Goal: Check status: Check status

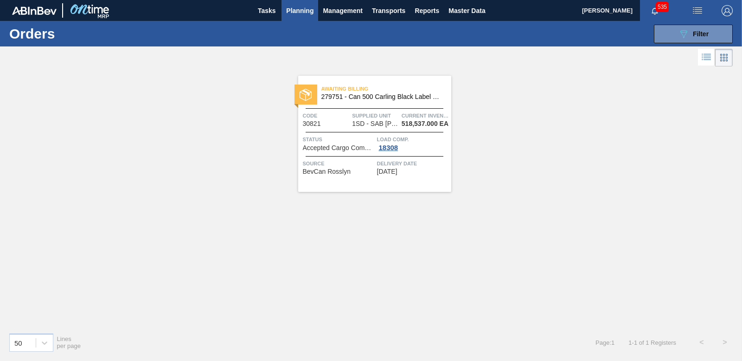
click at [299, 11] on span "Planning" at bounding box center [299, 10] width 27 height 11
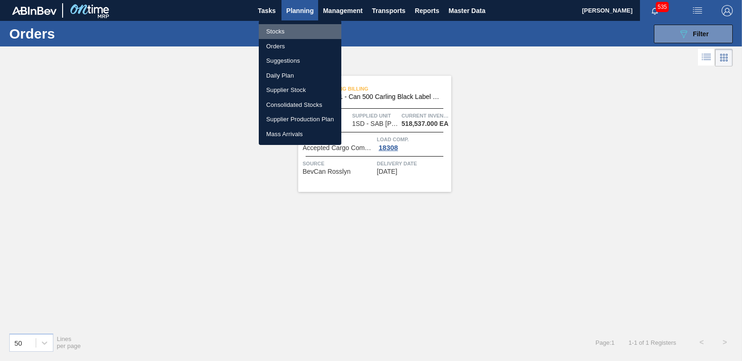
click at [277, 29] on li "Stocks" at bounding box center [300, 31] width 83 height 15
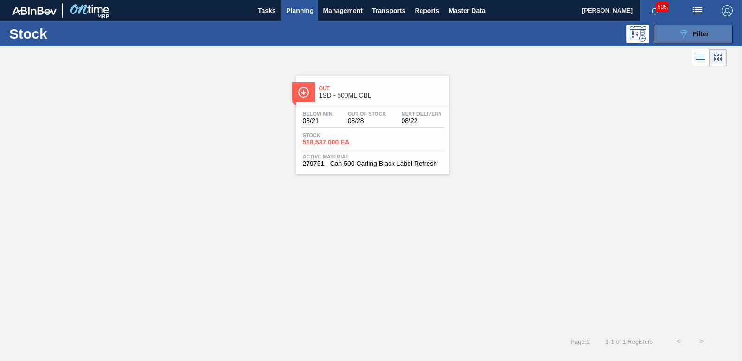
click at [688, 29] on icon "089F7B8B-B2A5-4AFE-B5C0-19BA573D28AC" at bounding box center [683, 33] width 11 height 11
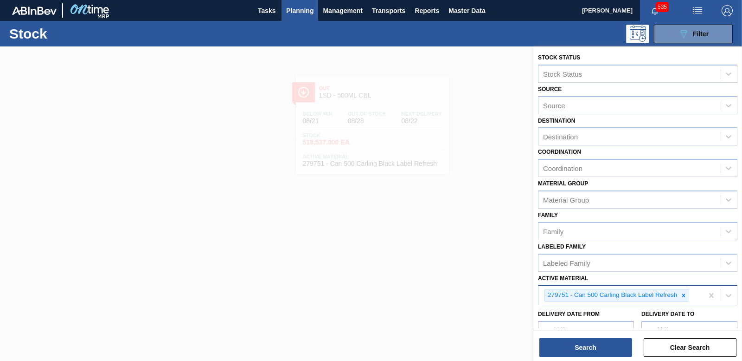
click at [683, 298] on div at bounding box center [684, 295] width 10 height 12
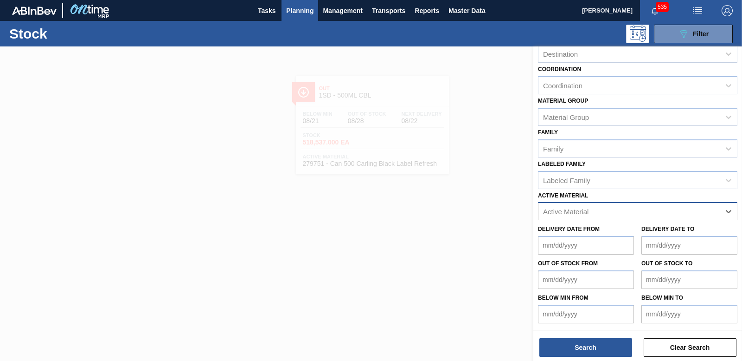
click at [588, 216] on div "Active Material" at bounding box center [629, 211] width 181 height 13
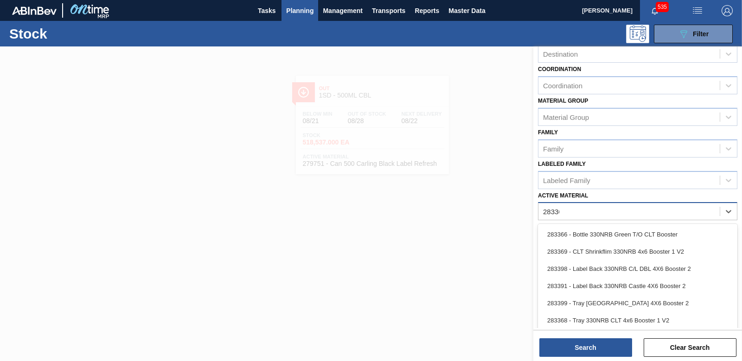
type Material "283366"
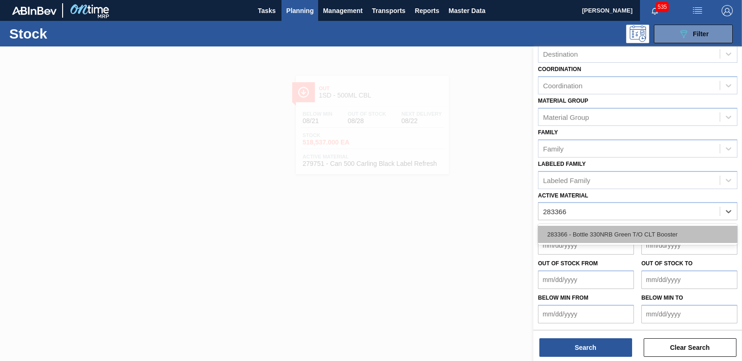
click at [615, 233] on div "283366 - Bottle 330NRB Green T/O CLT Booster" at bounding box center [638, 234] width 200 height 17
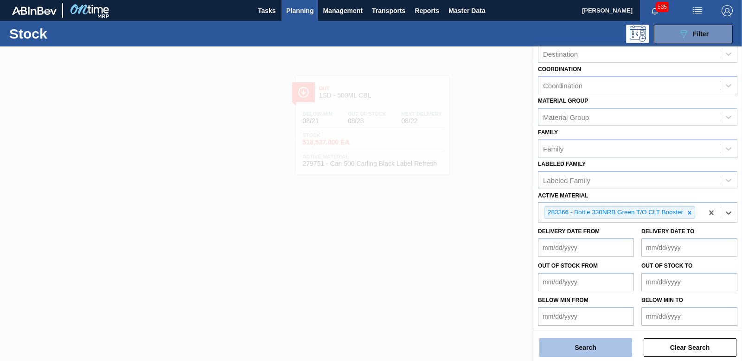
click at [586, 353] on button "Search" at bounding box center [586, 347] width 93 height 19
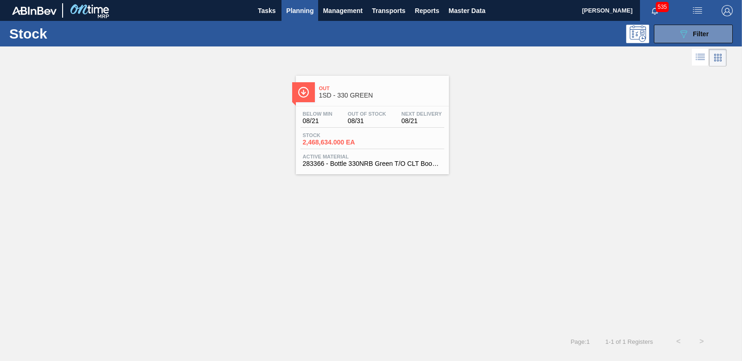
click at [339, 144] on span "2,468,634.000 EA" at bounding box center [335, 142] width 65 height 7
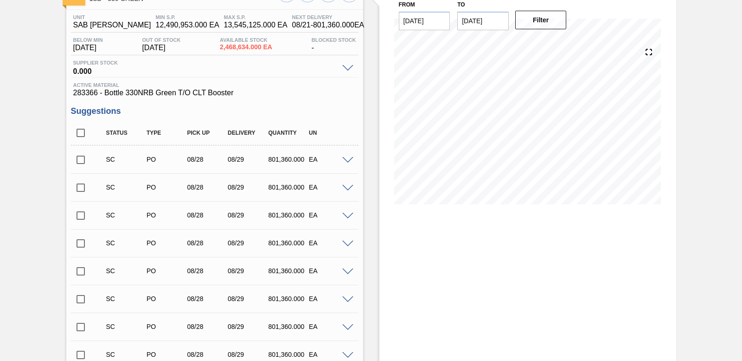
scroll to position [46, 0]
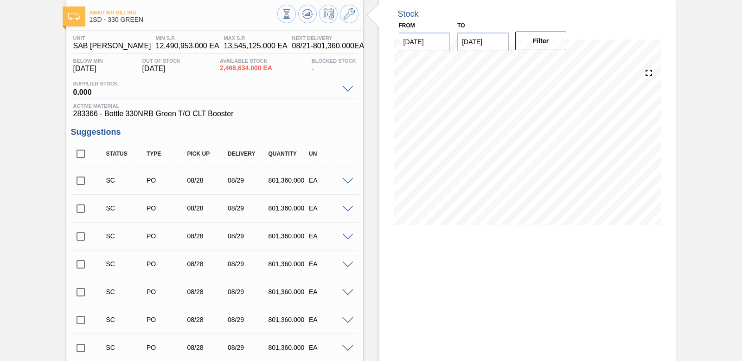
click at [79, 176] on input "checkbox" at bounding box center [80, 180] width 19 height 19
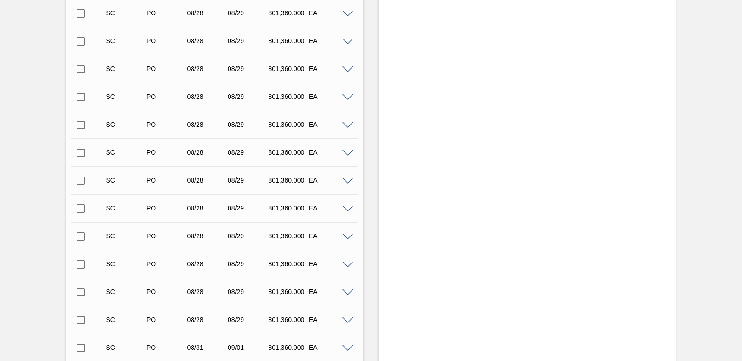
scroll to position [557, 0]
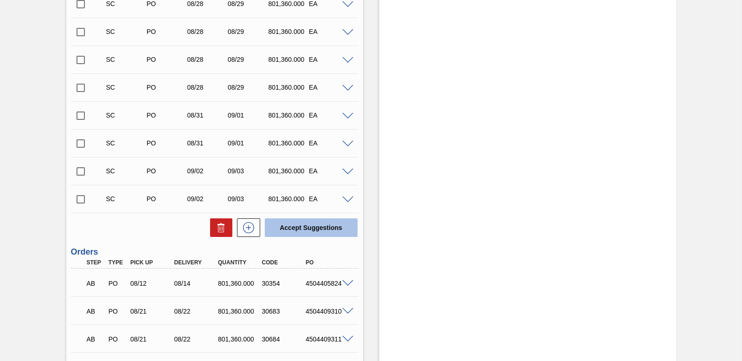
click at [299, 233] on button "Accept Suggestions" at bounding box center [311, 227] width 93 height 19
checkbox input "false"
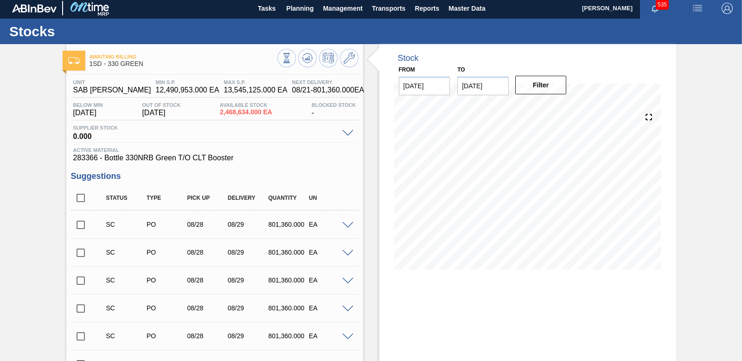
scroll to position [0, 0]
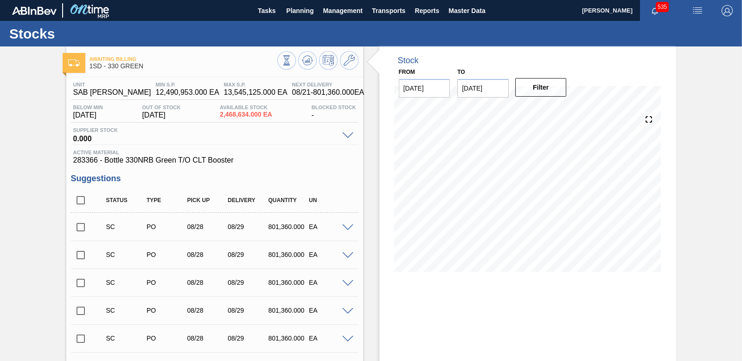
click at [81, 227] on input "checkbox" at bounding box center [80, 226] width 19 height 19
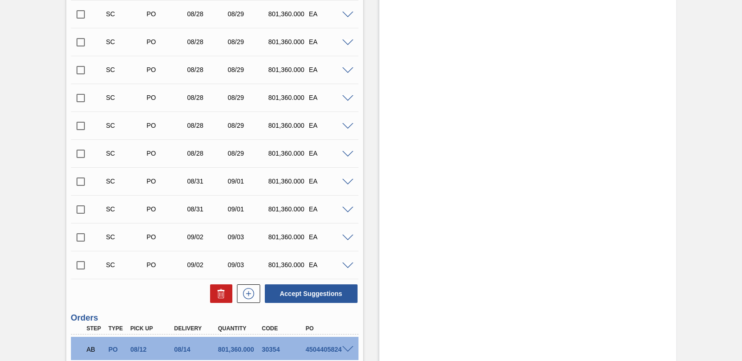
scroll to position [652, 0]
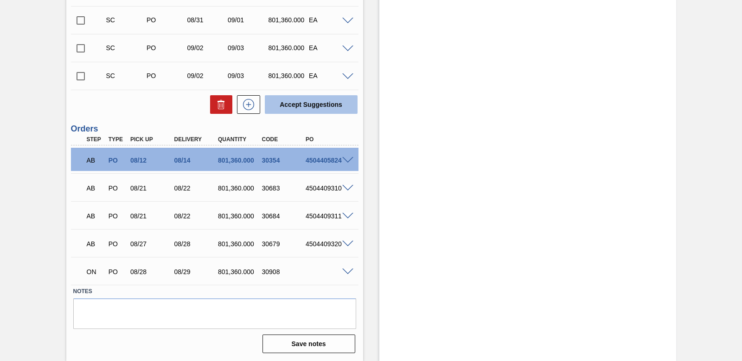
click at [325, 110] on button "Accept Suggestions" at bounding box center [311, 104] width 93 height 19
checkbox input "false"
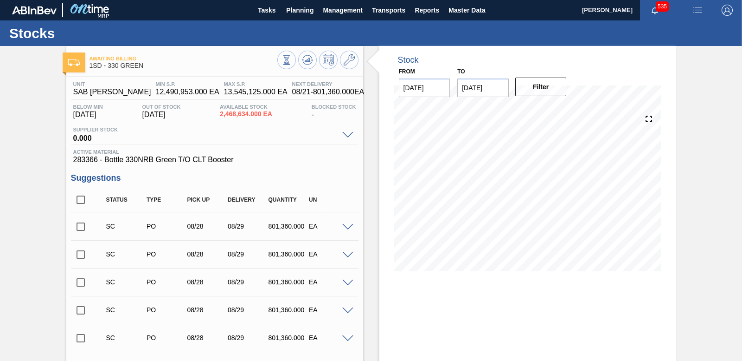
scroll to position [0, 0]
click at [82, 225] on input "checkbox" at bounding box center [80, 226] width 19 height 19
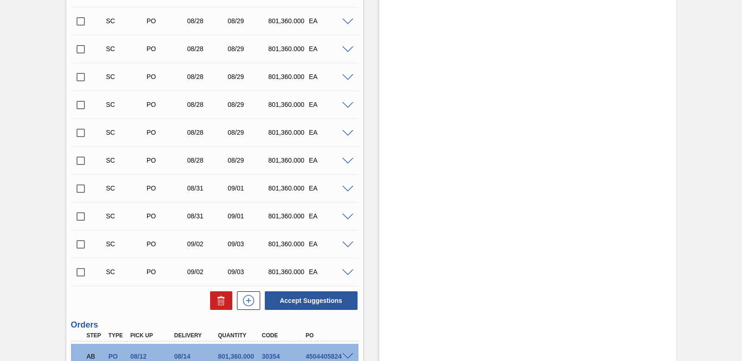
scroll to position [603, 0]
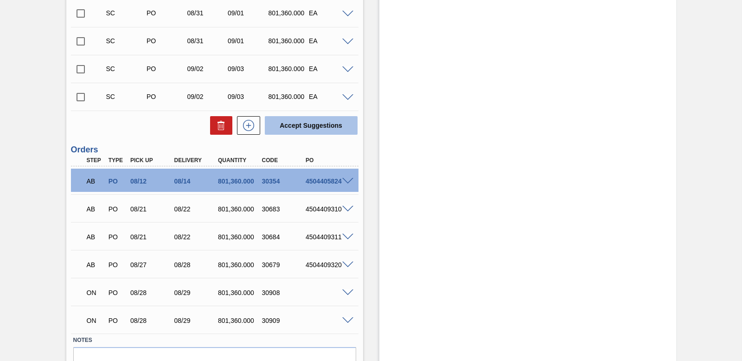
click at [310, 118] on button "Accept Suggestions" at bounding box center [311, 125] width 93 height 19
checkbox input "false"
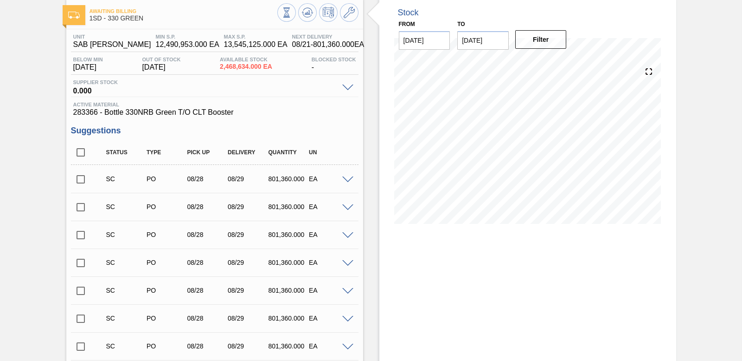
scroll to position [0, 0]
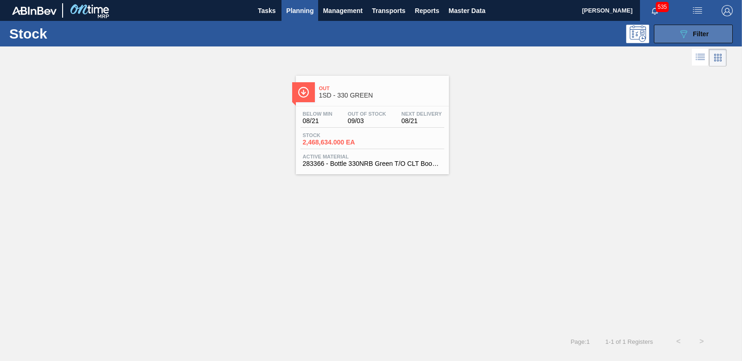
click at [713, 33] on button "089F7B8B-B2A5-4AFE-B5C0-19BA573D28AC Filter" at bounding box center [693, 34] width 79 height 19
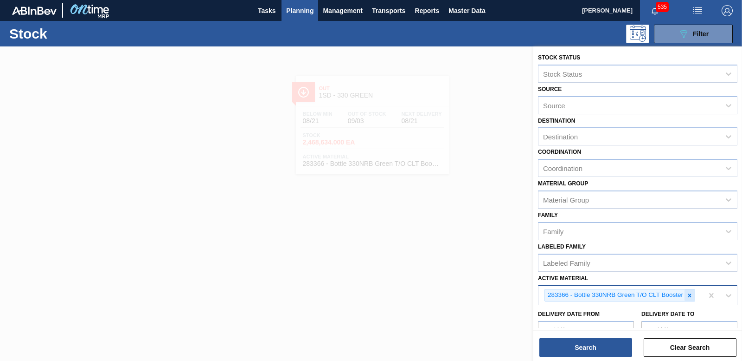
click at [689, 297] on icon at bounding box center [690, 295] width 6 height 6
type Material "193318"
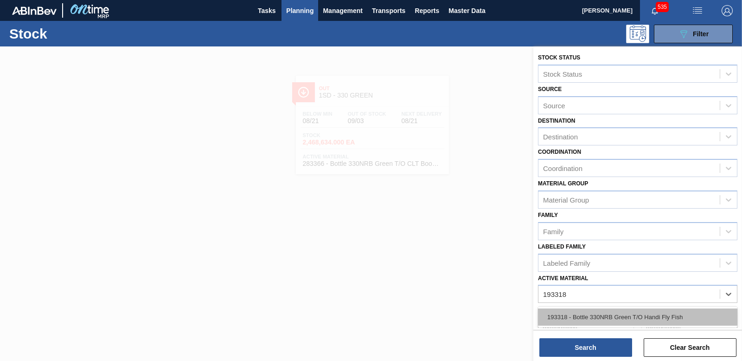
click at [621, 317] on div "193318 - Bottle 330NRB Green T/O Handi Fly Fish" at bounding box center [638, 316] width 200 height 17
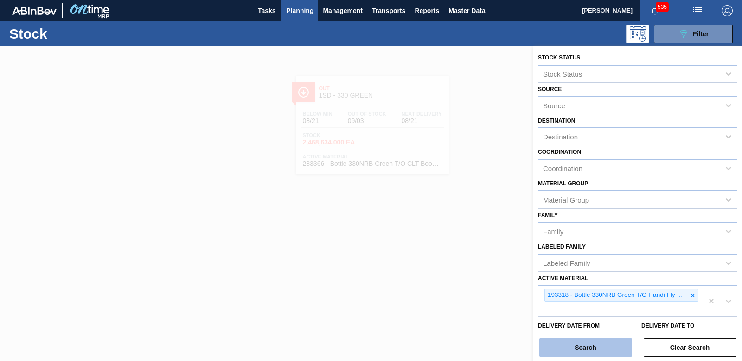
click at [613, 348] on button "Search" at bounding box center [586, 347] width 93 height 19
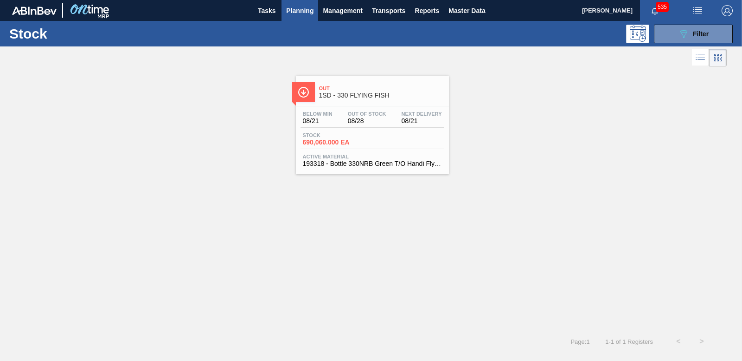
click at [326, 141] on span "690,060.000 EA" at bounding box center [335, 142] width 65 height 7
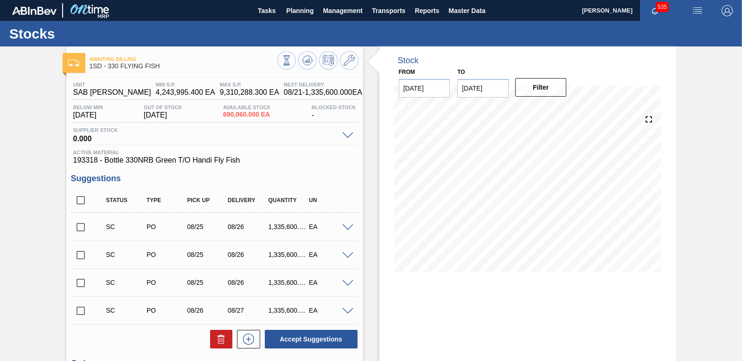
click at [77, 226] on input "checkbox" at bounding box center [80, 226] width 19 height 19
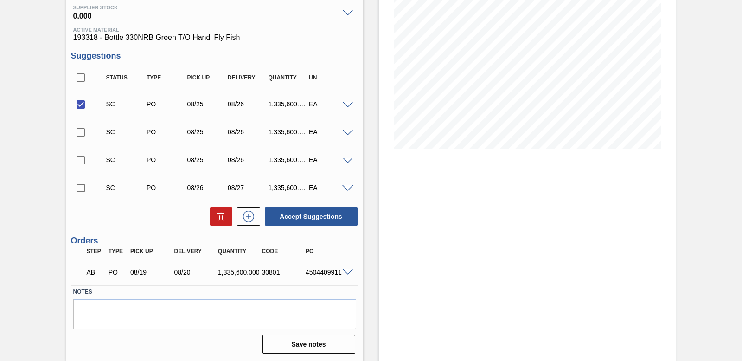
scroll to position [123, 0]
click at [315, 215] on button "Accept Suggestions" at bounding box center [311, 215] width 93 height 19
checkbox input "false"
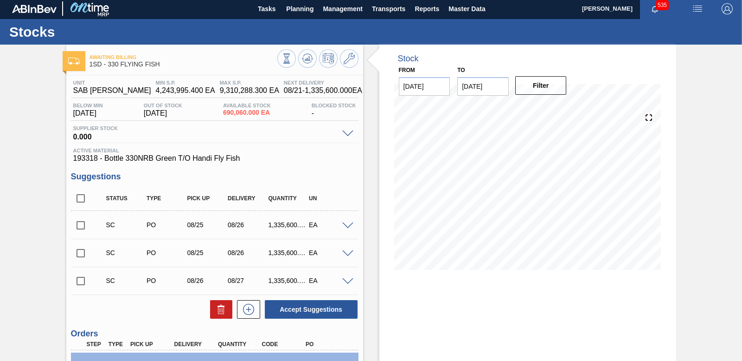
scroll to position [0, 0]
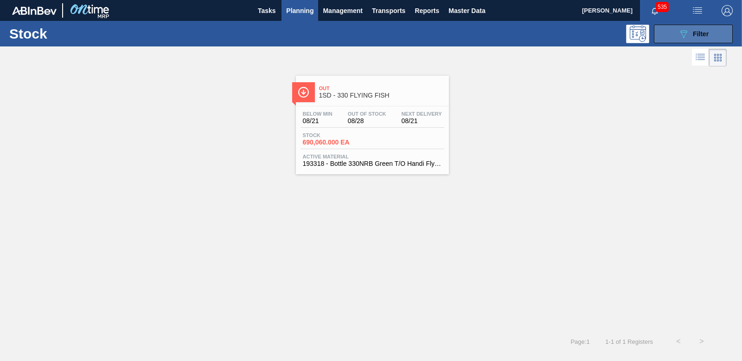
click at [711, 33] on button "089F7B8B-B2A5-4AFE-B5C0-19BA573D28AC Filter" at bounding box center [693, 34] width 79 height 19
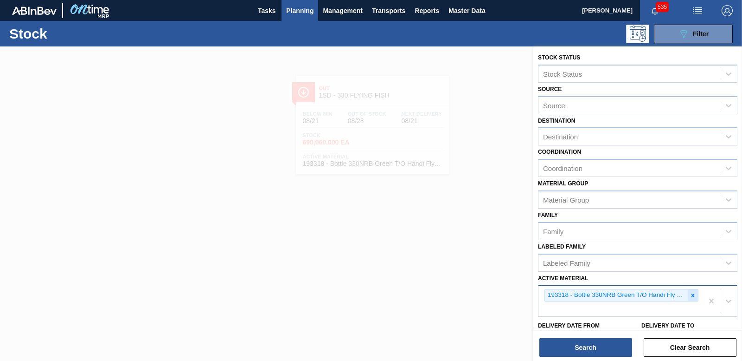
click at [692, 297] on icon at bounding box center [693, 295] width 6 height 6
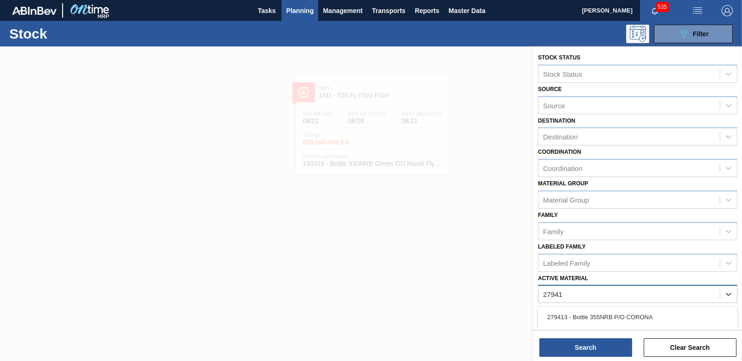
type Material "279413"
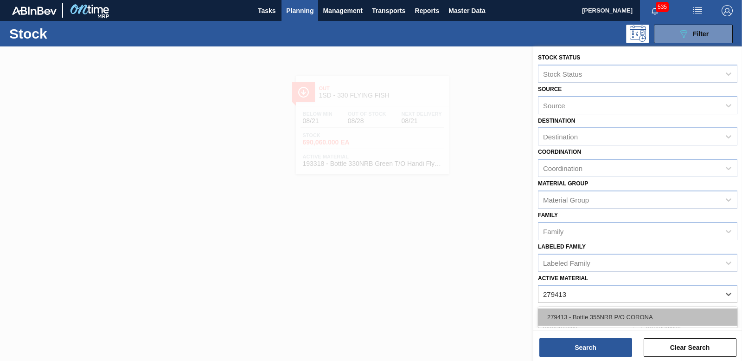
click at [641, 316] on div "279413 - Bottle 355NRB P/O CORONA" at bounding box center [638, 316] width 200 height 17
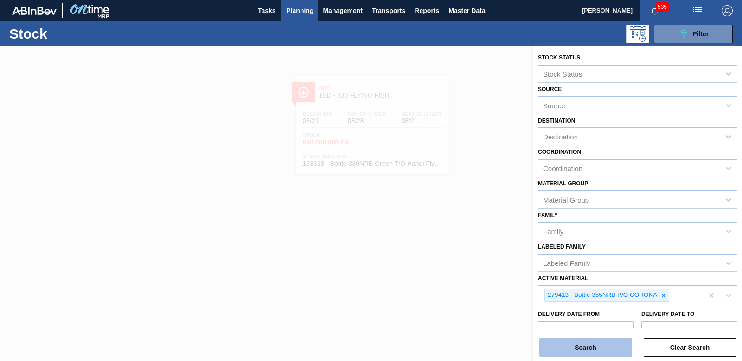
click at [600, 349] on button "Search" at bounding box center [586, 347] width 93 height 19
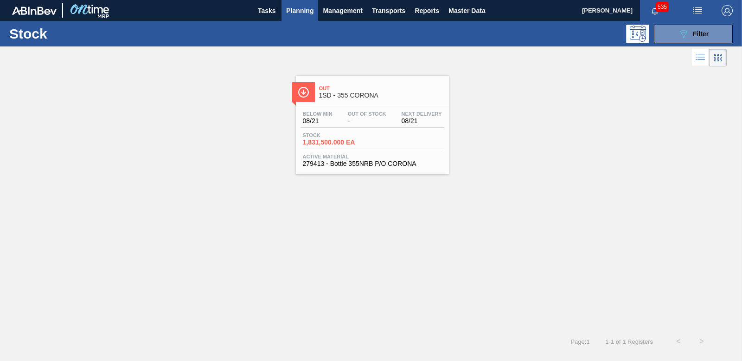
click at [344, 142] on span "1,831,500.000 EA" at bounding box center [335, 142] width 65 height 7
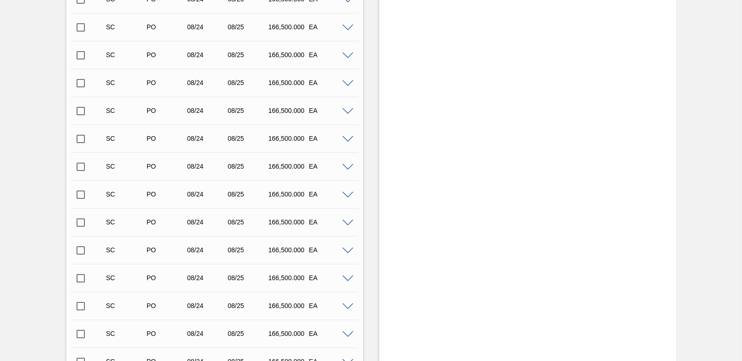
scroll to position [5097, 0]
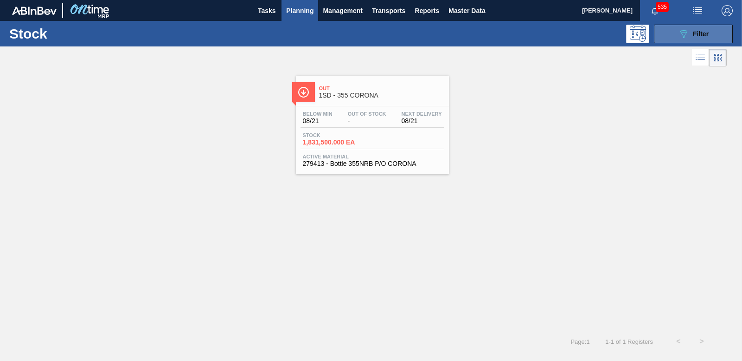
click at [694, 30] on span "Filter" at bounding box center [701, 33] width 16 height 7
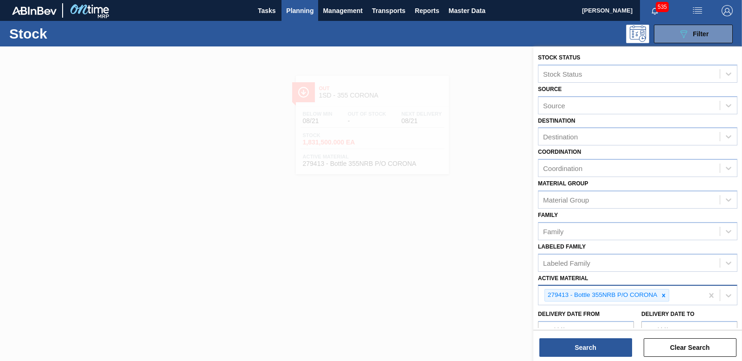
click at [665, 293] on icon at bounding box center [664, 295] width 6 height 6
type Material "283366"
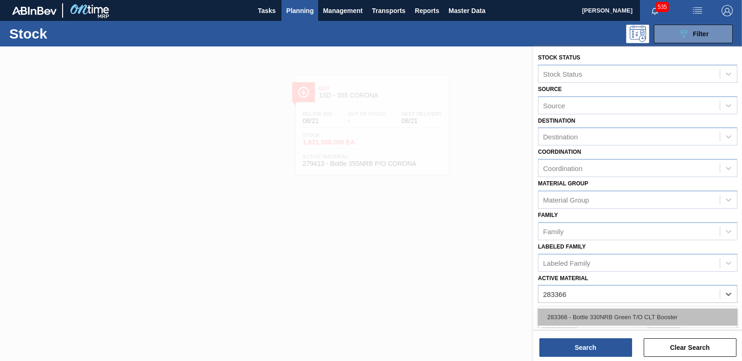
click at [658, 309] on div "283366 - Bottle 330NRB Green T/O CLT Booster" at bounding box center [638, 316] width 200 height 17
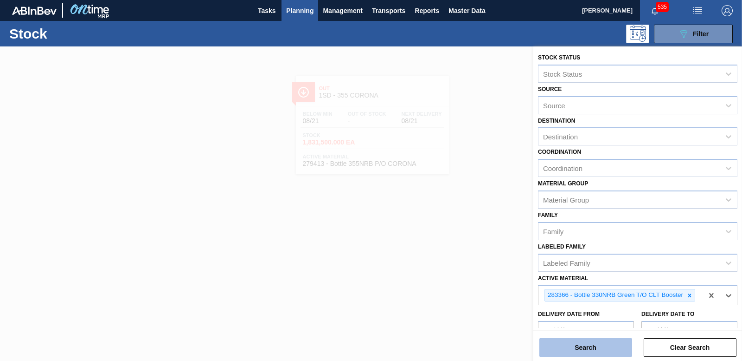
click at [591, 345] on button "Search" at bounding box center [586, 347] width 93 height 19
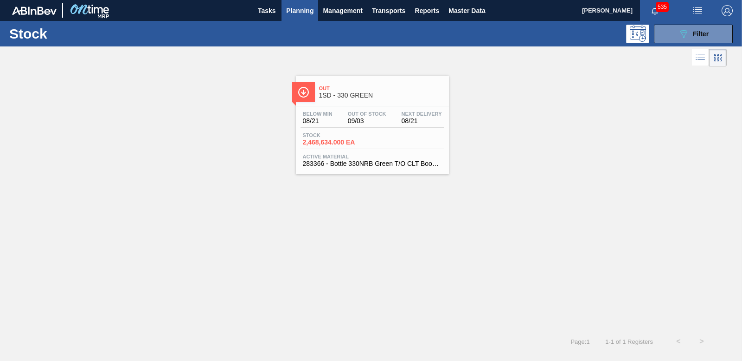
click at [333, 141] on span "2,468,634.000 EA" at bounding box center [335, 142] width 65 height 7
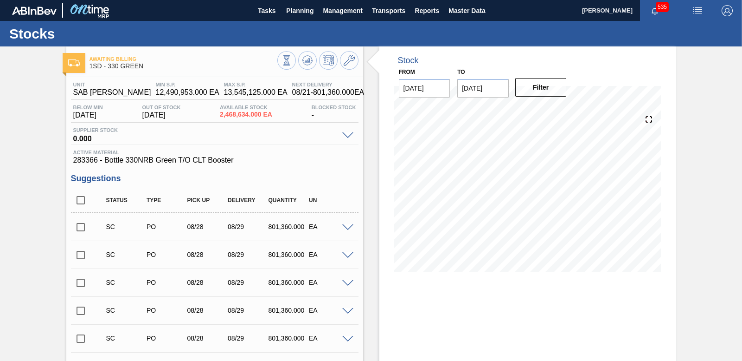
scroll to position [46, 0]
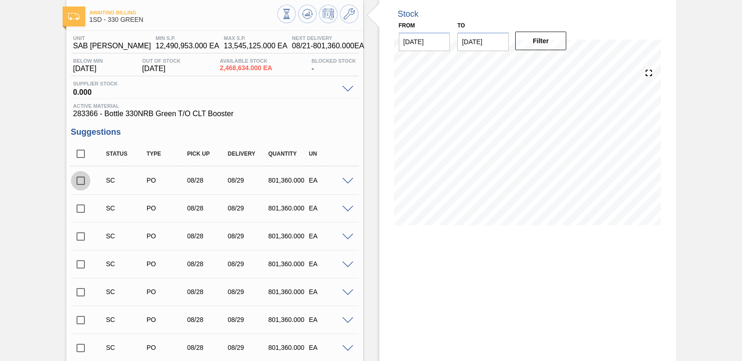
click at [80, 181] on input "checkbox" at bounding box center [80, 180] width 19 height 19
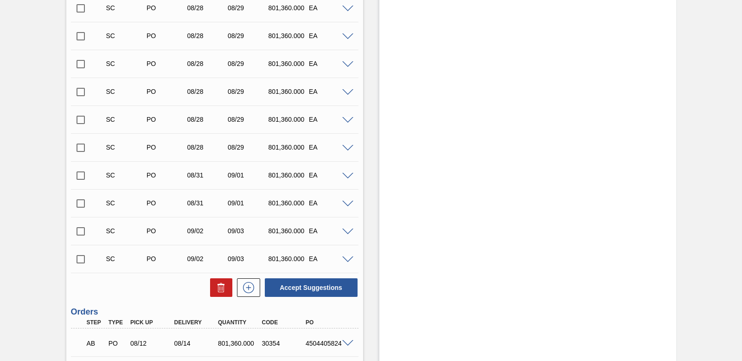
scroll to position [603, 0]
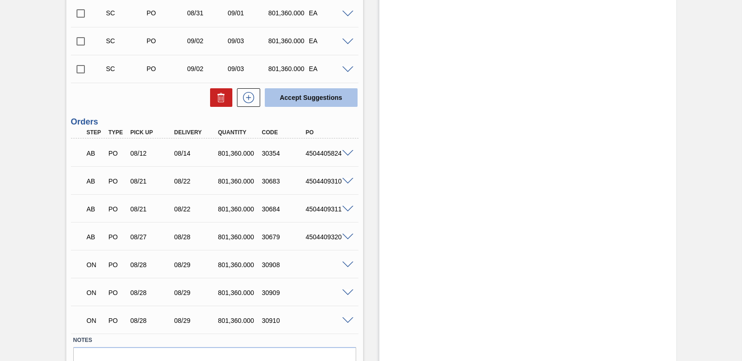
click at [332, 104] on button "Accept Suggestions" at bounding box center [311, 97] width 93 height 19
checkbox input "false"
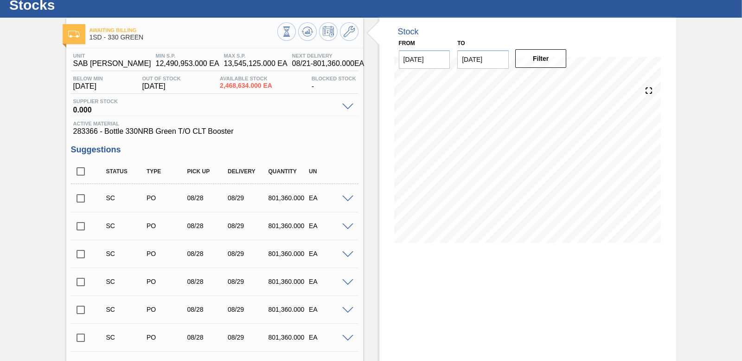
scroll to position [2, 0]
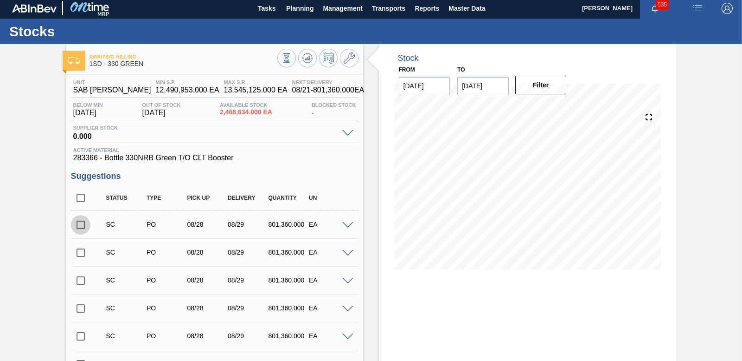
click at [79, 225] on input "checkbox" at bounding box center [80, 224] width 19 height 19
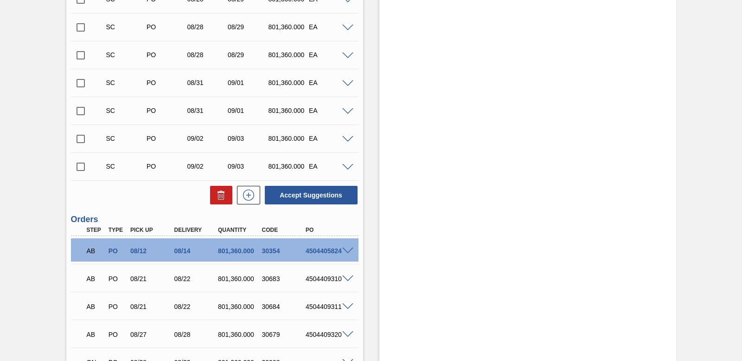
scroll to position [559, 0]
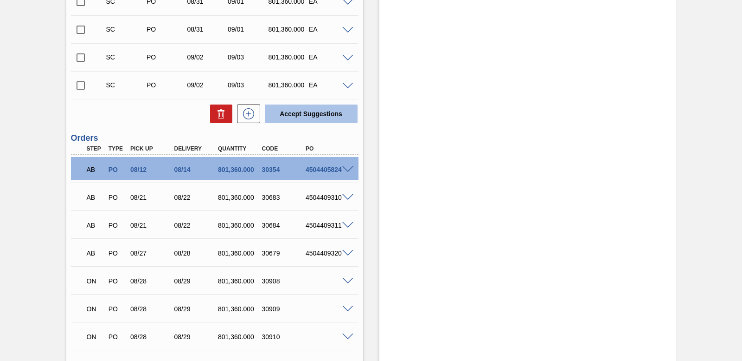
click at [295, 116] on button "Accept Suggestions" at bounding box center [311, 113] width 93 height 19
checkbox input "false"
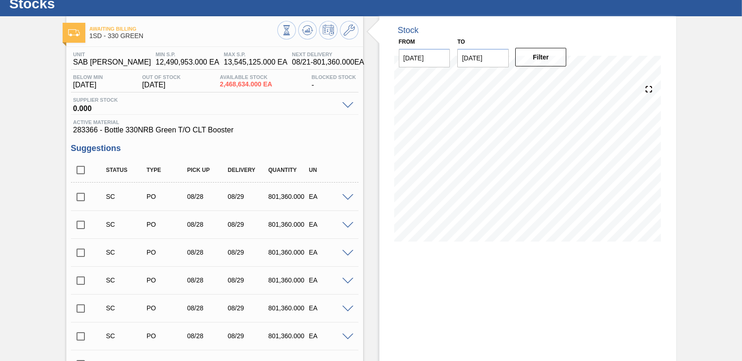
scroll to position [46, 0]
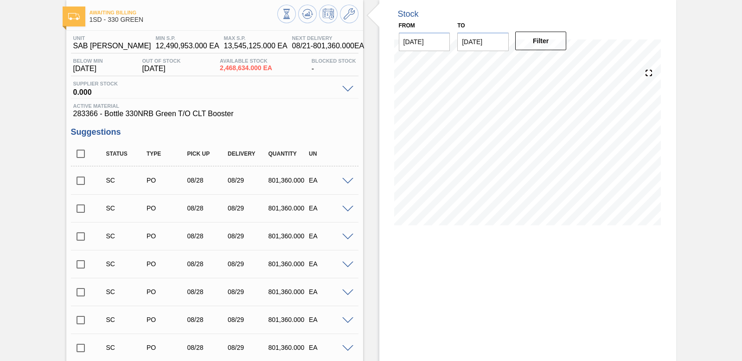
click at [82, 180] on input "checkbox" at bounding box center [80, 180] width 19 height 19
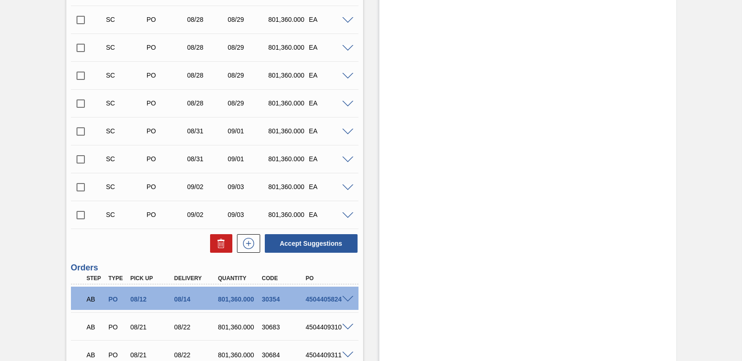
scroll to position [464, 0]
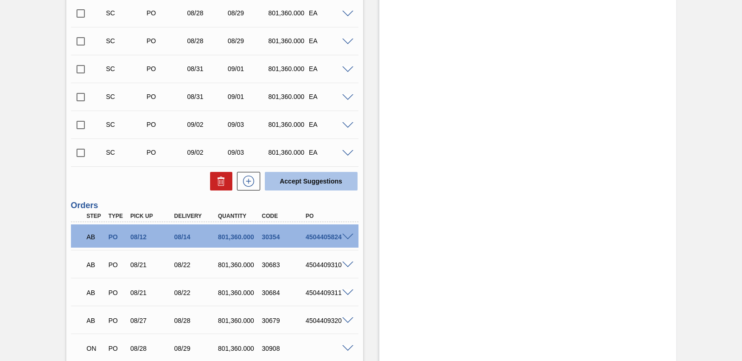
click at [299, 178] on button "Accept Suggestions" at bounding box center [311, 181] width 93 height 19
checkbox input "false"
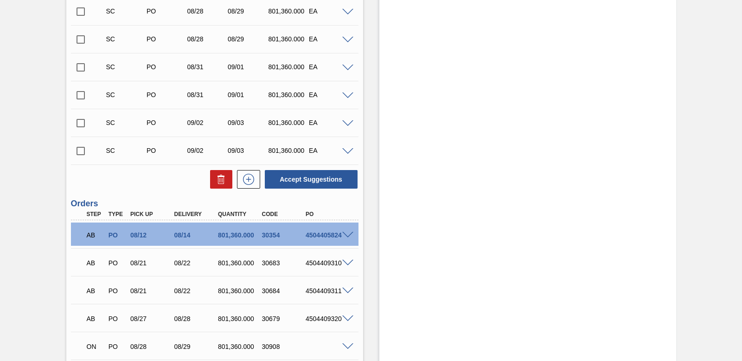
scroll to position [420, 0]
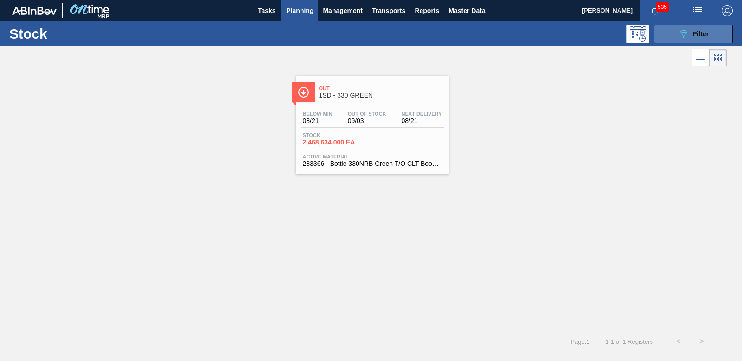
click at [695, 32] on span "Filter" at bounding box center [701, 33] width 16 height 7
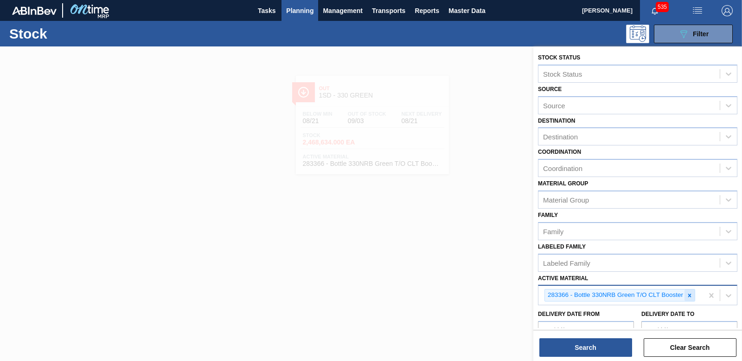
click at [690, 297] on icon at bounding box center [690, 295] width 6 height 6
type Material "193318"
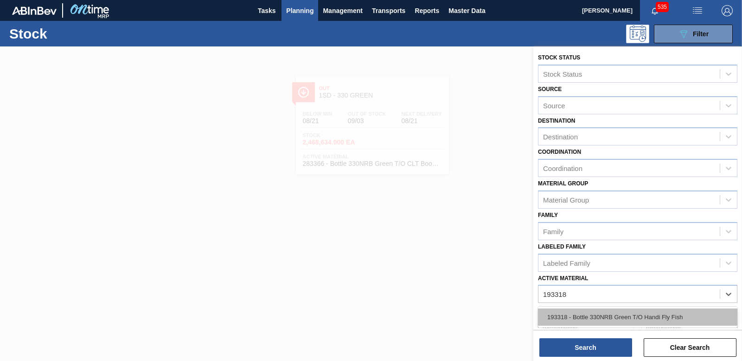
click at [635, 316] on div "193318 - Bottle 330NRB Green T/O Handi Fly Fish" at bounding box center [638, 316] width 200 height 17
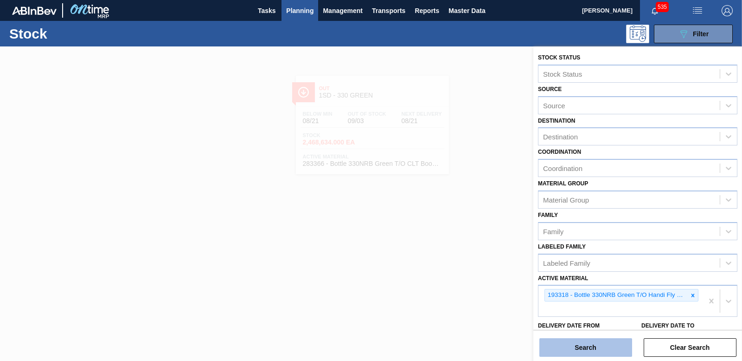
click at [602, 349] on button "Search" at bounding box center [586, 347] width 93 height 19
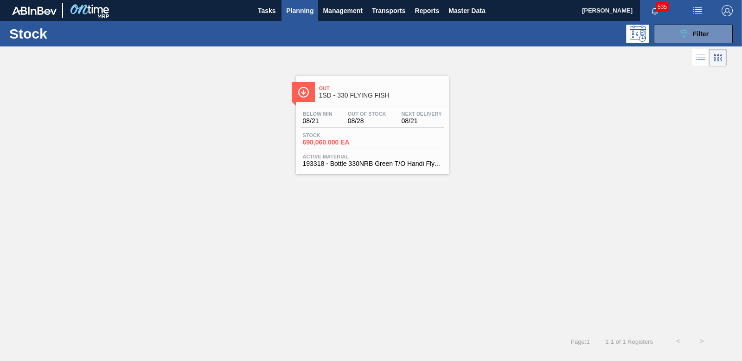
click at [338, 142] on span "690,060.000 EA" at bounding box center [335, 142] width 65 height 7
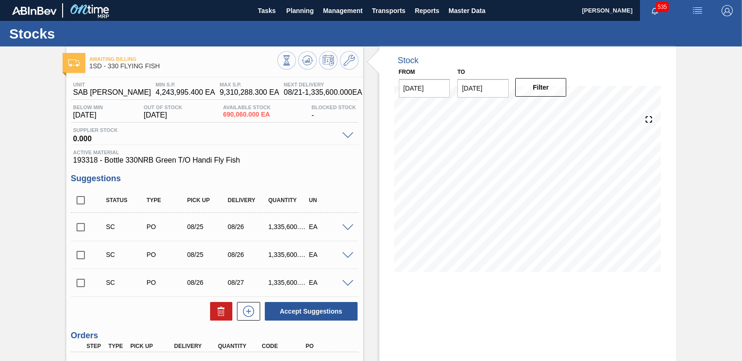
click at [83, 226] on input "checkbox" at bounding box center [80, 226] width 19 height 19
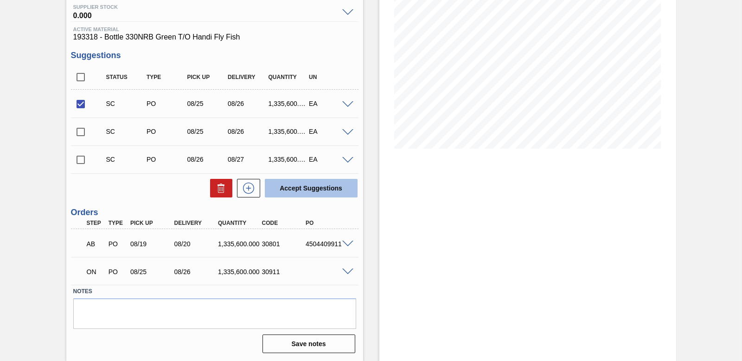
click at [290, 190] on button "Accept Suggestions" at bounding box center [311, 188] width 93 height 19
checkbox input "false"
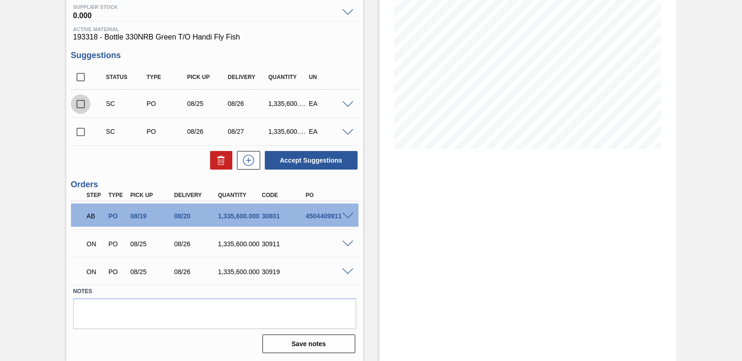
click at [78, 100] on input "checkbox" at bounding box center [80, 103] width 19 height 19
click at [297, 155] on button "Accept Suggestions" at bounding box center [311, 160] width 93 height 19
checkbox input "false"
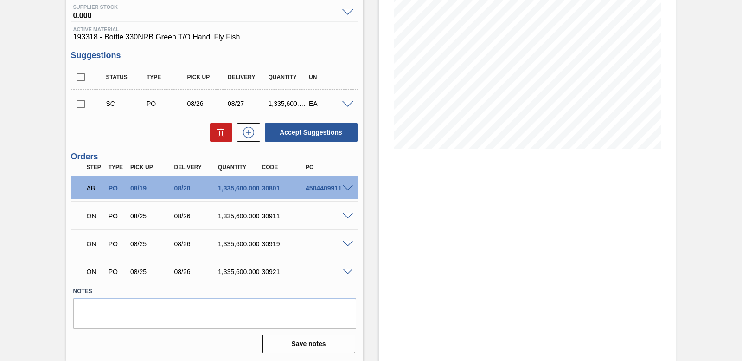
click at [82, 104] on input "checkbox" at bounding box center [80, 103] width 19 height 19
click at [325, 132] on button "Accept Suggestions" at bounding box center [311, 132] width 93 height 19
checkbox input "false"
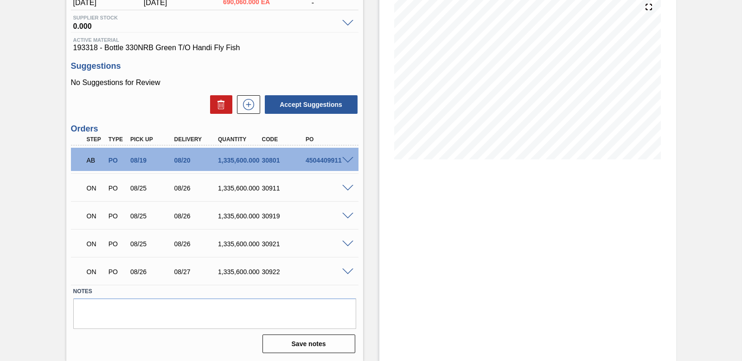
scroll to position [0, 0]
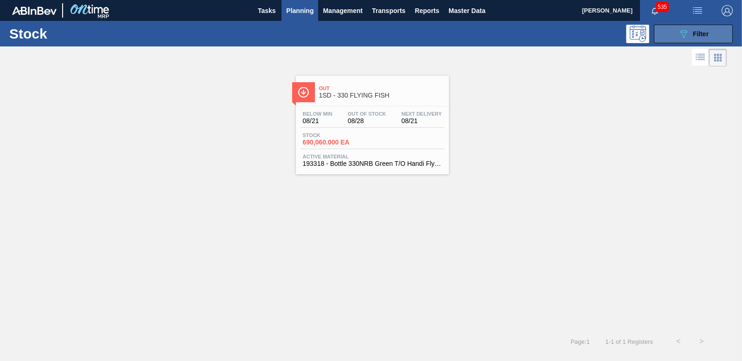
click at [709, 33] on button "089F7B8B-B2A5-4AFE-B5C0-19BA573D28AC Filter" at bounding box center [693, 34] width 79 height 19
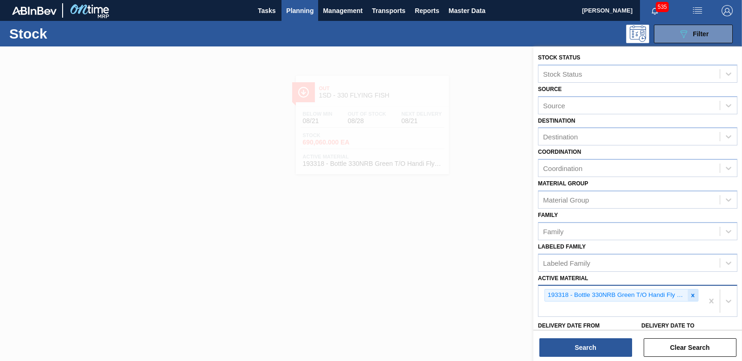
click at [695, 298] on div at bounding box center [693, 295] width 10 height 12
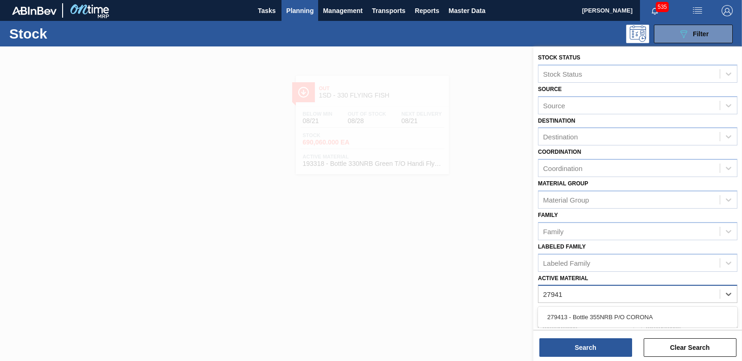
type Material "279413"
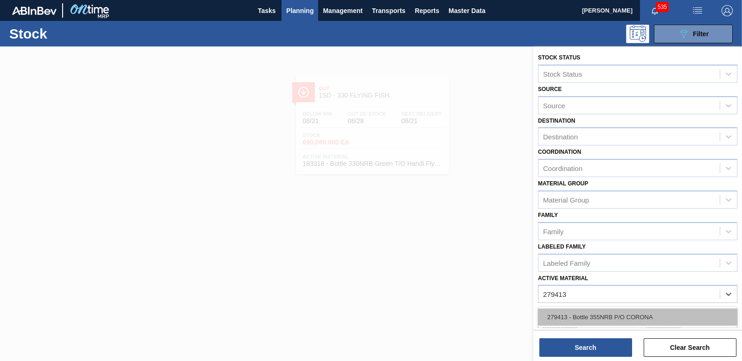
click at [621, 313] on div "279413 - Bottle 355NRB P/O CORONA" at bounding box center [638, 316] width 200 height 17
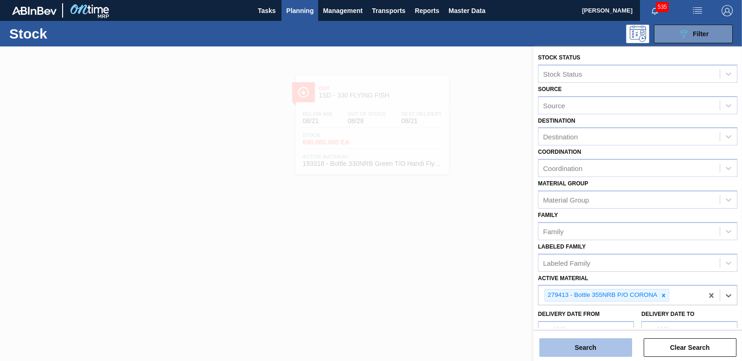
click at [603, 350] on button "Search" at bounding box center [586, 347] width 93 height 19
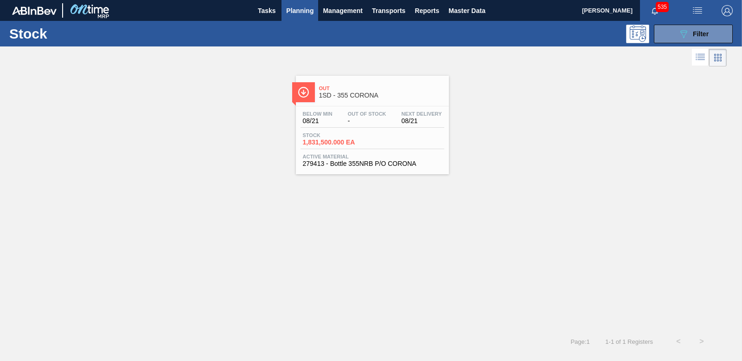
click at [330, 140] on span "1,831,500.000 EA" at bounding box center [335, 142] width 65 height 7
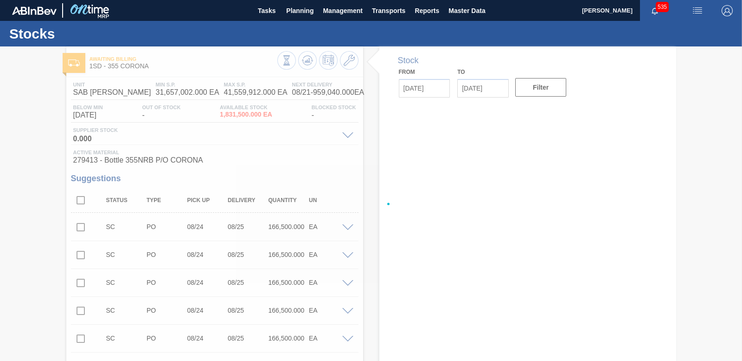
type input "[DATE]"
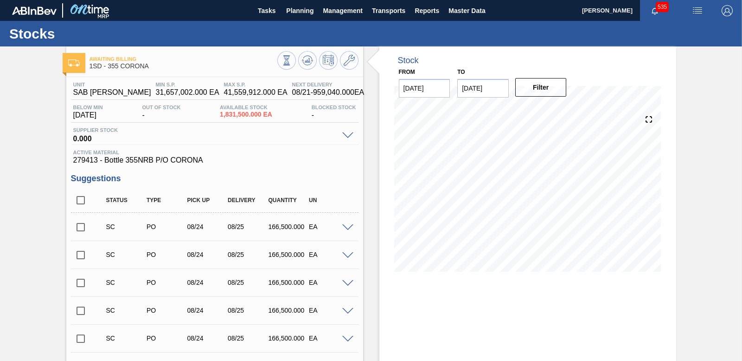
click at [81, 230] on input "checkbox" at bounding box center [80, 226] width 19 height 19
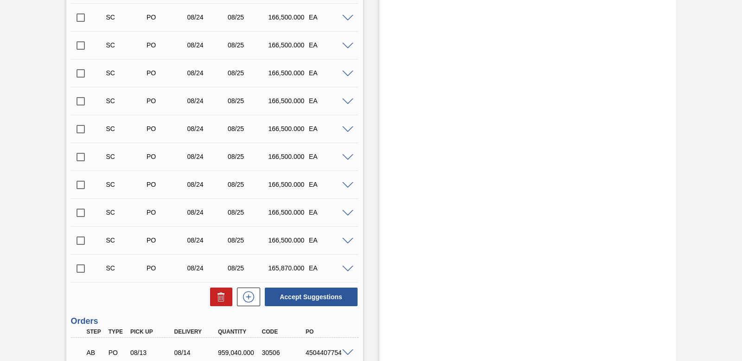
scroll to position [5608, 0]
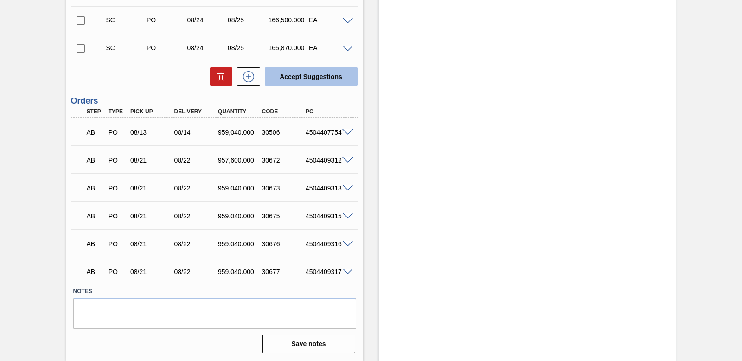
click at [336, 76] on button "Accept Suggestions" at bounding box center [311, 76] width 93 height 19
checkbox input "false"
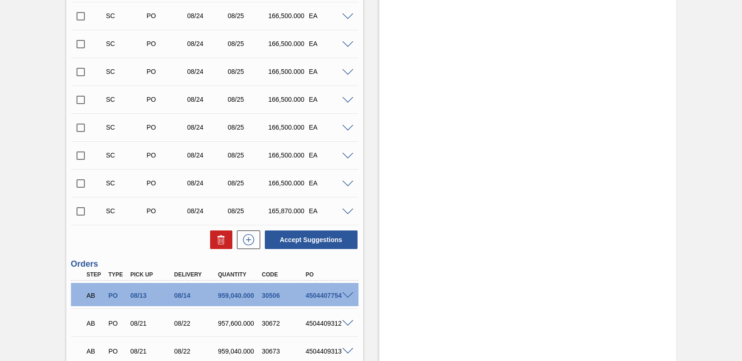
scroll to position [5422, 0]
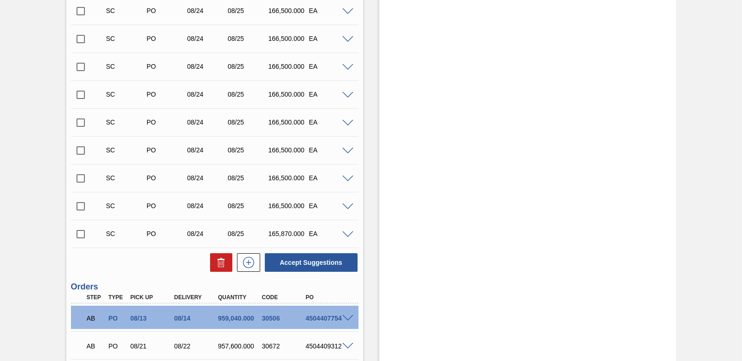
click at [77, 40] on input "checkbox" at bounding box center [80, 38] width 19 height 19
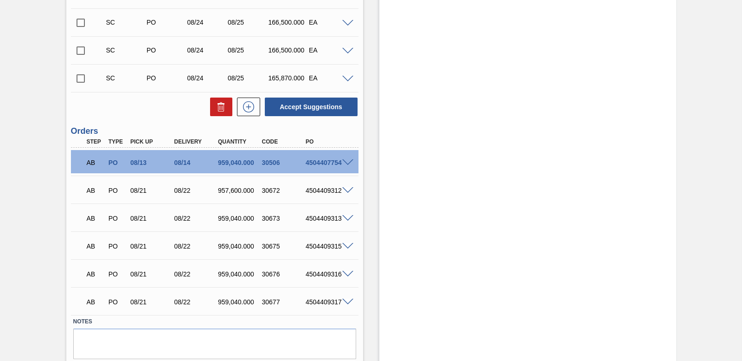
scroll to position [5561, 0]
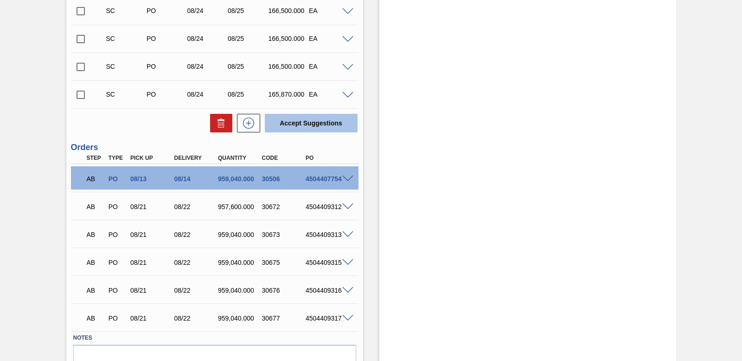
click at [298, 125] on button "Accept Suggestions" at bounding box center [311, 123] width 93 height 19
checkbox input "false"
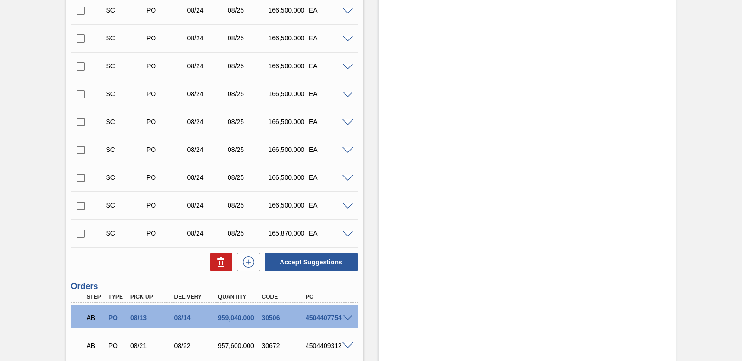
scroll to position [5394, 0]
click at [78, 120] on input "checkbox" at bounding box center [80, 122] width 19 height 19
click at [299, 258] on button "Accept Suggestions" at bounding box center [311, 262] width 93 height 19
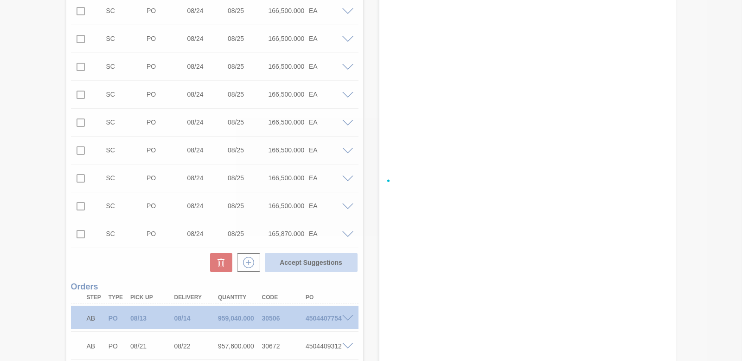
checkbox input "false"
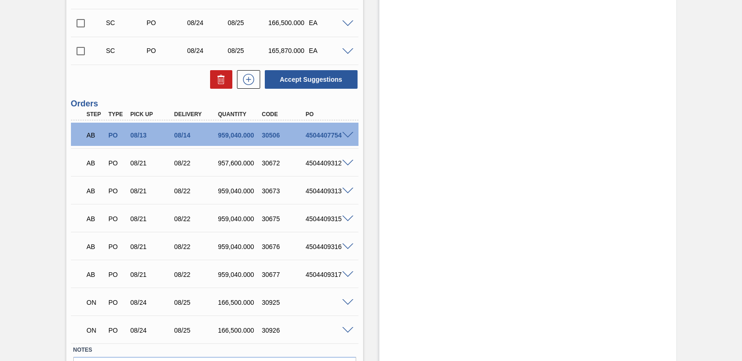
scroll to position [5533, 0]
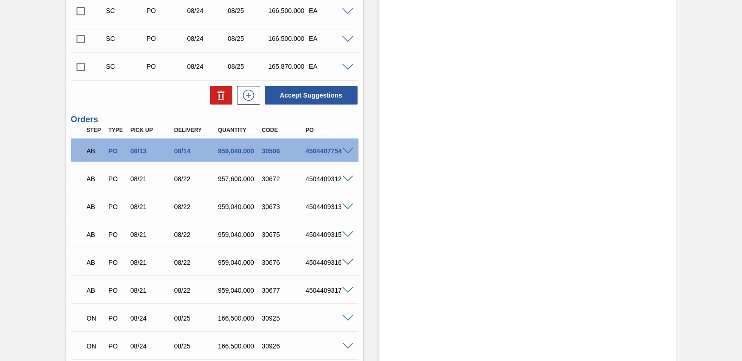
click at [82, 11] on input "checkbox" at bounding box center [80, 10] width 19 height 19
click at [331, 91] on button "Accept Suggestions" at bounding box center [311, 95] width 93 height 19
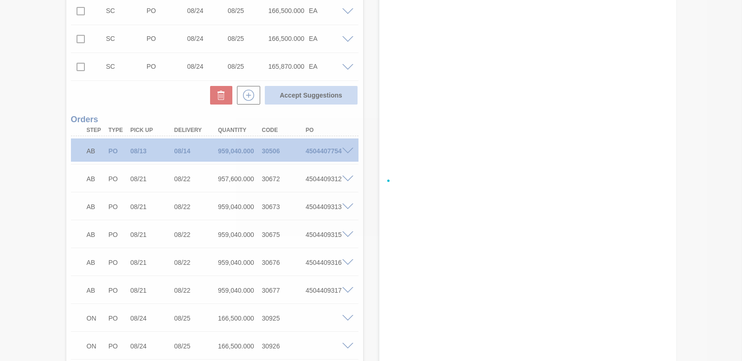
checkbox input "false"
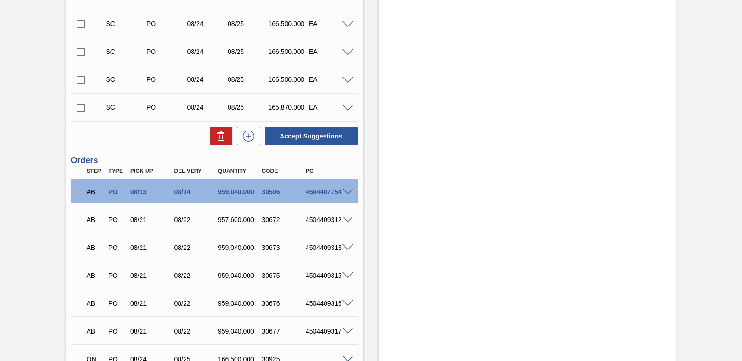
scroll to position [5459, 0]
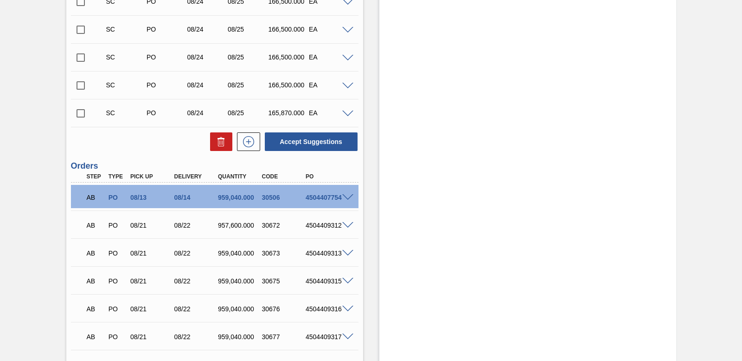
click at [81, 58] on input "checkbox" at bounding box center [80, 57] width 19 height 19
click at [310, 136] on button "Accept Suggestions" at bounding box center [311, 141] width 93 height 19
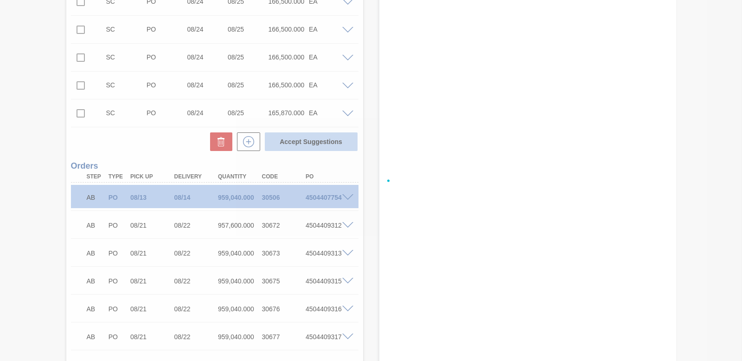
checkbox input "false"
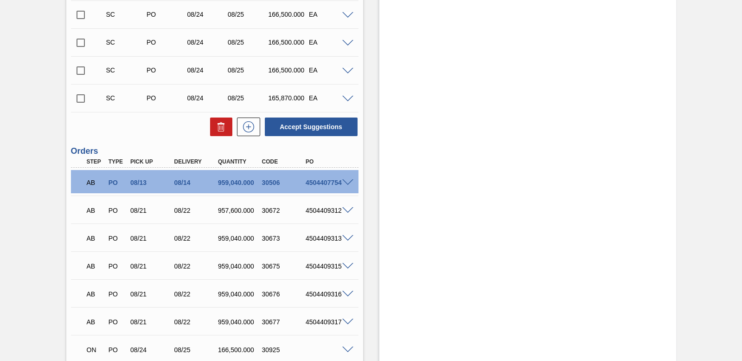
scroll to position [5422, 0]
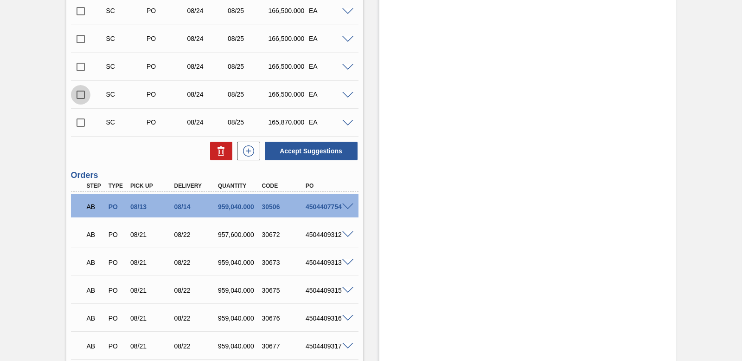
click at [84, 93] on input "checkbox" at bounding box center [80, 94] width 19 height 19
click at [341, 152] on button "Accept Suggestions" at bounding box center [311, 151] width 93 height 19
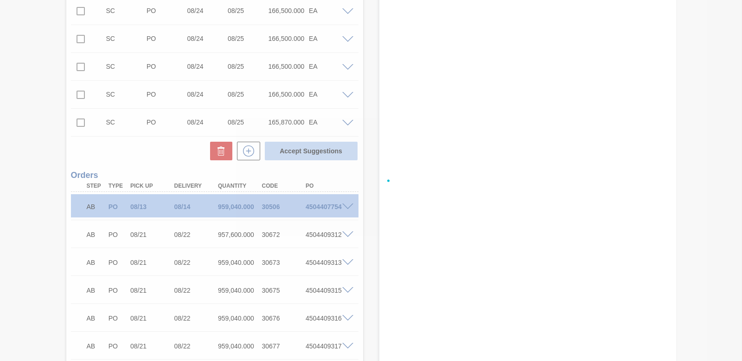
checkbox input "false"
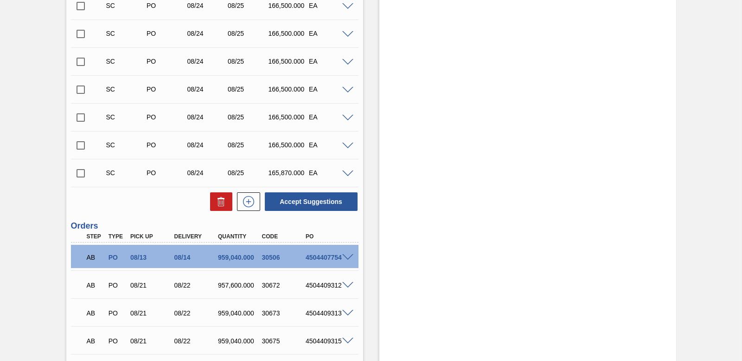
scroll to position [5329, 0]
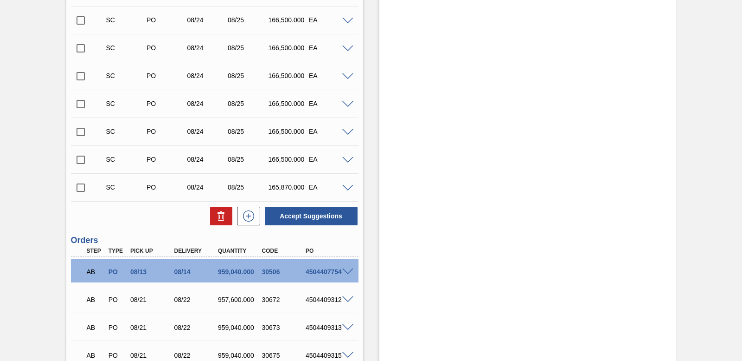
click at [78, 163] on input "checkbox" at bounding box center [80, 159] width 19 height 19
click at [322, 211] on button "Accept Suggestions" at bounding box center [311, 215] width 93 height 19
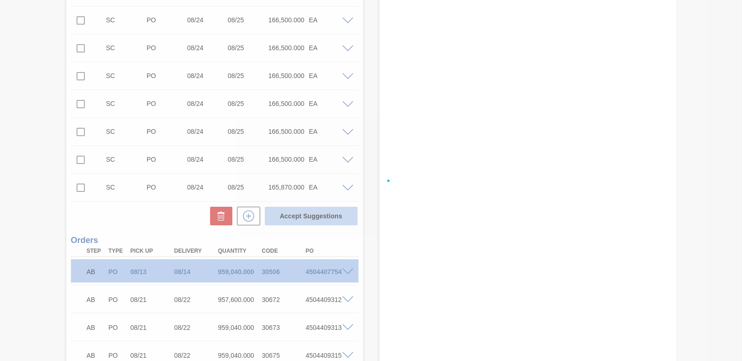
checkbox input "false"
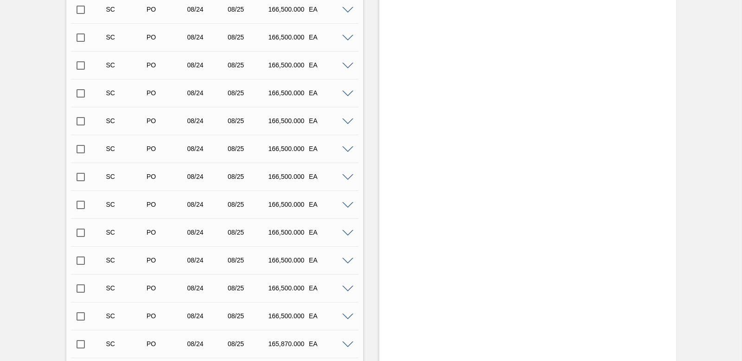
scroll to position [5051, 0]
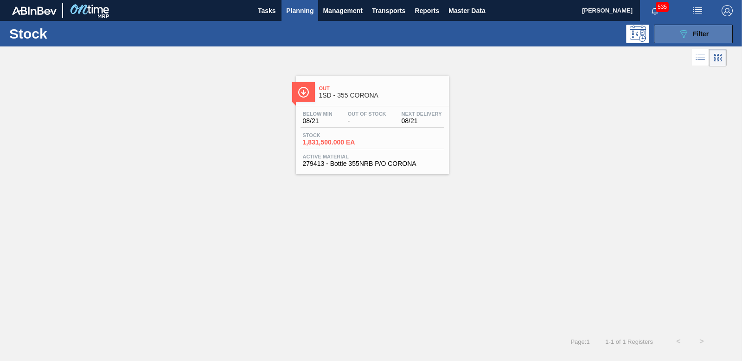
click at [701, 28] on div "089F7B8B-B2A5-4AFE-B5C0-19BA573D28AC Filter" at bounding box center [693, 33] width 31 height 11
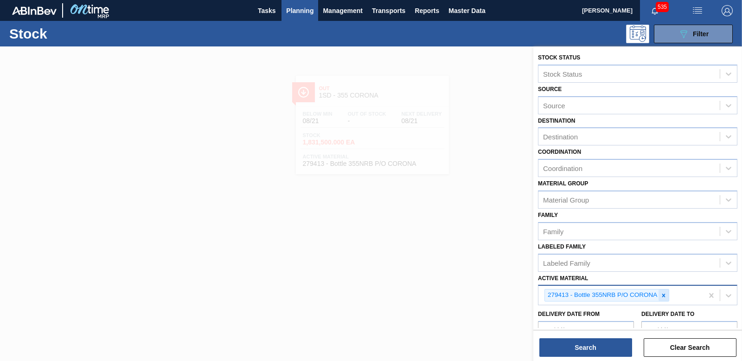
click at [664, 297] on icon at bounding box center [664, 295] width 6 height 6
type Material "279742"
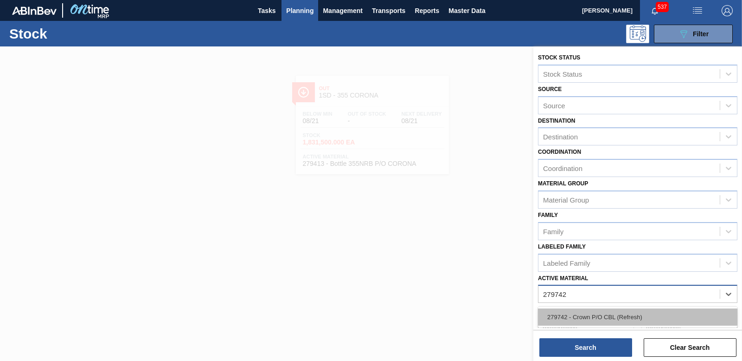
click at [632, 316] on div "279742 - Crown P/O CBL (Refresh)" at bounding box center [638, 316] width 200 height 17
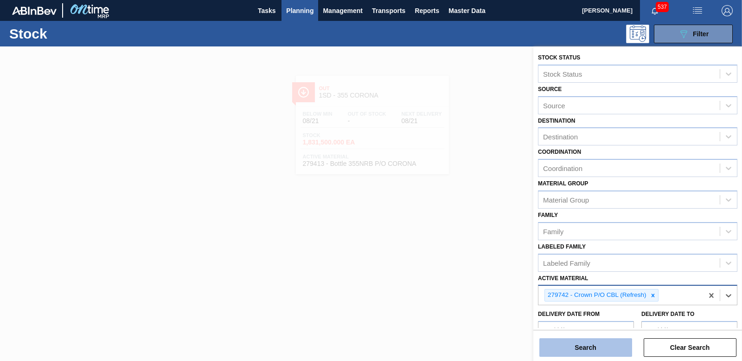
click at [602, 342] on button "Search" at bounding box center [586, 347] width 93 height 19
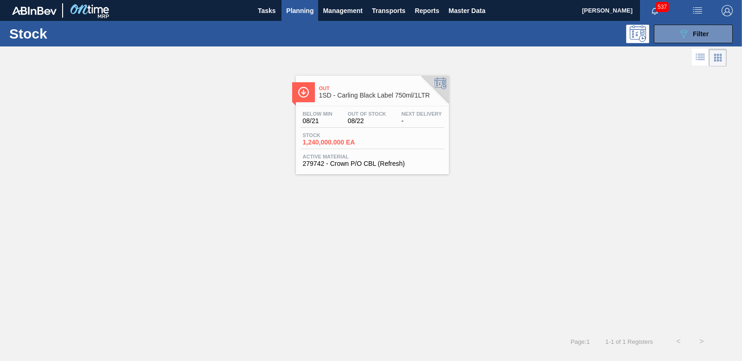
click at [329, 139] on span "1,240,000.000 EA" at bounding box center [335, 142] width 65 height 7
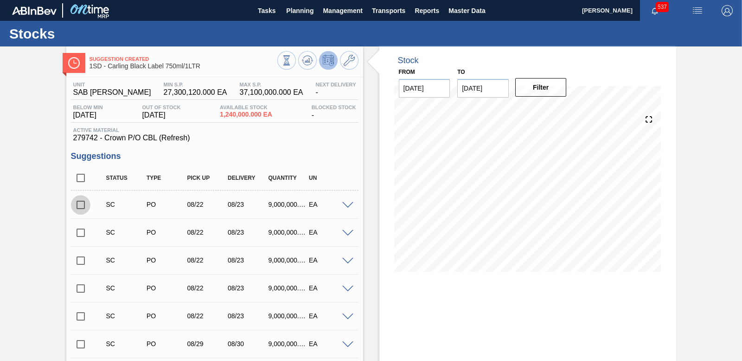
click at [79, 205] on input "checkbox" at bounding box center [80, 204] width 19 height 19
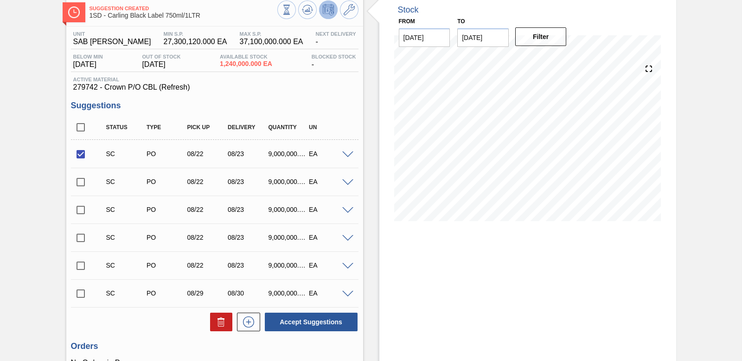
scroll to position [140, 0]
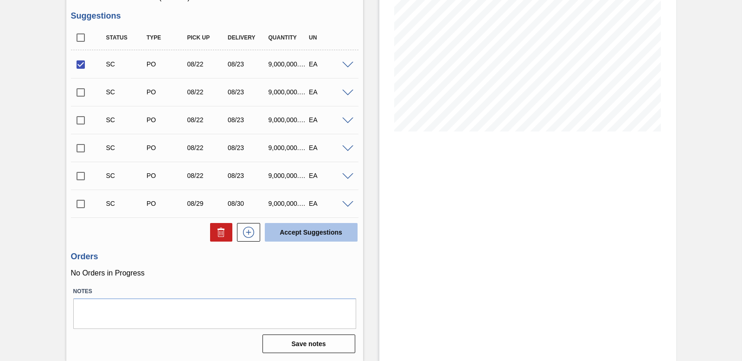
click at [304, 231] on button "Accept Suggestions" at bounding box center [311, 232] width 93 height 19
checkbox input "false"
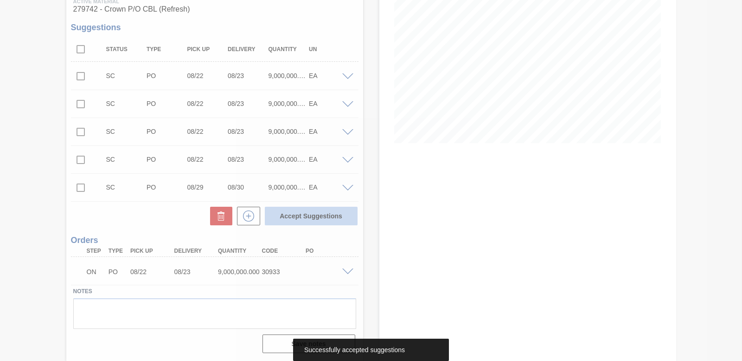
scroll to position [129, 0]
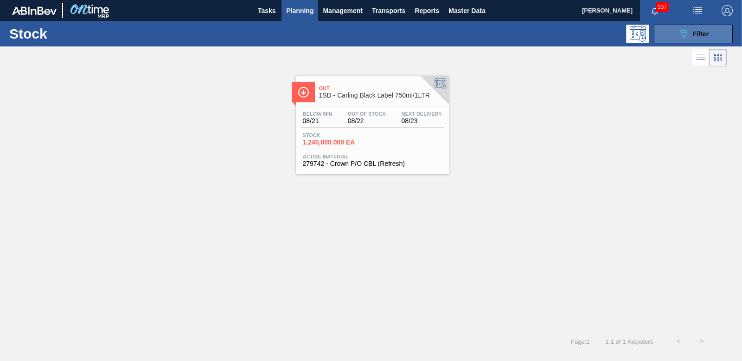
click at [702, 36] on span "Filter" at bounding box center [701, 33] width 16 height 7
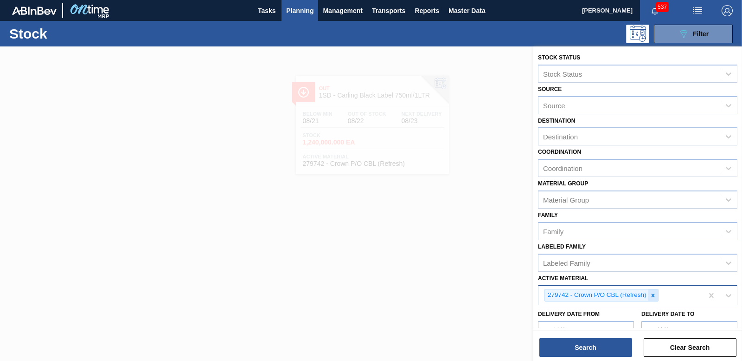
click at [651, 292] on icon at bounding box center [653, 295] width 6 height 6
type Material "242"
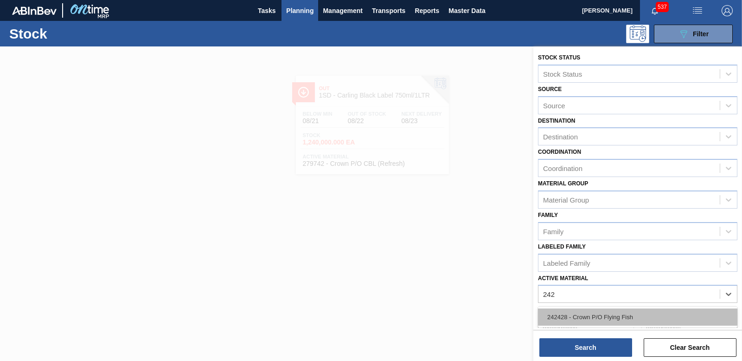
click at [645, 314] on div "242428 - Crown P/O Flying Fish" at bounding box center [638, 316] width 200 height 17
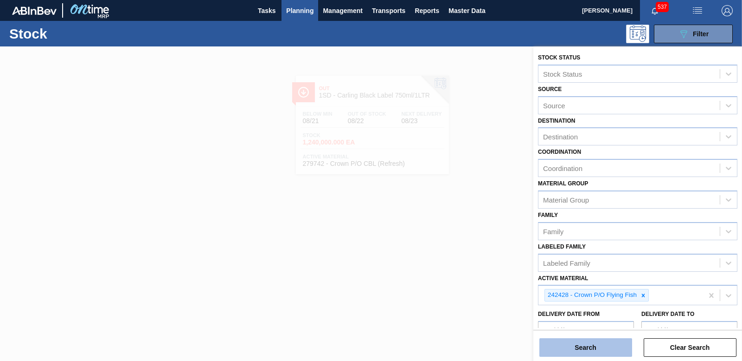
click at [593, 345] on button "Search" at bounding box center [586, 347] width 93 height 19
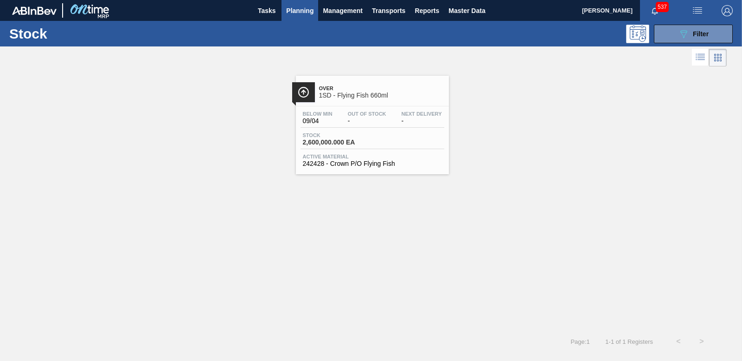
click at [334, 143] on span "2,600,000.000 EA" at bounding box center [335, 142] width 65 height 7
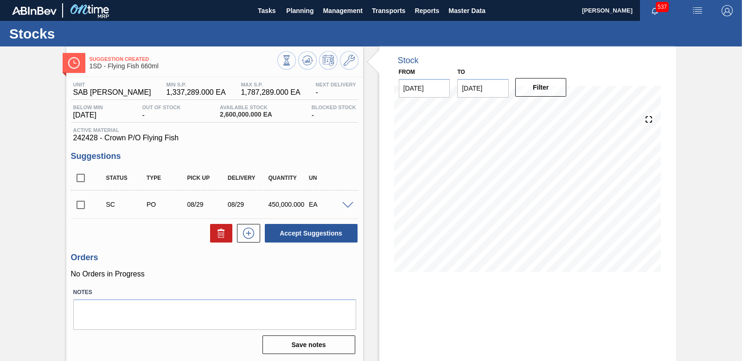
click at [79, 205] on input "checkbox" at bounding box center [80, 204] width 19 height 19
click at [295, 232] on button "Accept Suggestions" at bounding box center [311, 233] width 93 height 19
checkbox input "false"
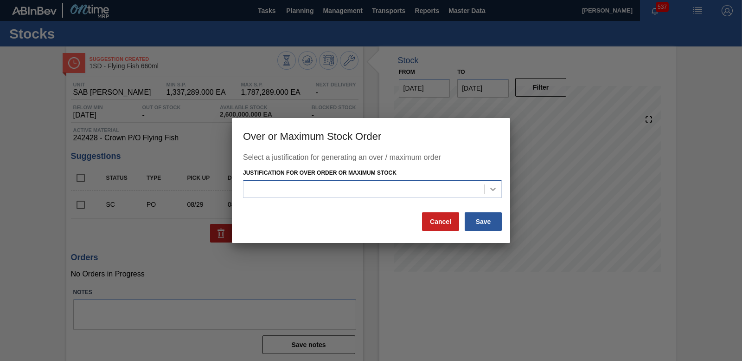
click at [493, 189] on icon at bounding box center [493, 188] width 9 height 9
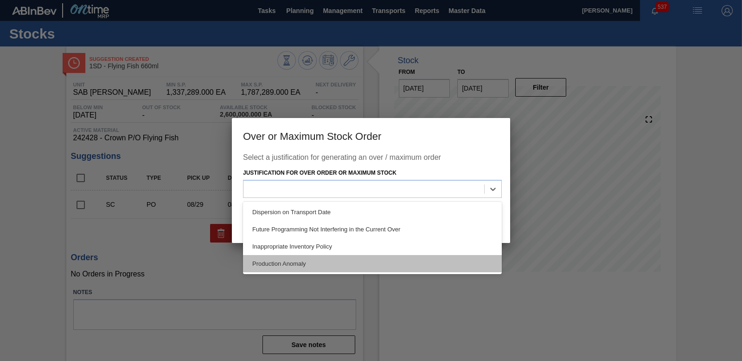
click at [321, 256] on div "Production Anomaly" at bounding box center [372, 263] width 259 height 17
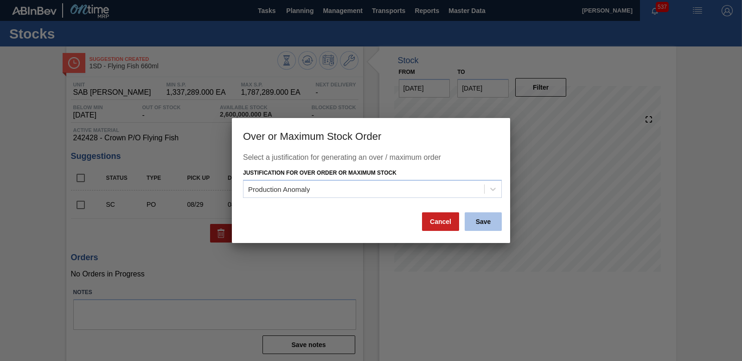
click at [480, 221] on button "Save" at bounding box center [483, 221] width 37 height 19
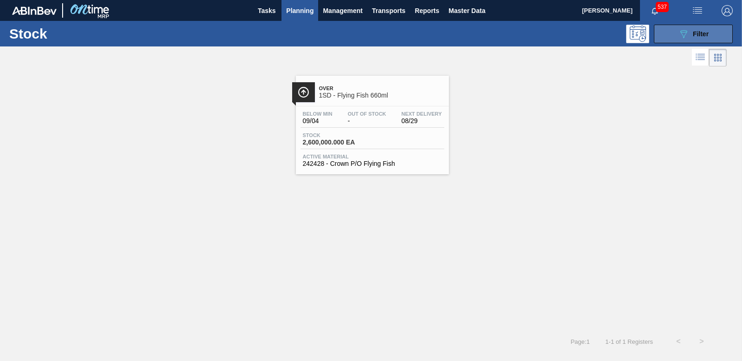
click at [723, 32] on button "089F7B8B-B2A5-4AFE-B5C0-19BA573D28AC Filter" at bounding box center [693, 34] width 79 height 19
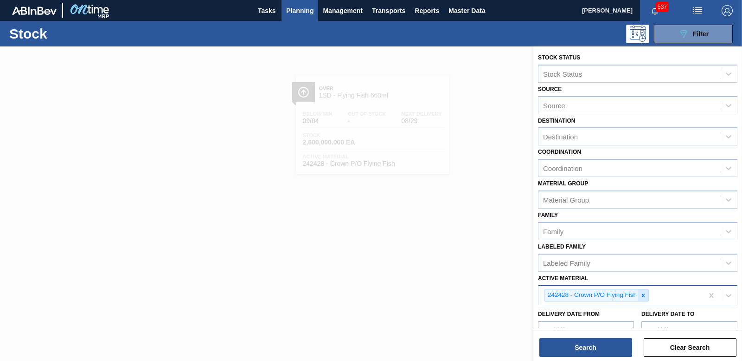
click at [645, 297] on icon at bounding box center [643, 295] width 6 height 6
type Material "285147"
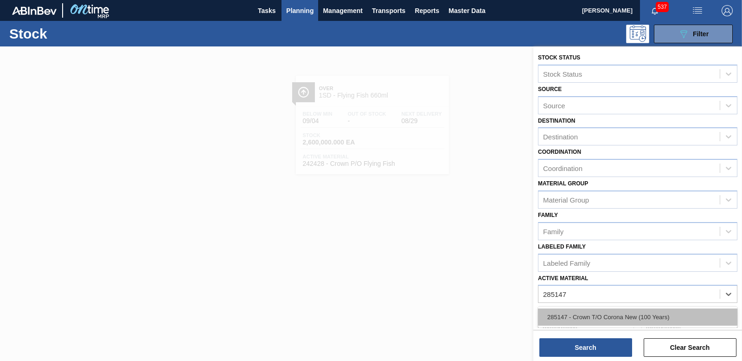
click at [620, 313] on div "285147 - Crown T/O Corona New (100 Years)" at bounding box center [638, 316] width 200 height 17
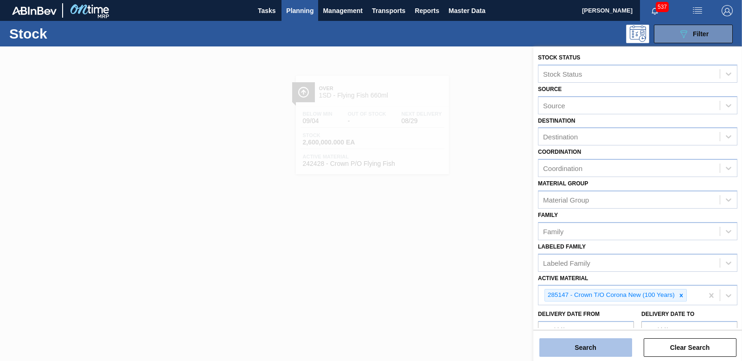
click at [608, 339] on button "Search" at bounding box center [586, 347] width 93 height 19
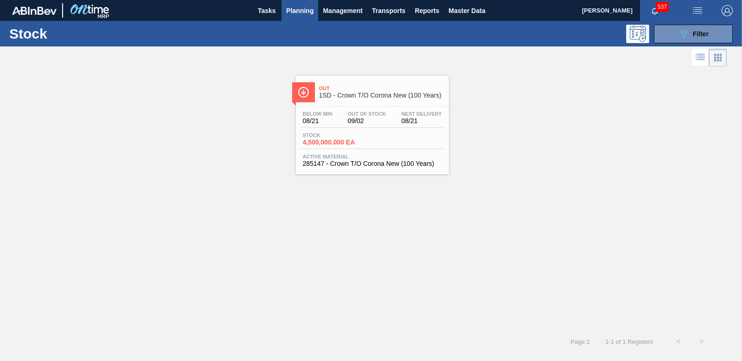
click at [323, 142] on span "4,500,000.000 EA" at bounding box center [335, 142] width 65 height 7
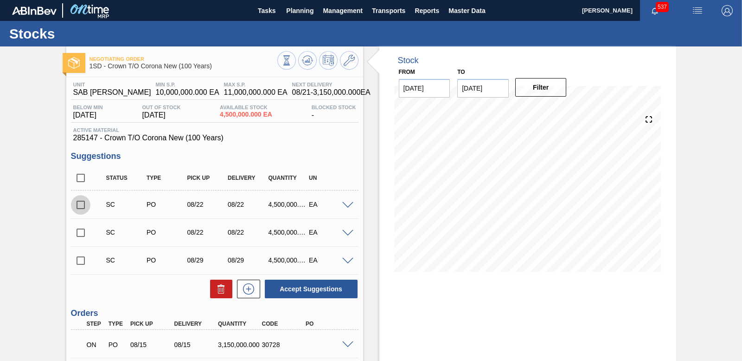
click at [76, 204] on input "checkbox" at bounding box center [80, 204] width 19 height 19
click at [342, 289] on button "Accept Suggestions" at bounding box center [311, 288] width 93 height 19
checkbox input "false"
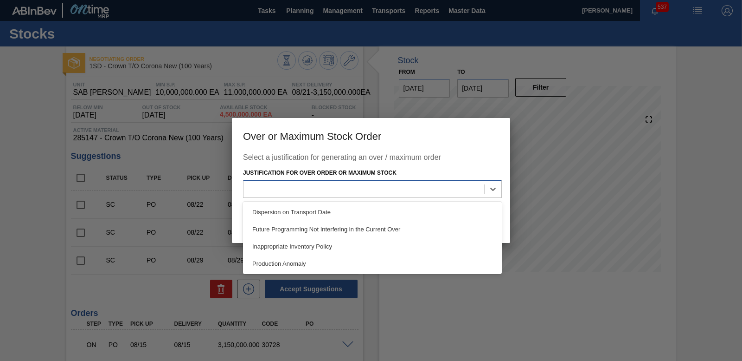
click at [462, 187] on div at bounding box center [364, 188] width 241 height 13
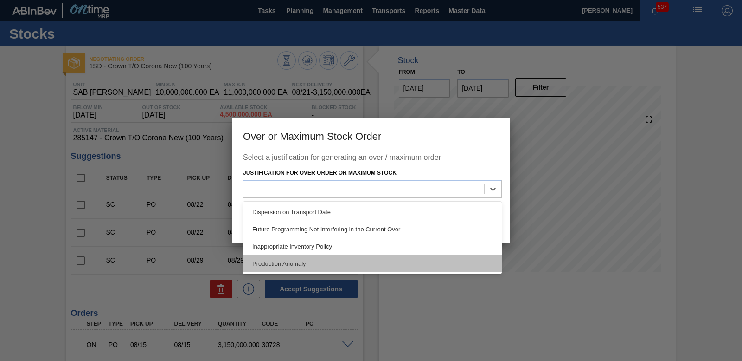
click at [400, 258] on div "Production Anomaly" at bounding box center [372, 263] width 259 height 17
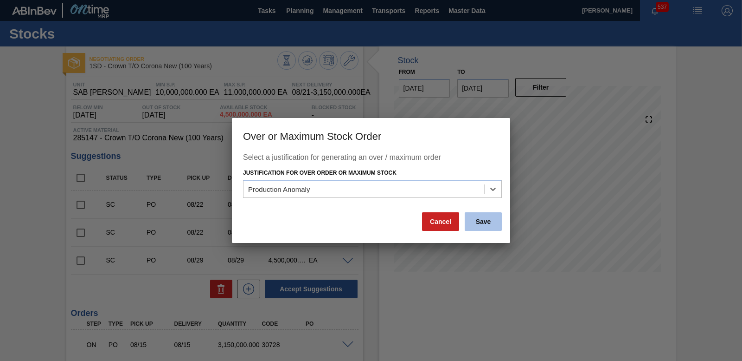
click at [487, 221] on button "Save" at bounding box center [483, 221] width 37 height 19
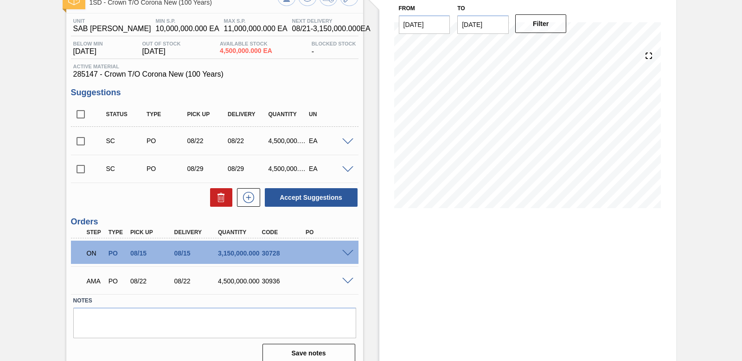
scroll to position [73, 0]
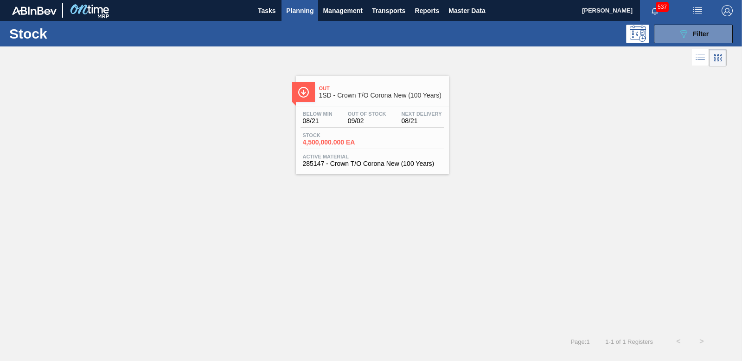
click at [723, 24] on div "Stock 089F7B8B-B2A5-4AFE-B5C0-19BA573D28AC Filter" at bounding box center [371, 34] width 742 height 26
click at [724, 33] on button "089F7B8B-B2A5-4AFE-B5C0-19BA573D28AC Filter" at bounding box center [693, 34] width 79 height 19
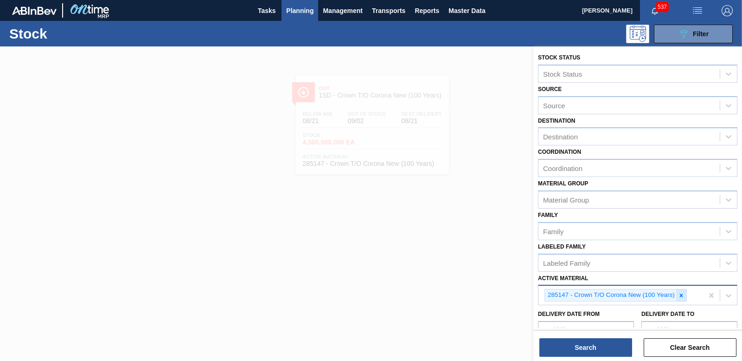
click at [684, 297] on icon at bounding box center [681, 295] width 6 height 6
type Material "285196"
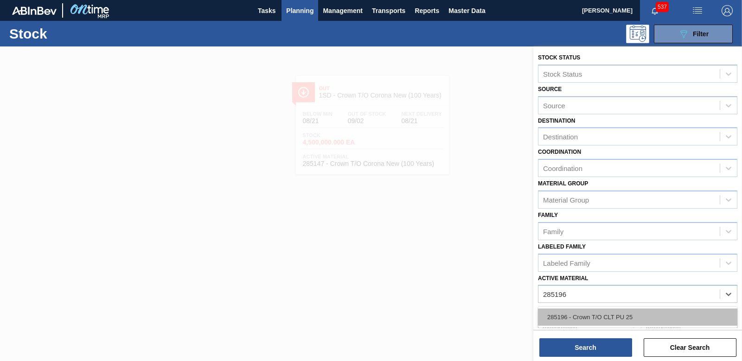
click at [616, 315] on div "285196 - Crown T/O CLT PU 25" at bounding box center [638, 316] width 200 height 17
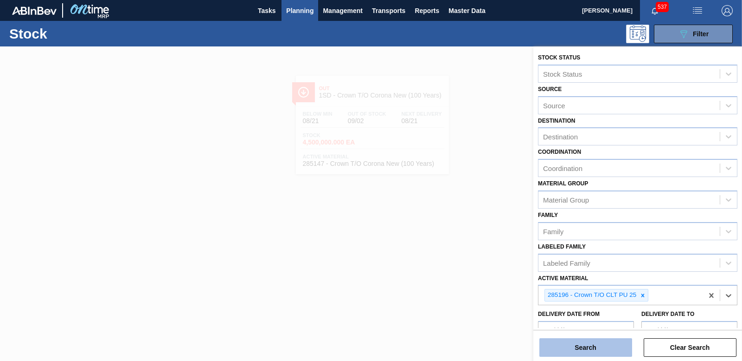
click at [613, 355] on button "Search" at bounding box center [586, 347] width 93 height 19
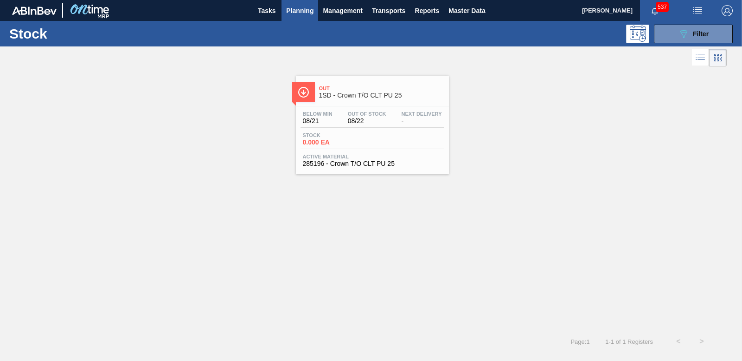
click at [322, 142] on span "0.000 EA" at bounding box center [335, 142] width 65 height 7
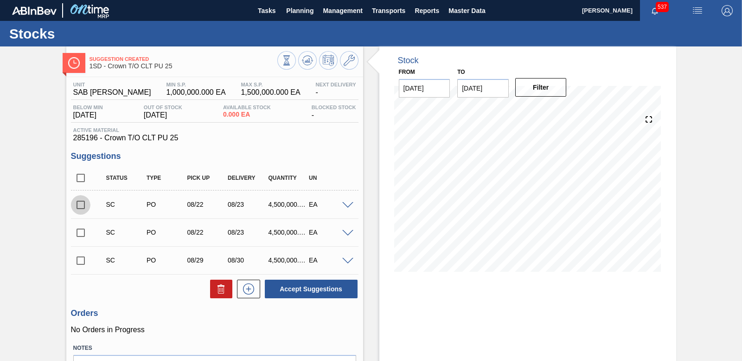
click at [82, 205] on input "checkbox" at bounding box center [80, 204] width 19 height 19
click at [312, 285] on button "Accept Suggestions" at bounding box center [311, 288] width 93 height 19
checkbox input "false"
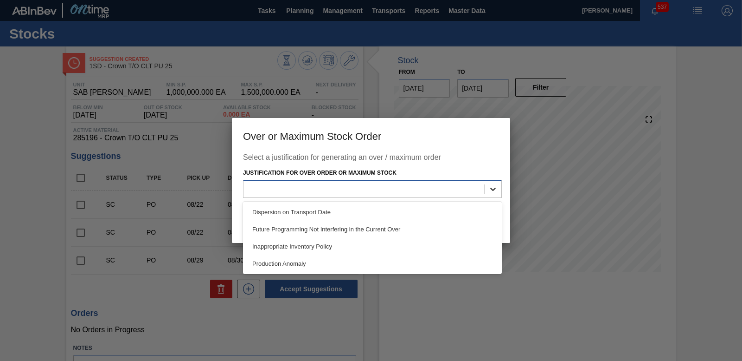
click at [492, 192] on icon at bounding box center [493, 188] width 9 height 9
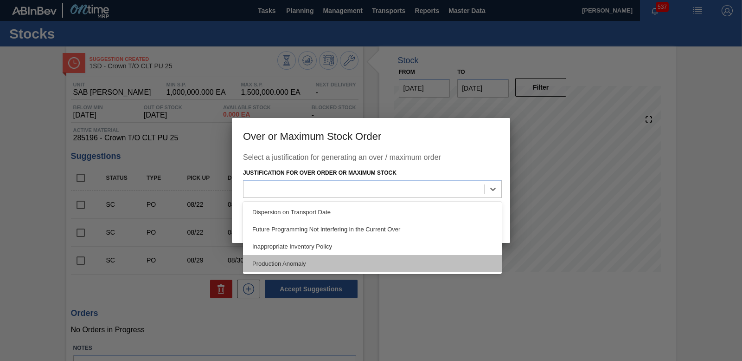
click at [333, 266] on div "Production Anomaly" at bounding box center [372, 263] width 259 height 17
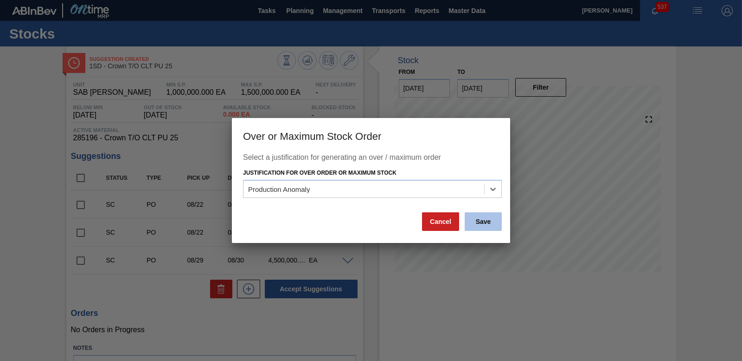
click at [477, 223] on button "Save" at bounding box center [483, 221] width 37 height 19
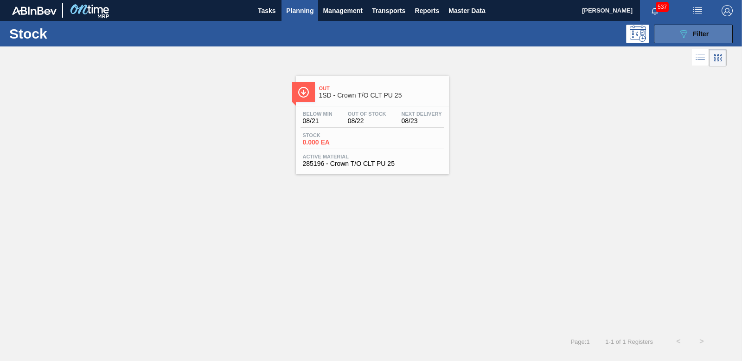
click at [701, 30] on span "Filter" at bounding box center [701, 33] width 16 height 7
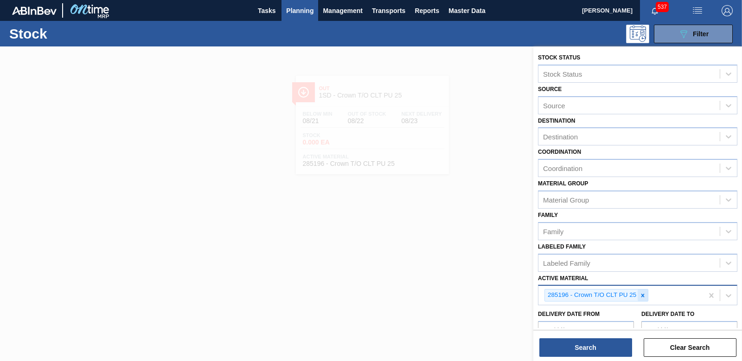
click at [644, 297] on icon at bounding box center [643, 295] width 6 height 6
type Material "193319"
click at [643, 319] on div "193319 - Crown T/O Flying Fish" at bounding box center [638, 316] width 200 height 17
click at [600, 354] on button "Search" at bounding box center [586, 347] width 93 height 19
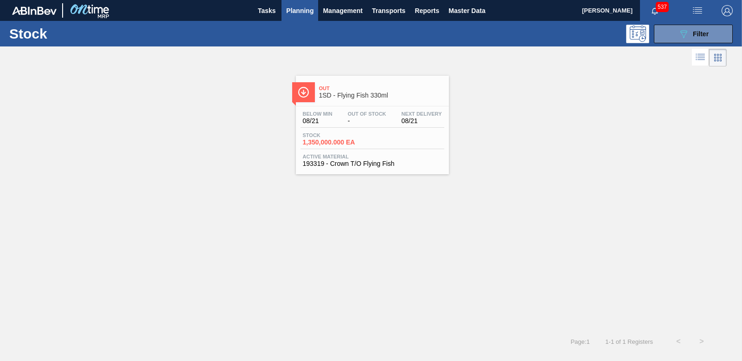
click at [312, 143] on span "1,350,000.000 EA" at bounding box center [335, 142] width 65 height 7
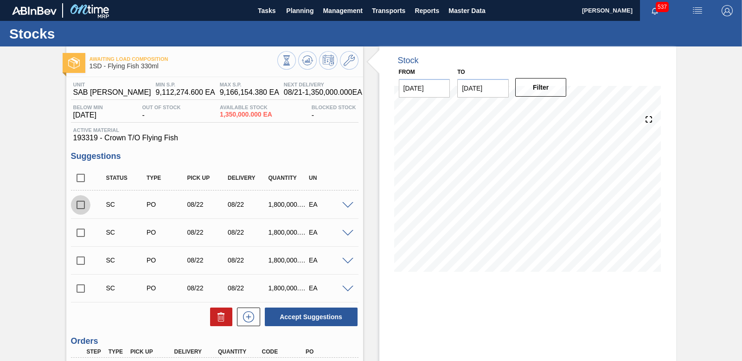
click at [80, 207] on input "checkbox" at bounding box center [80, 204] width 19 height 19
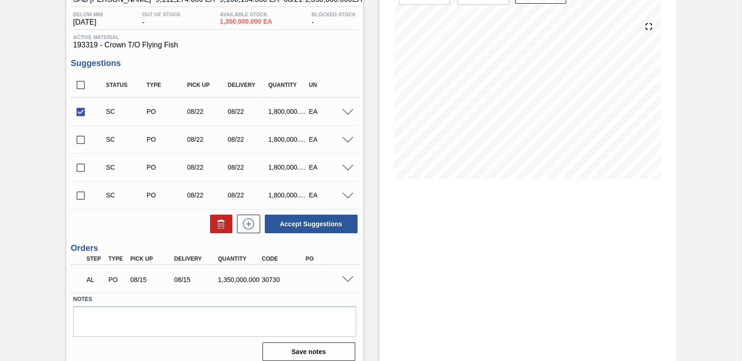
scroll to position [101, 0]
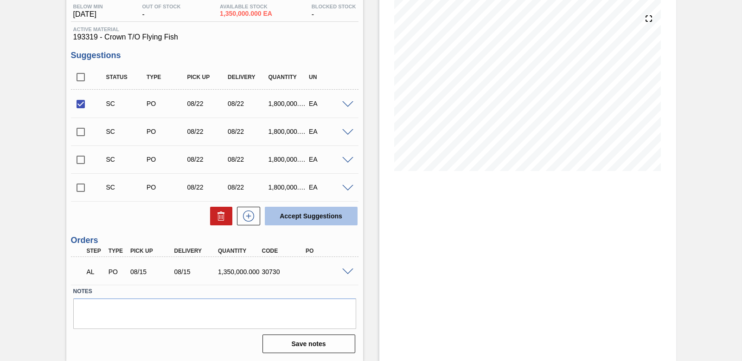
click at [300, 214] on button "Accept Suggestions" at bounding box center [311, 215] width 93 height 19
checkbox input "false"
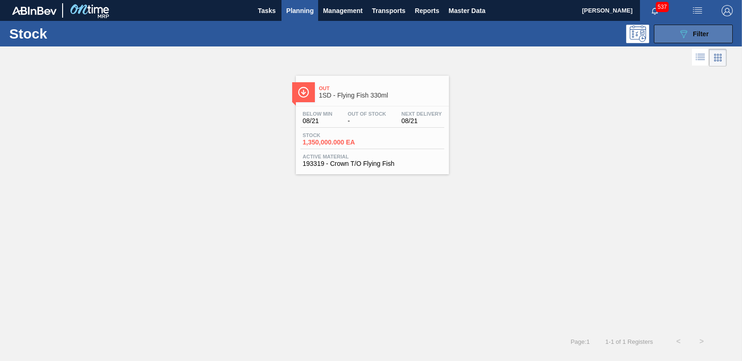
click at [709, 31] on span "Filter" at bounding box center [701, 33] width 16 height 7
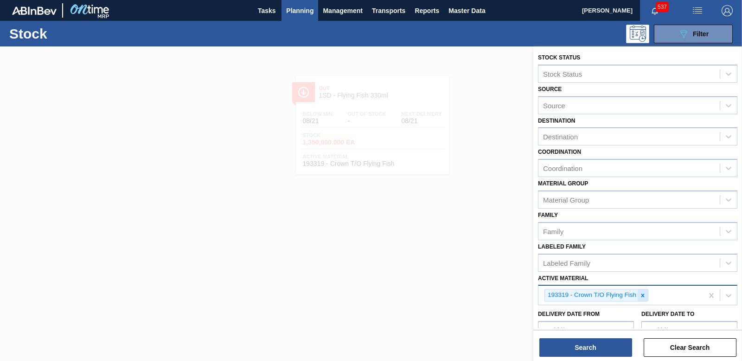
click at [645, 295] on icon at bounding box center [643, 295] width 6 height 6
type Material "282010"
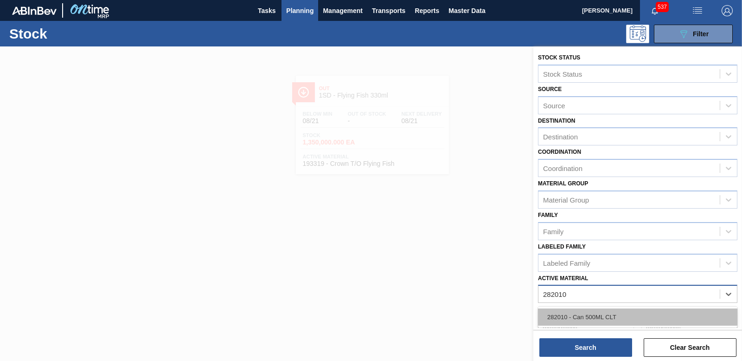
click at [587, 312] on div "282010 - Can 500ML CLT" at bounding box center [638, 316] width 200 height 17
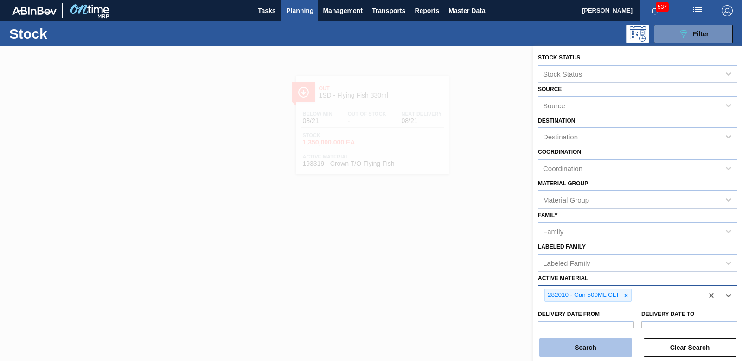
click at [588, 350] on button "Search" at bounding box center [586, 347] width 93 height 19
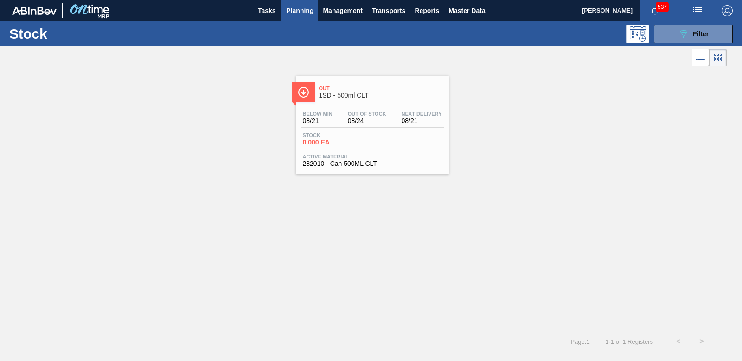
click at [309, 143] on span "0.000 EA" at bounding box center [335, 142] width 65 height 7
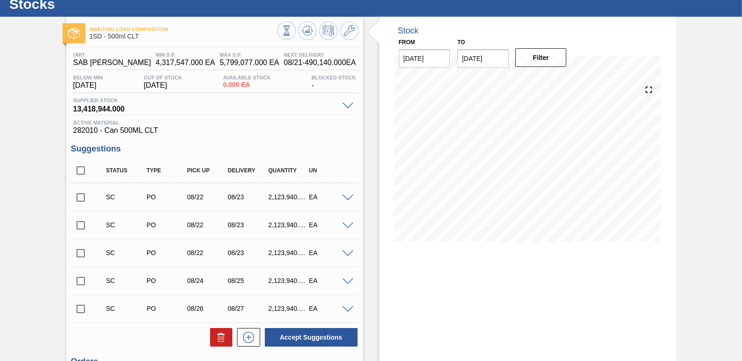
scroll to position [46, 0]
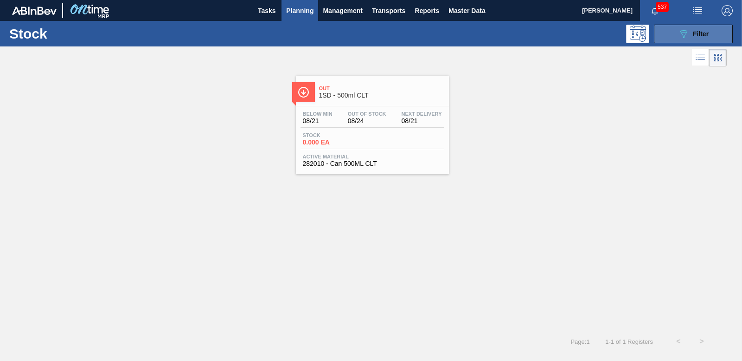
click at [719, 30] on button "089F7B8B-B2A5-4AFE-B5C0-19BA573D28AC Filter" at bounding box center [693, 34] width 79 height 19
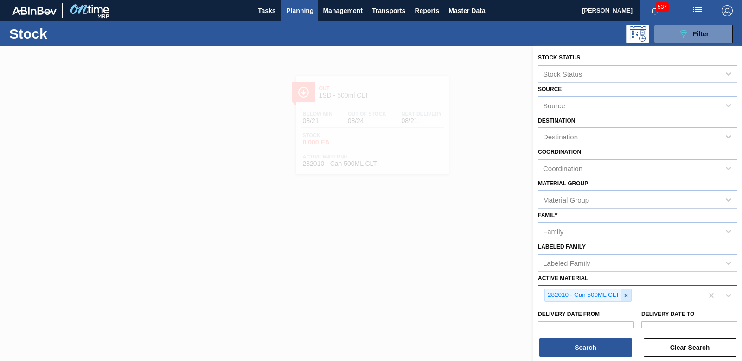
click at [624, 296] on icon at bounding box center [626, 295] width 6 height 6
type Material "278198"
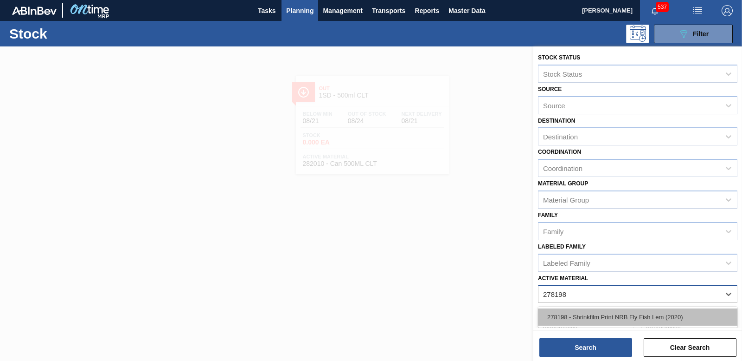
click at [563, 316] on div "278198 - Shrinkfilm Print NRB Fly Fish Lem (2020)" at bounding box center [638, 316] width 200 height 17
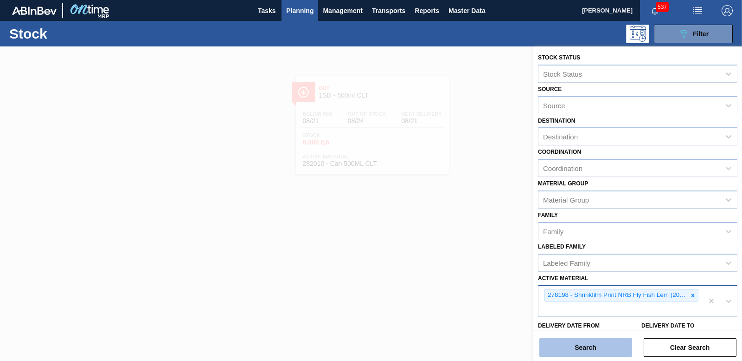
click at [574, 342] on button "Search" at bounding box center [586, 347] width 93 height 19
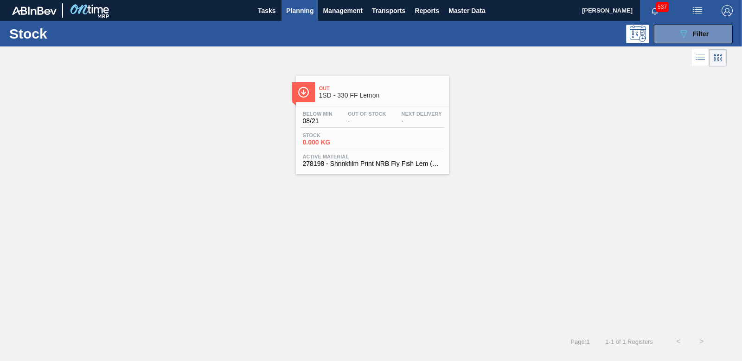
click at [328, 140] on span "0.000 KG" at bounding box center [335, 142] width 65 height 7
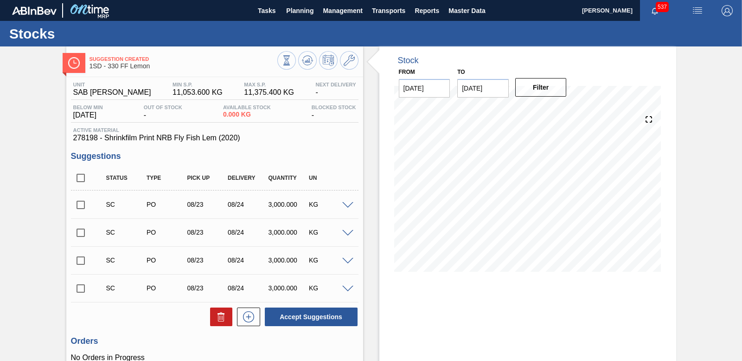
click at [79, 206] on input "checkbox" at bounding box center [80, 204] width 19 height 19
click at [332, 315] on button "Accept Suggestions" at bounding box center [311, 316] width 93 height 19
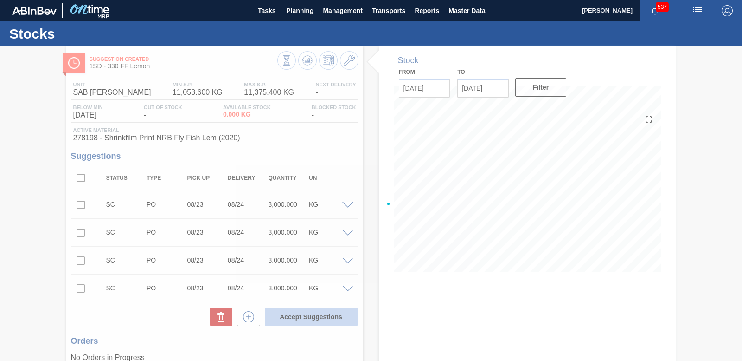
checkbox input "false"
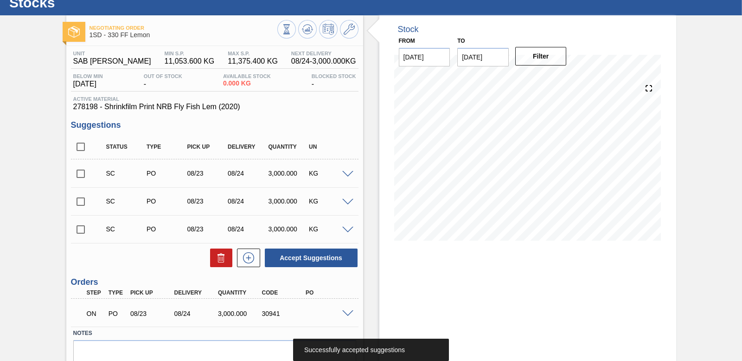
scroll to position [46, 0]
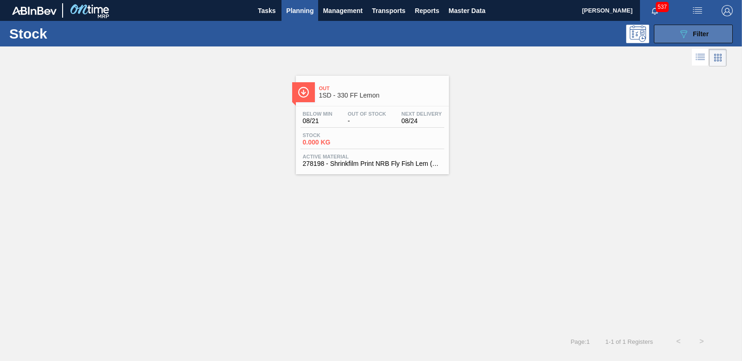
click at [699, 28] on div "089F7B8B-B2A5-4AFE-B5C0-19BA573D28AC Filter" at bounding box center [693, 33] width 31 height 11
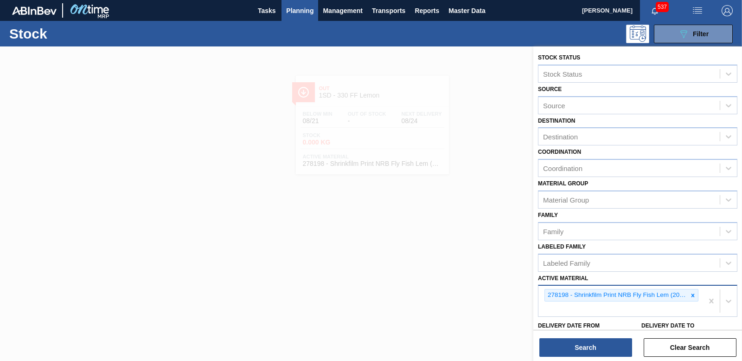
drag, startPoint x: 692, startPoint y: 295, endPoint x: 667, endPoint y: 296, distance: 25.1
click at [692, 295] on icon at bounding box center [693, 294] width 3 height 3
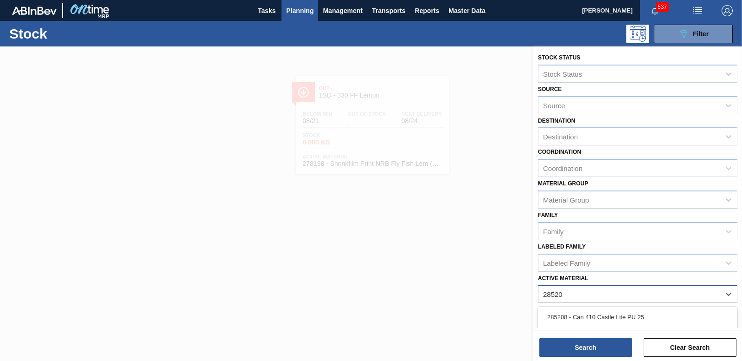
type Material "285201"
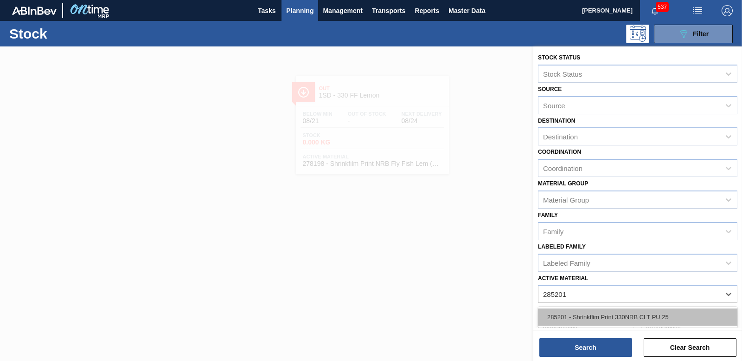
click at [640, 316] on div "285201 - Shrinkflim Print 330NRB CLT PU 25" at bounding box center [638, 316] width 200 height 17
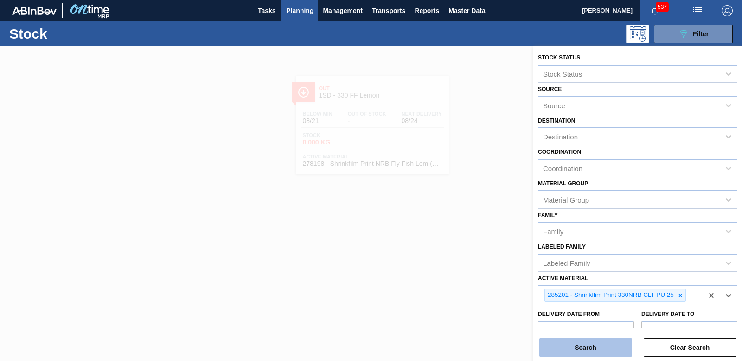
click at [619, 346] on button "Search" at bounding box center [586, 347] width 93 height 19
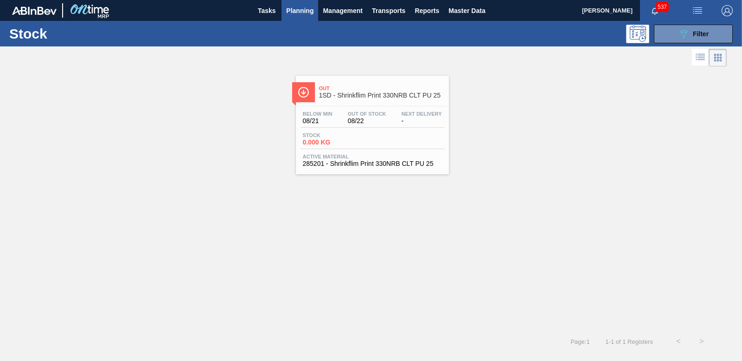
click at [310, 141] on span "0.000 KG" at bounding box center [335, 142] width 65 height 7
click at [698, 36] on span "Filter" at bounding box center [701, 33] width 16 height 7
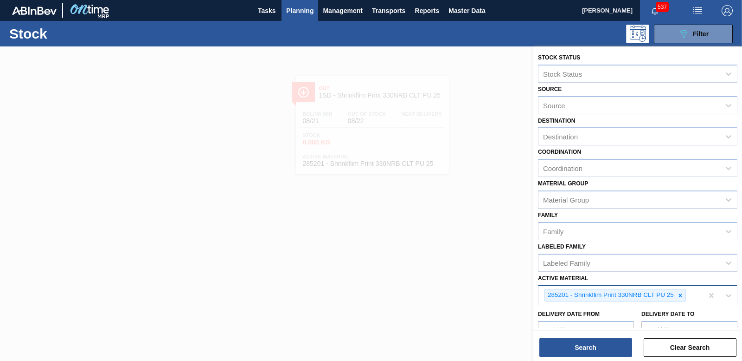
click at [682, 294] on icon at bounding box center [680, 295] width 6 height 6
type Material "278205"
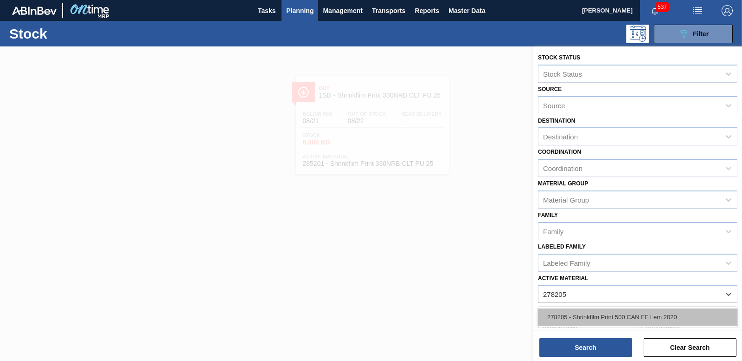
click at [646, 317] on div "278205 - Shrinkfilm Print 500 CAN FF Lem 2020" at bounding box center [638, 316] width 200 height 17
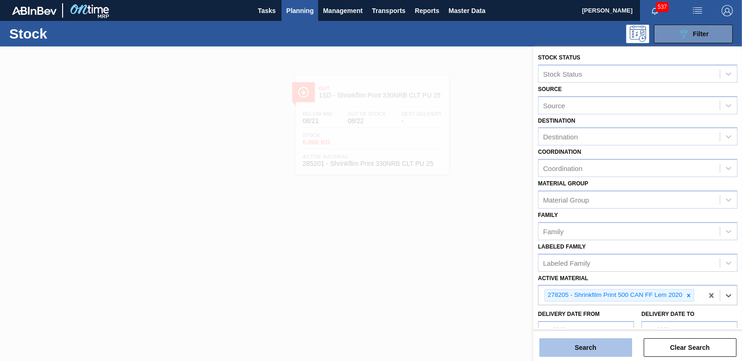
click at [610, 346] on button "Search" at bounding box center [586, 347] width 93 height 19
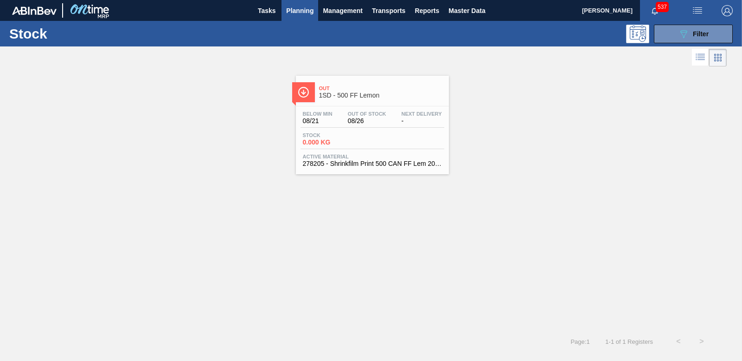
click at [317, 144] on span "0.000 KG" at bounding box center [335, 142] width 65 height 7
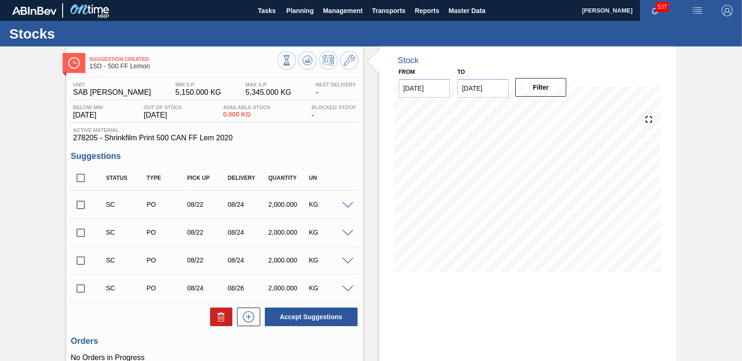
click at [79, 206] on input "checkbox" at bounding box center [80, 204] width 19 height 19
click at [316, 318] on button "Accept Suggestions" at bounding box center [311, 316] width 93 height 19
checkbox input "false"
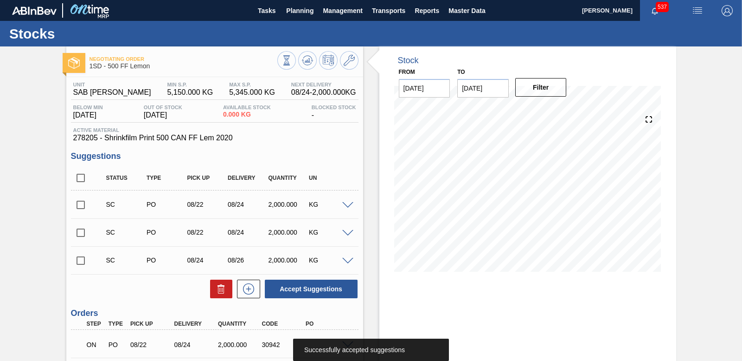
scroll to position [46, 0]
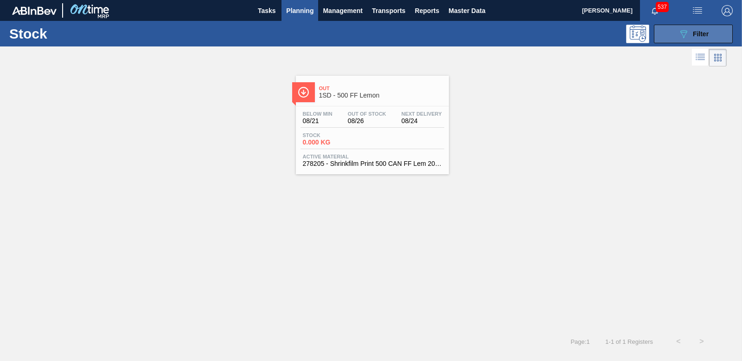
click at [710, 29] on button "089F7B8B-B2A5-4AFE-B5C0-19BA573D28AC Filter" at bounding box center [693, 34] width 79 height 19
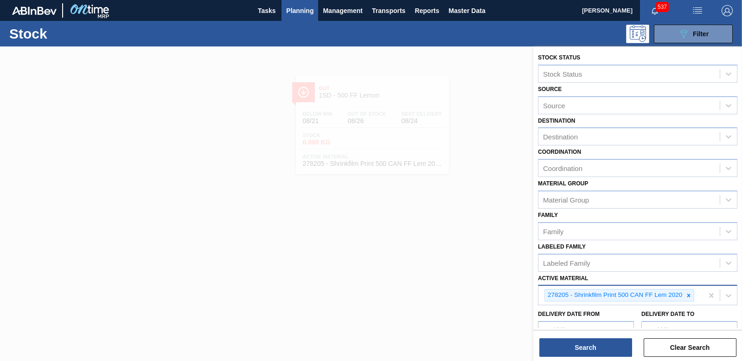
drag, startPoint x: 690, startPoint y: 297, endPoint x: 679, endPoint y: 296, distance: 11.2
click at [690, 297] on icon at bounding box center [689, 295] width 6 height 6
type Material "279753"
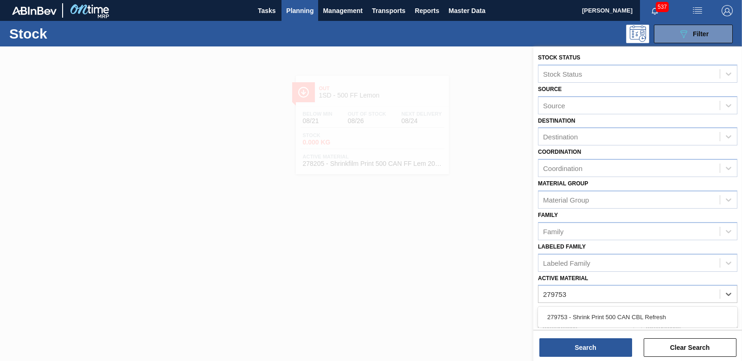
click at [608, 320] on div "279753 - Shrink Print 500 CAN CBL Refresh" at bounding box center [638, 316] width 200 height 17
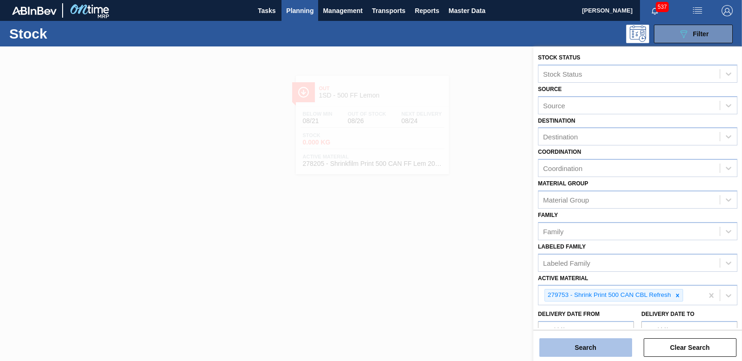
click at [609, 347] on button "Search" at bounding box center [586, 347] width 93 height 19
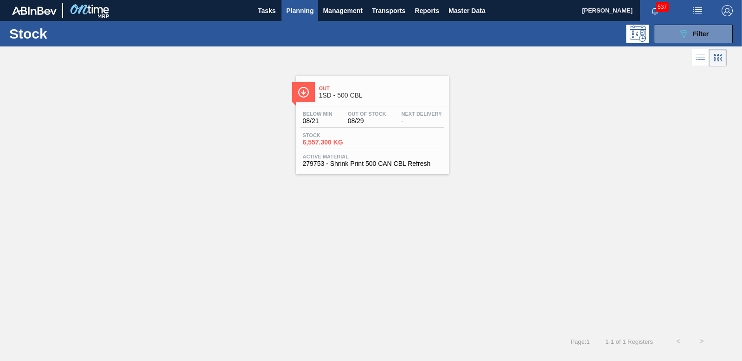
click at [326, 146] on div "Stock 6,557.300 KG" at bounding box center [373, 140] width 144 height 17
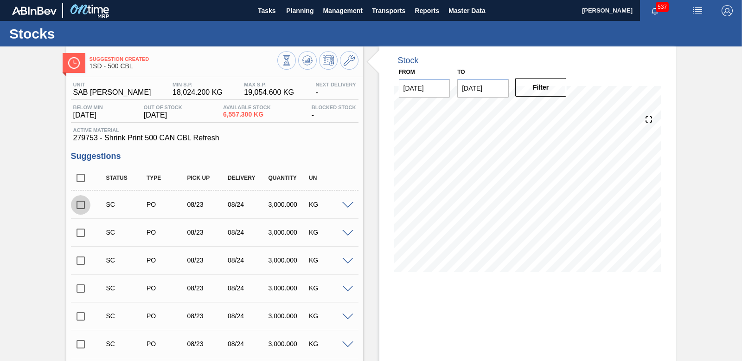
click at [81, 202] on input "checkbox" at bounding box center [80, 204] width 19 height 19
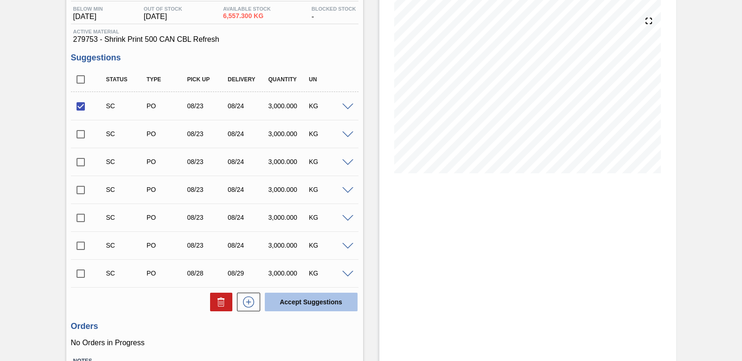
scroll to position [168, 0]
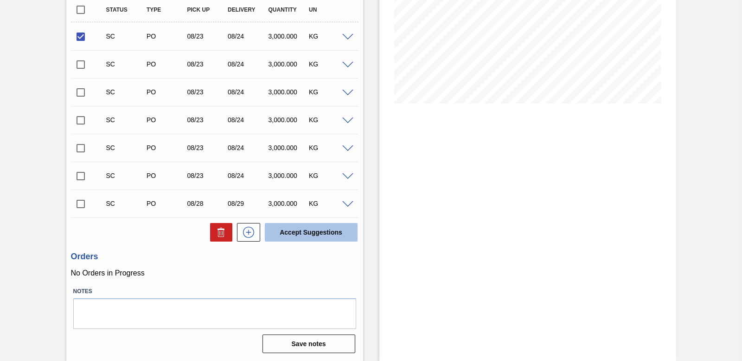
click at [325, 234] on button "Accept Suggestions" at bounding box center [311, 232] width 93 height 19
checkbox input "false"
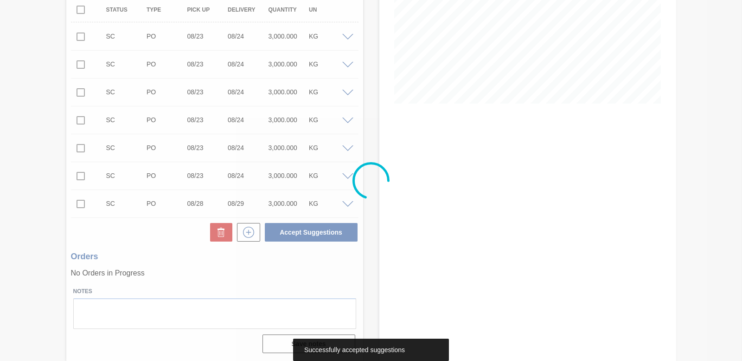
scroll to position [156, 0]
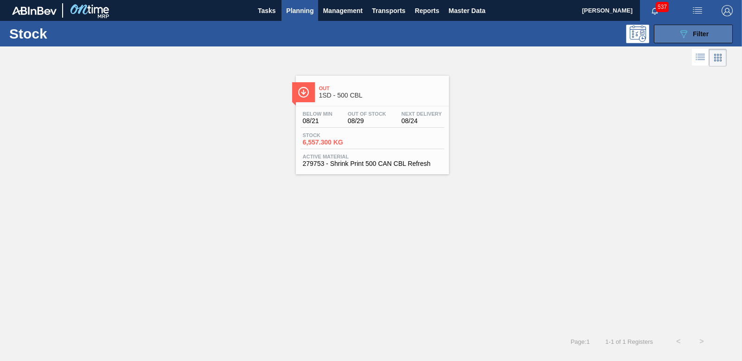
click at [694, 35] on span "Filter" at bounding box center [701, 33] width 16 height 7
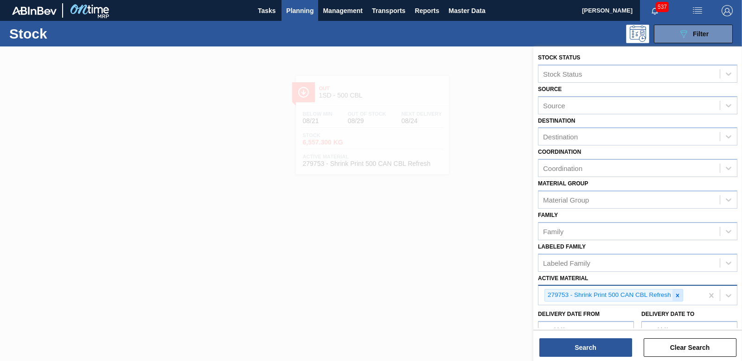
click at [679, 295] on icon at bounding box center [678, 295] width 6 height 6
type Material "285207"
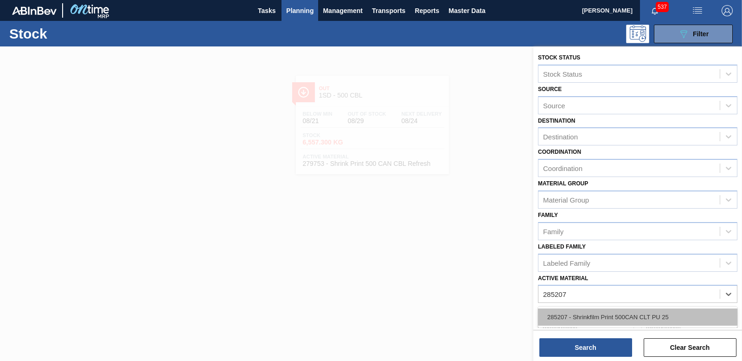
click at [694, 311] on div "285207 - Shrinkfilm Print 500CAN CLT PU 25" at bounding box center [638, 316] width 200 height 17
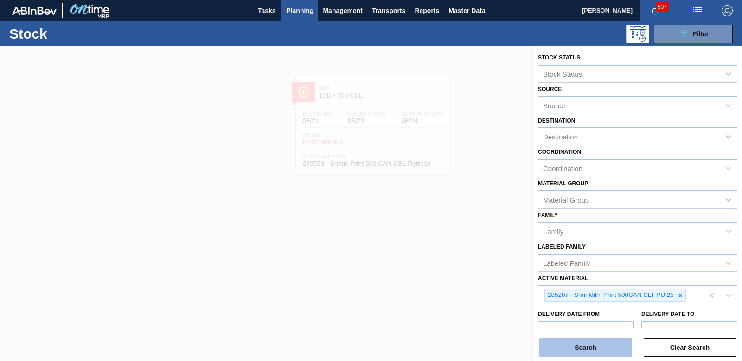
click at [594, 350] on button "Search" at bounding box center [586, 347] width 93 height 19
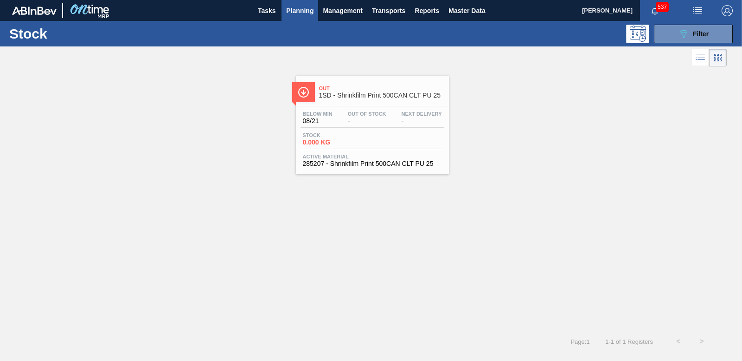
click at [315, 139] on span "0.000 KG" at bounding box center [335, 142] width 65 height 7
click at [702, 28] on div "089F7B8B-B2A5-4AFE-B5C0-19BA573D28AC Filter" at bounding box center [693, 33] width 31 height 11
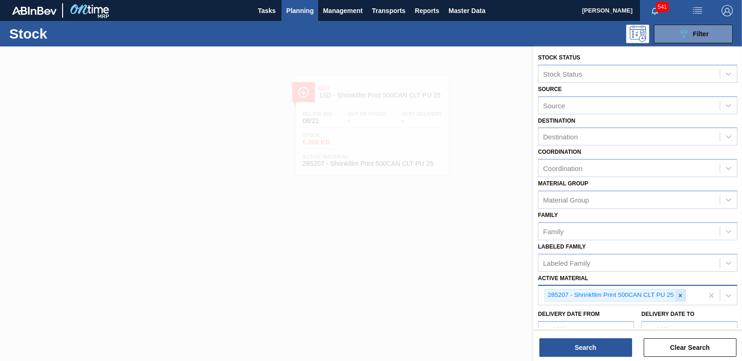
click at [682, 296] on icon at bounding box center [680, 294] width 3 height 3
type Material "278197"
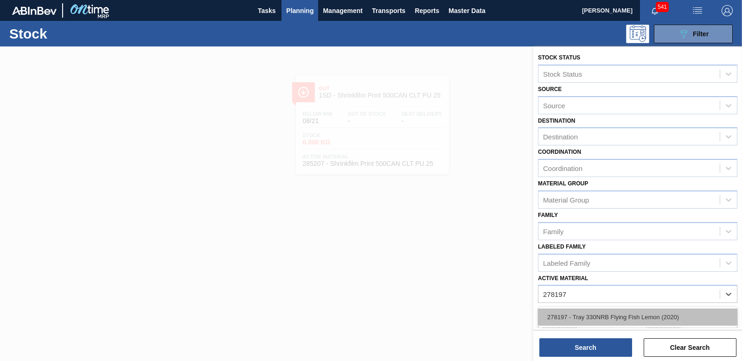
click at [663, 321] on div "278197 - Tray 330NRB Flying Fish Lemon (2020)" at bounding box center [638, 316] width 200 height 17
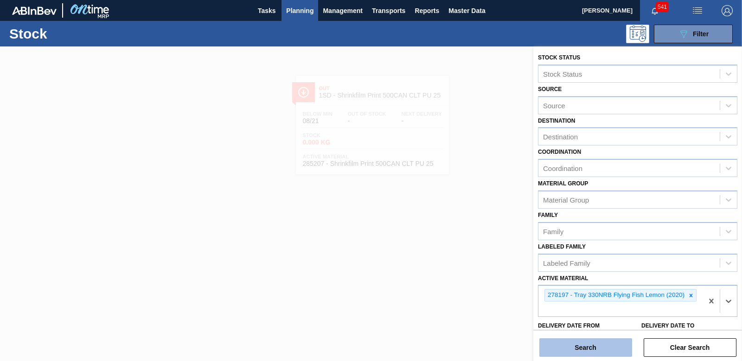
click at [598, 345] on button "Search" at bounding box center [586, 347] width 93 height 19
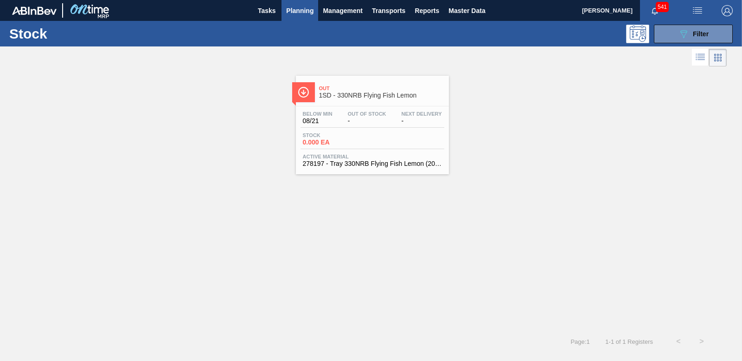
click at [312, 145] on span "0.000 EA" at bounding box center [335, 142] width 65 height 7
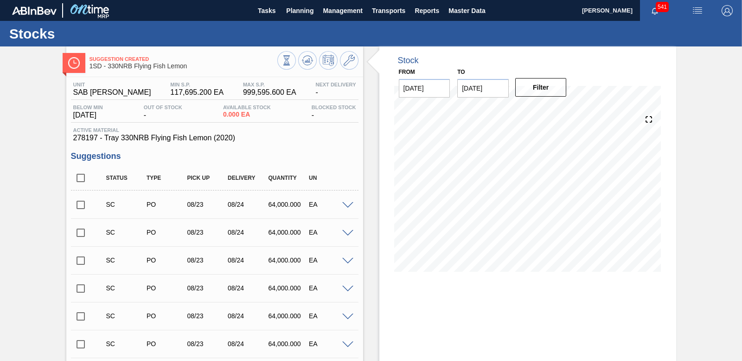
click at [81, 206] on input "checkbox" at bounding box center [80, 204] width 19 height 19
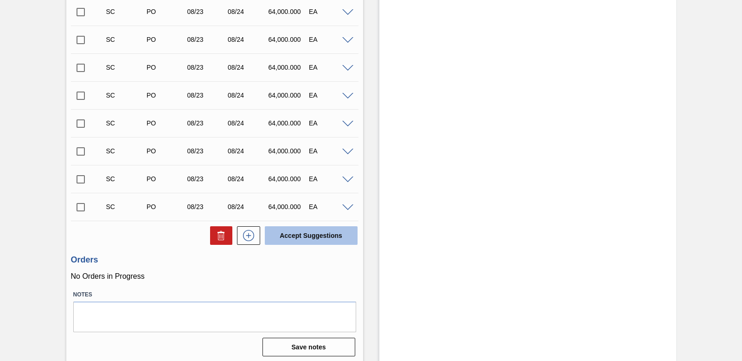
scroll to position [419, 0]
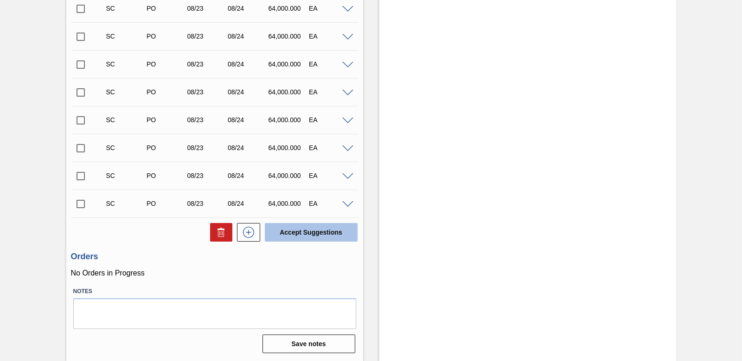
click at [291, 232] on button "Accept Suggestions" at bounding box center [311, 232] width 93 height 19
checkbox input "false"
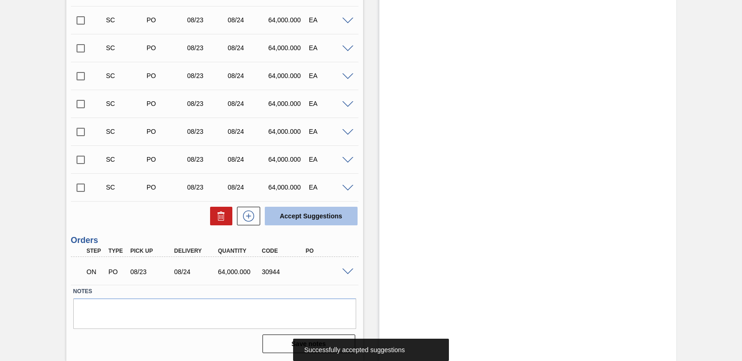
scroll to position [391, 0]
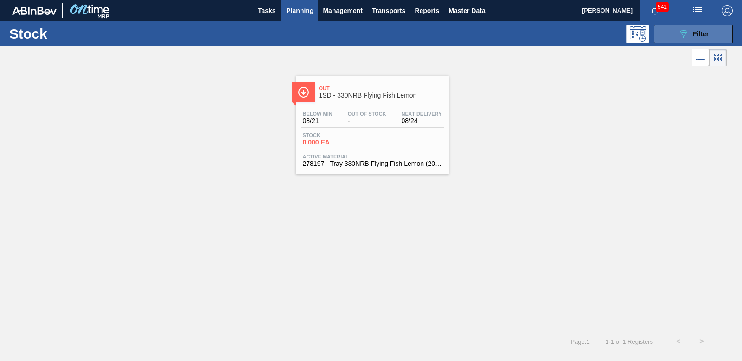
click at [689, 26] on button "089F7B8B-B2A5-4AFE-B5C0-19BA573D28AC Filter" at bounding box center [693, 34] width 79 height 19
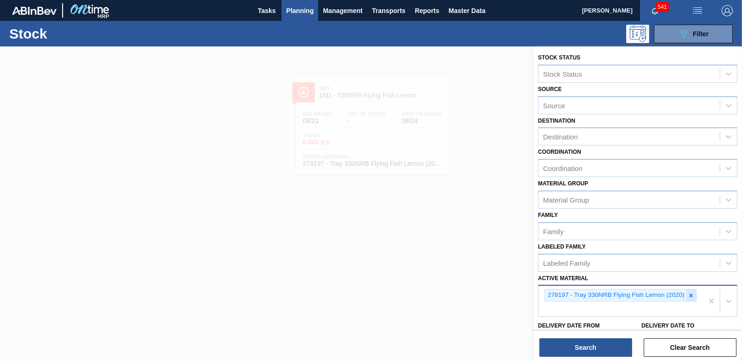
click at [688, 292] on icon at bounding box center [691, 295] width 6 height 6
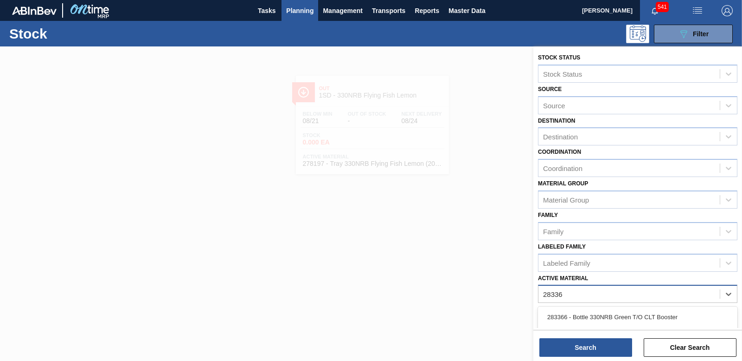
type Material "283368"
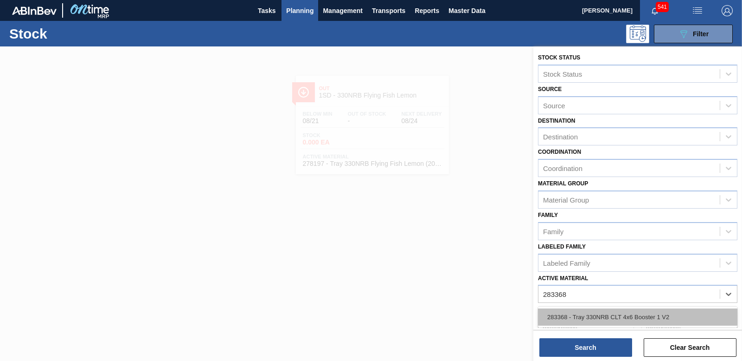
click at [590, 317] on div "283368 - Tray 330NRB CLT 4x6 Booster 1 V2" at bounding box center [638, 316] width 200 height 17
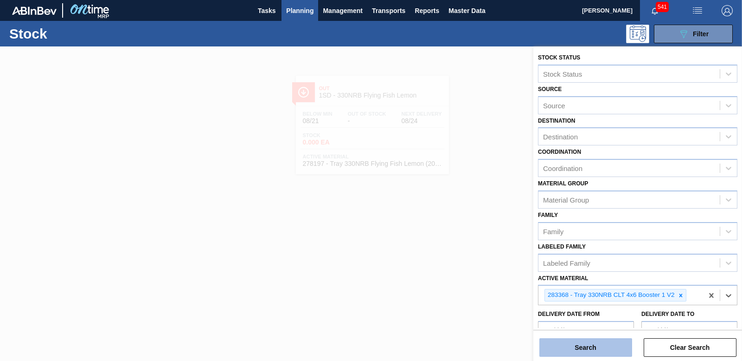
click at [588, 343] on button "Search" at bounding box center [586, 347] width 93 height 19
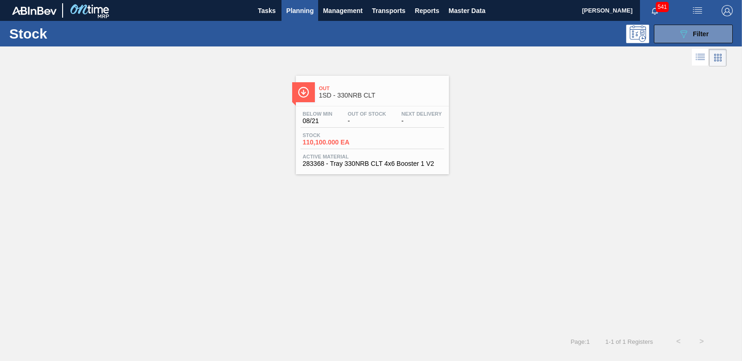
click at [310, 142] on span "110,100.000 EA" at bounding box center [335, 142] width 65 height 7
click at [718, 31] on button "089F7B8B-B2A5-4AFE-B5C0-19BA573D28AC Filter" at bounding box center [693, 34] width 79 height 19
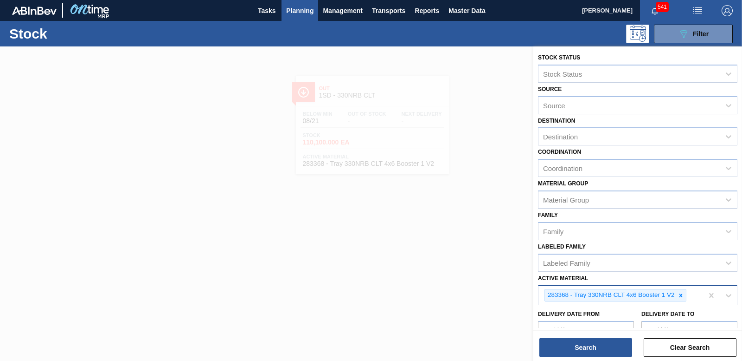
click at [682, 296] on icon at bounding box center [681, 295] width 6 height 6
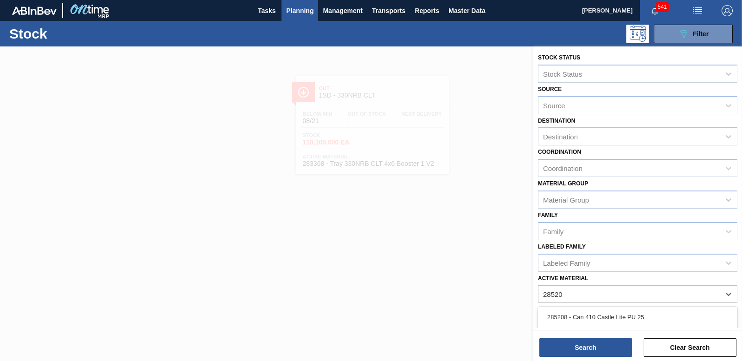
type Material "285200"
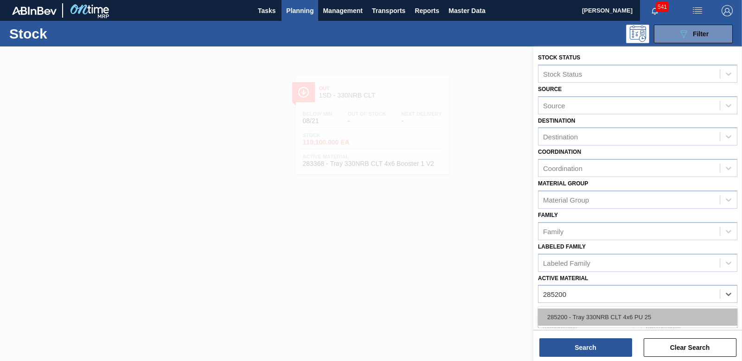
click at [601, 315] on div "285200 - Tray 330NRB CLT 4x6 PU 25" at bounding box center [638, 316] width 200 height 17
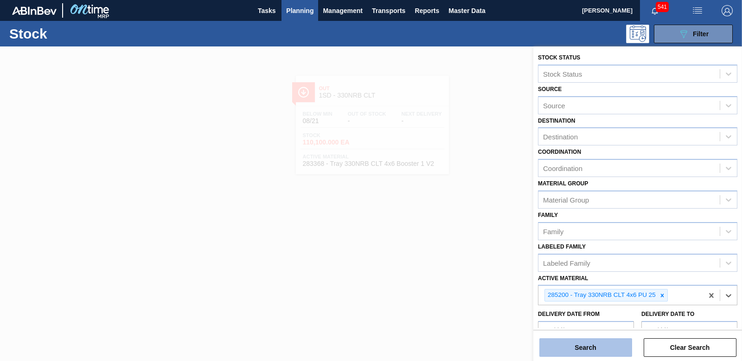
click at [608, 348] on button "Search" at bounding box center [586, 347] width 93 height 19
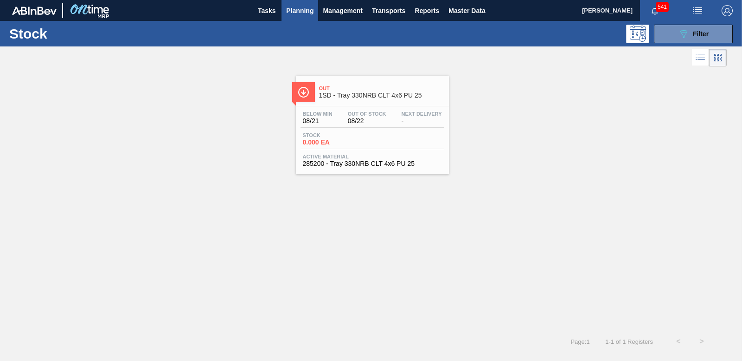
click at [317, 137] on span "Stock" at bounding box center [335, 135] width 65 height 6
click at [674, 35] on button "089F7B8B-B2A5-4AFE-B5C0-19BA573D28AC Filter" at bounding box center [693, 34] width 79 height 19
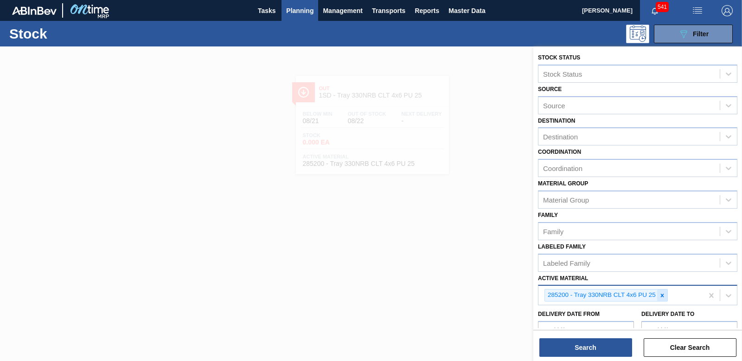
click at [663, 294] on icon at bounding box center [662, 294] width 3 height 3
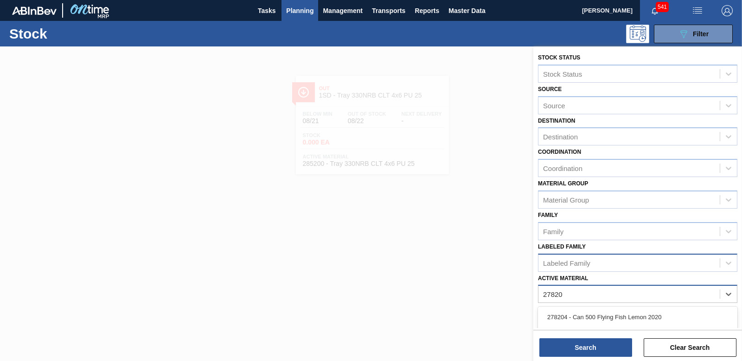
type Material "278206"
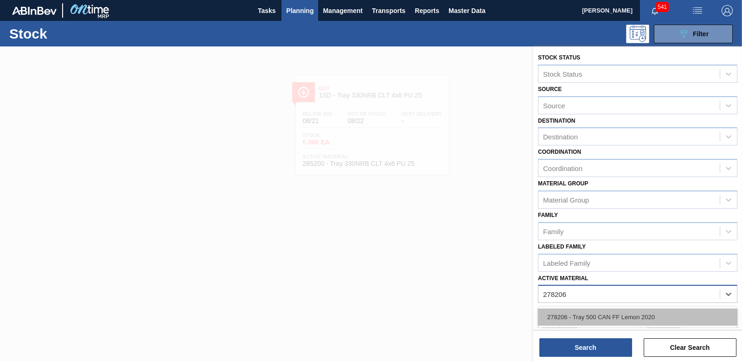
click at [602, 319] on div "278206 - Tray 500 CAN FF Lemon 2020" at bounding box center [638, 316] width 200 height 17
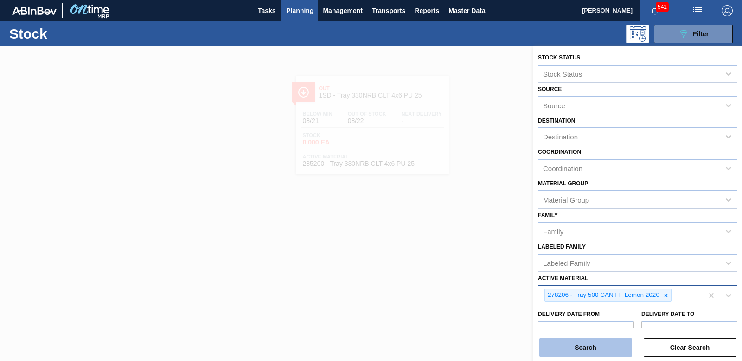
click at [597, 344] on button "Search" at bounding box center [586, 347] width 93 height 19
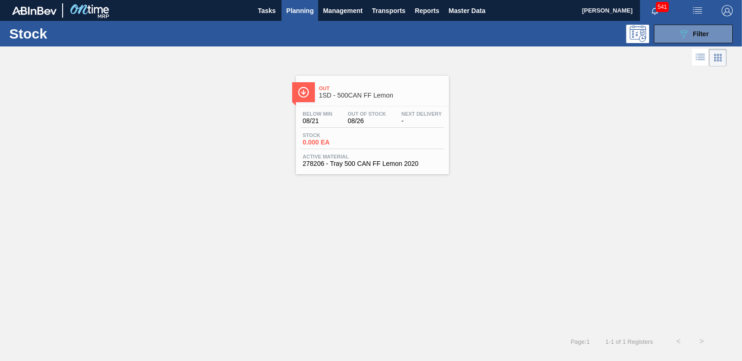
click at [317, 141] on span "0.000 EA" at bounding box center [335, 142] width 65 height 7
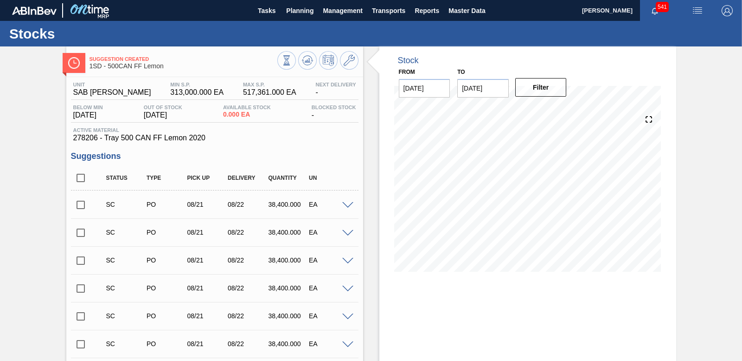
click at [82, 204] on input "checkbox" at bounding box center [80, 204] width 19 height 19
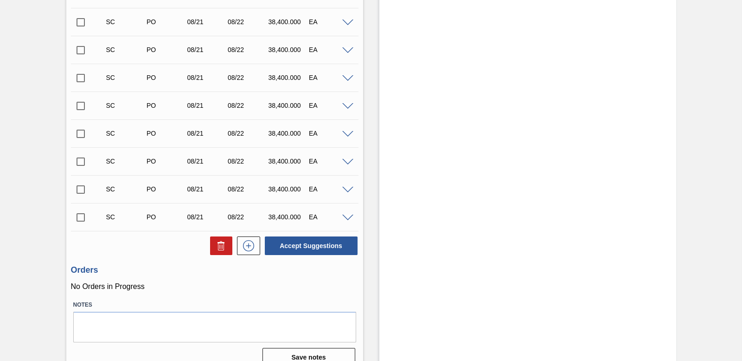
scroll to position [363, 0]
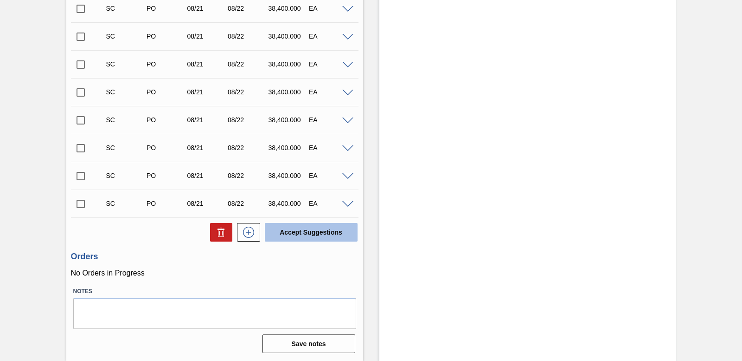
click at [294, 227] on button "Accept Suggestions" at bounding box center [311, 232] width 93 height 19
checkbox input "false"
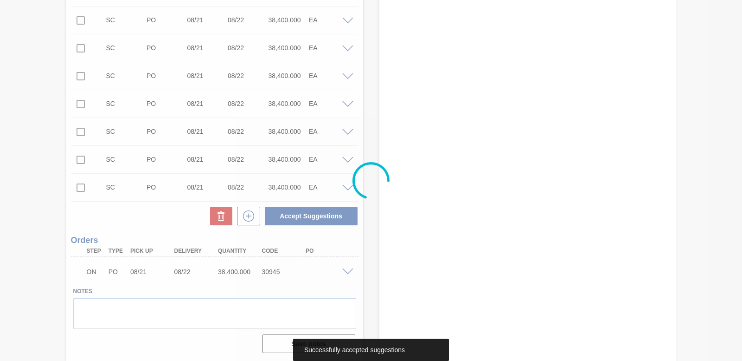
scroll to position [335, 0]
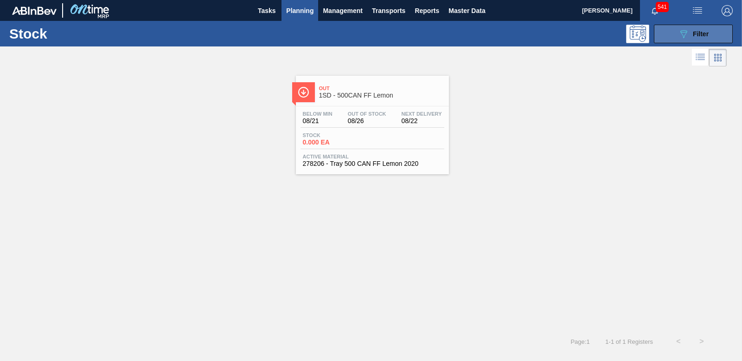
click at [708, 31] on span "Filter" at bounding box center [701, 33] width 16 height 7
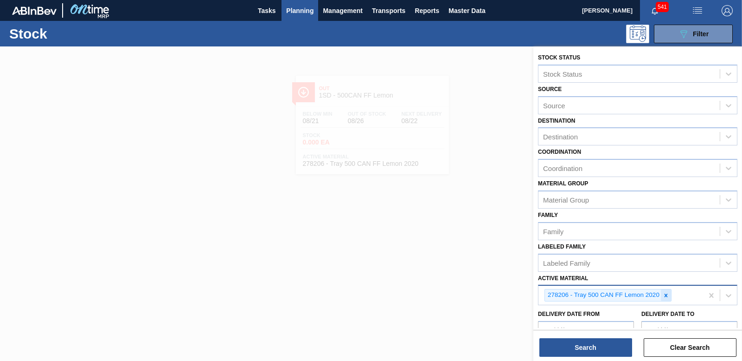
click at [666, 295] on icon at bounding box center [666, 294] width 3 height 3
type Material "279752"
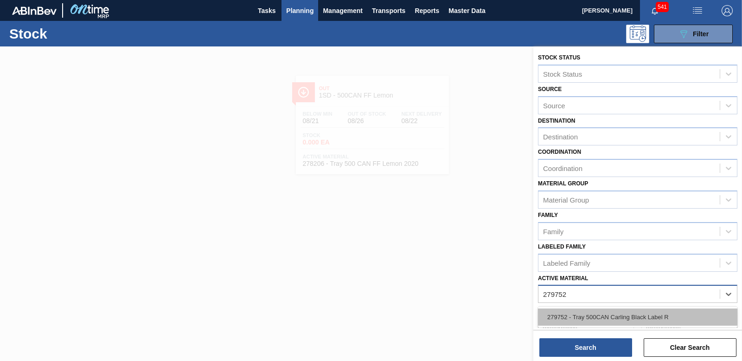
click at [632, 316] on div "279752 - Tray 500CAN Carling Black Label R" at bounding box center [638, 316] width 200 height 17
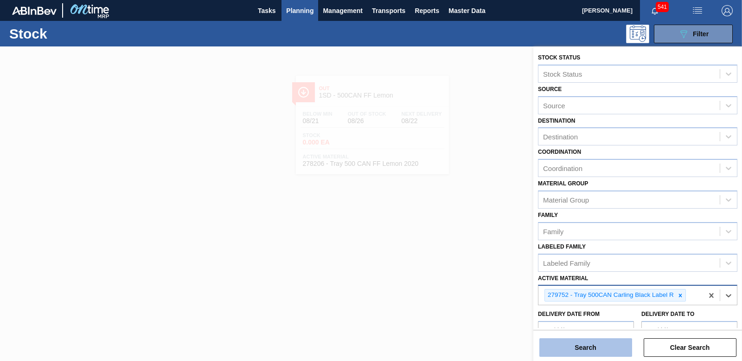
click at [616, 351] on button "Search" at bounding box center [586, 347] width 93 height 19
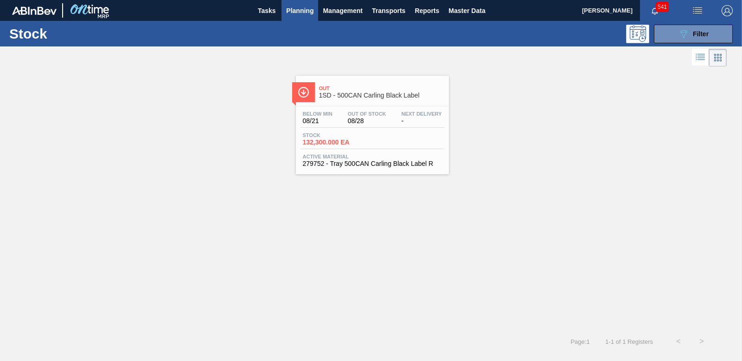
click at [329, 144] on span "132,300.000 EA" at bounding box center [335, 142] width 65 height 7
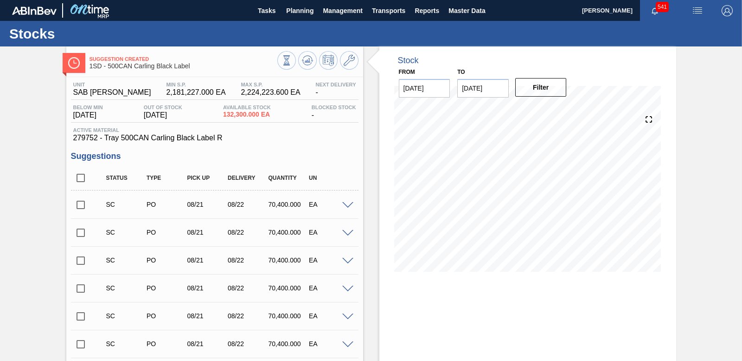
click at [82, 203] on input "checkbox" at bounding box center [80, 204] width 19 height 19
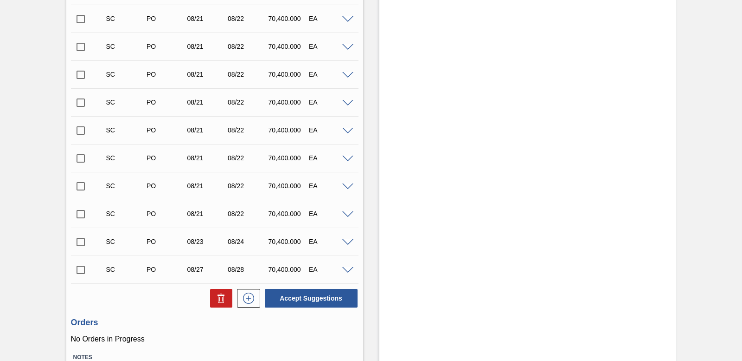
scroll to position [864, 0]
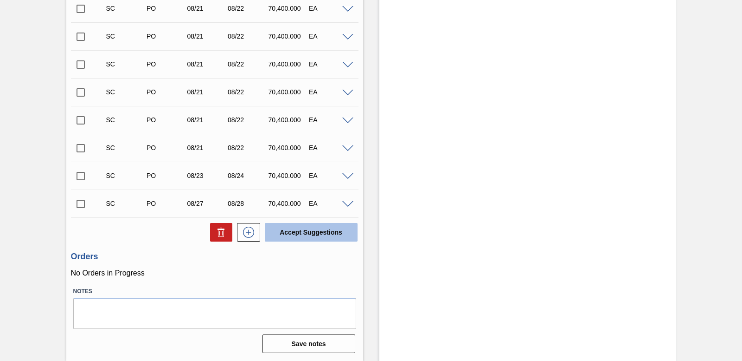
click at [309, 231] on button "Accept Suggestions" at bounding box center [311, 232] width 93 height 19
checkbox input "false"
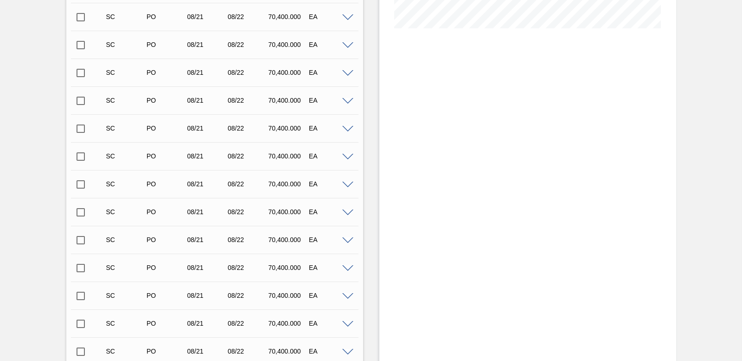
scroll to position [140, 0]
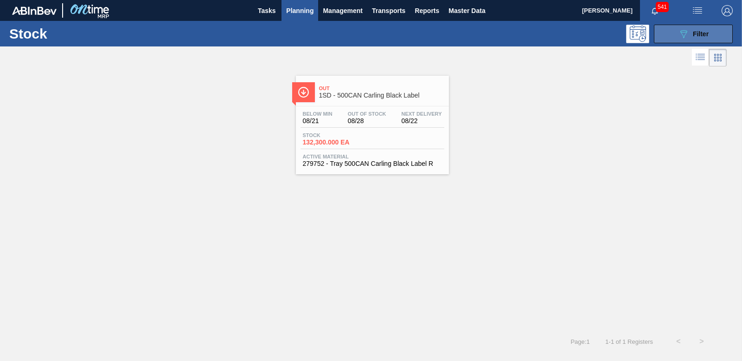
click at [706, 31] on span "Filter" at bounding box center [701, 33] width 16 height 7
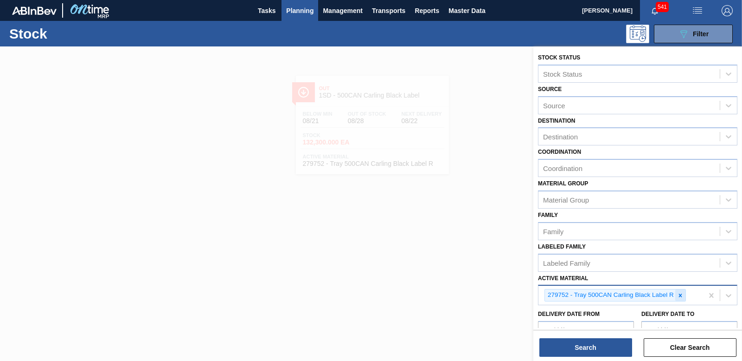
click at [680, 295] on icon at bounding box center [680, 295] width 6 height 6
type Material "285206"
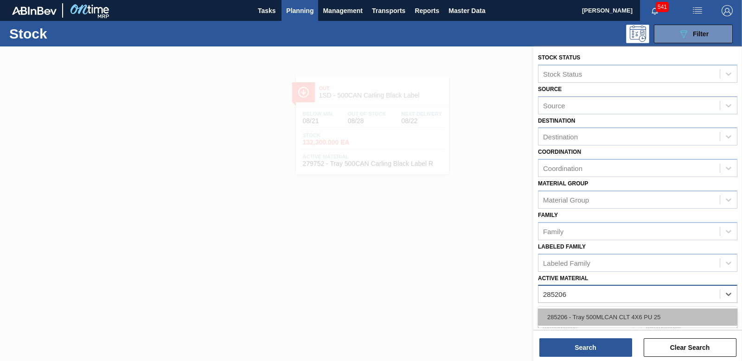
click at [658, 311] on div "285206 - Tray 500MLCAN CLT 4X6 PU 25" at bounding box center [638, 316] width 200 height 17
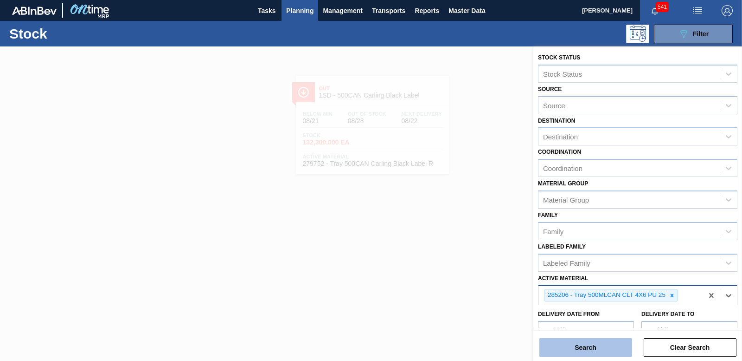
click at [563, 345] on button "Search" at bounding box center [586, 347] width 93 height 19
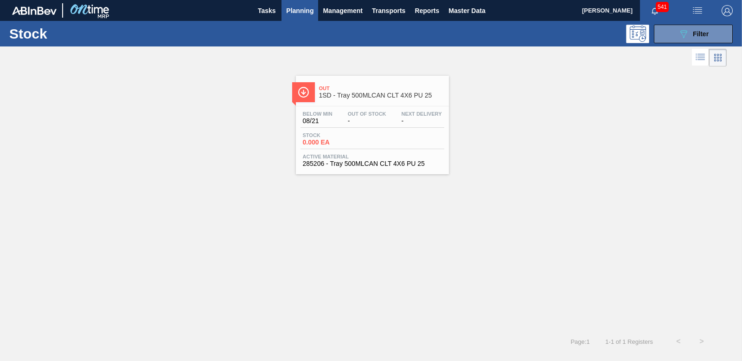
click at [320, 139] on span "0.000 EA" at bounding box center [335, 142] width 65 height 7
click at [693, 33] on span "Filter" at bounding box center [701, 33] width 16 height 7
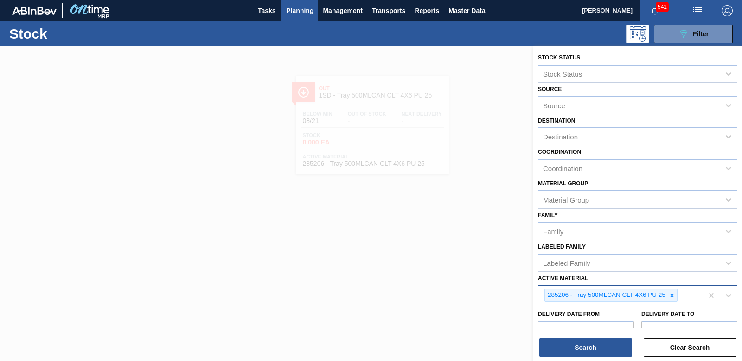
click at [671, 294] on icon at bounding box center [672, 295] width 6 height 6
type Material "262108"
drag, startPoint x: 612, startPoint y: 312, endPoint x: 606, endPoint y: 330, distance: 18.6
click at [611, 312] on div "262108 - Tray 500CAN Lion" at bounding box center [638, 316] width 200 height 17
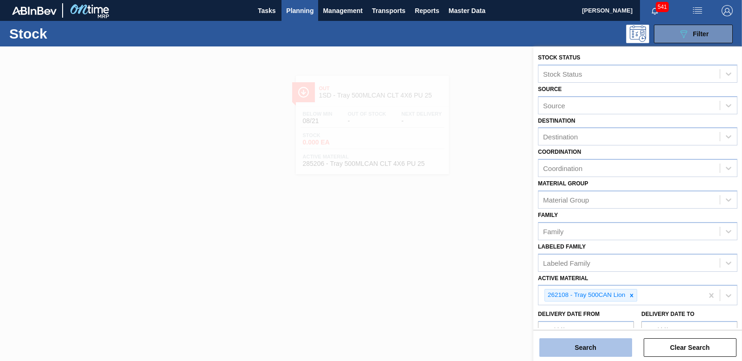
click at [596, 355] on button "Search" at bounding box center [586, 347] width 93 height 19
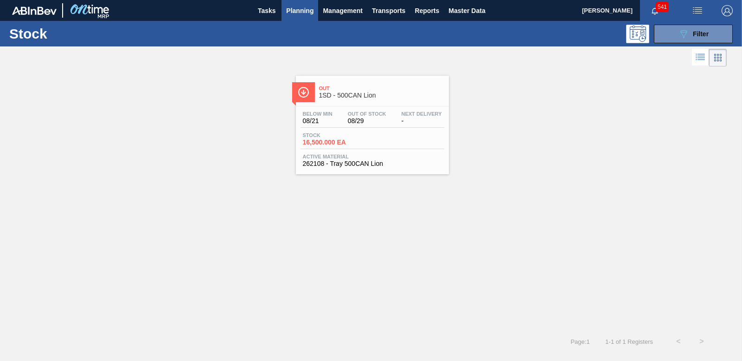
click at [329, 141] on span "16,500.000 EA" at bounding box center [335, 142] width 65 height 7
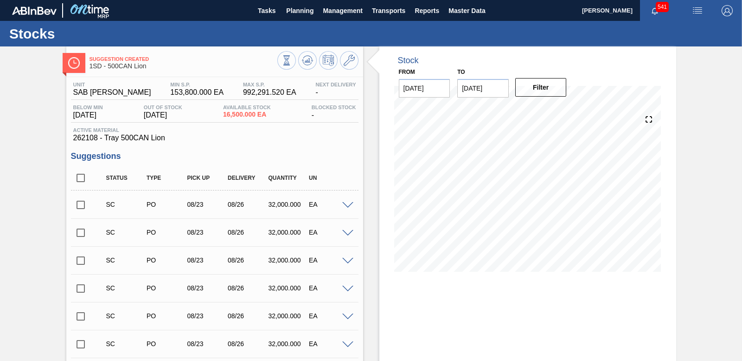
click at [78, 206] on input "checkbox" at bounding box center [80, 204] width 19 height 19
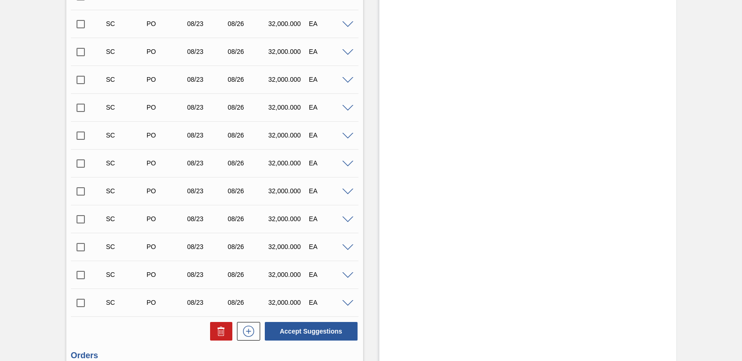
scroll to position [836, 0]
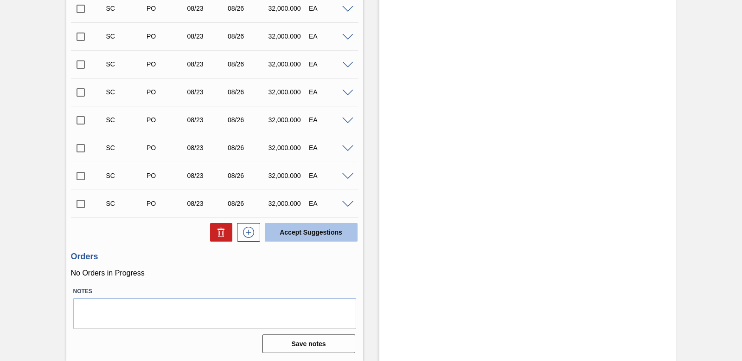
click at [290, 227] on button "Accept Suggestions" at bounding box center [311, 232] width 93 height 19
checkbox input "false"
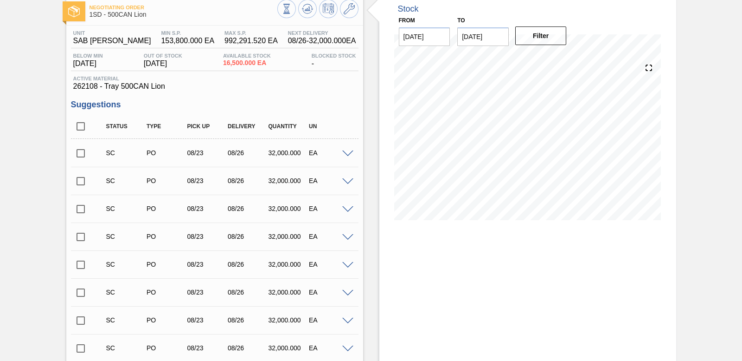
scroll to position [0, 0]
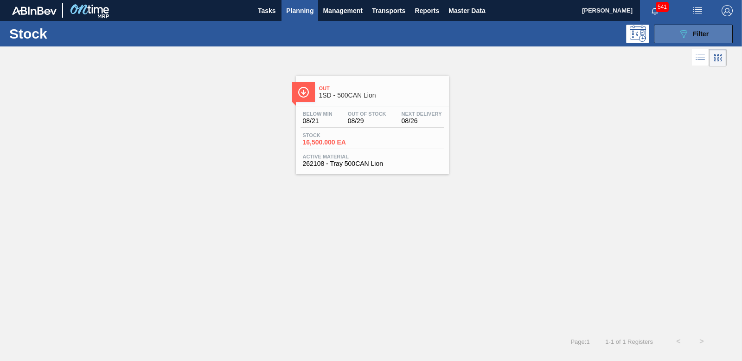
click at [709, 32] on span "Filter" at bounding box center [701, 33] width 16 height 7
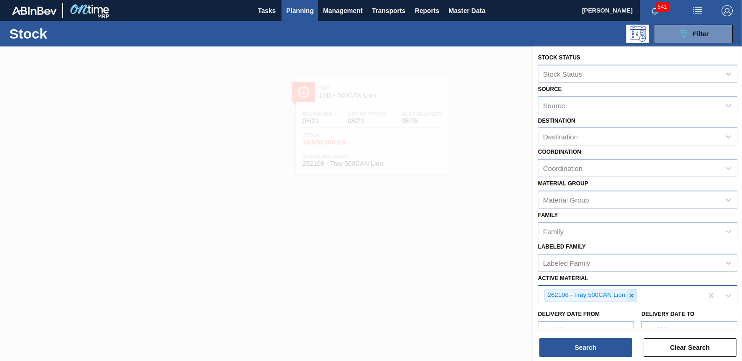
click at [629, 296] on icon at bounding box center [632, 295] width 6 height 6
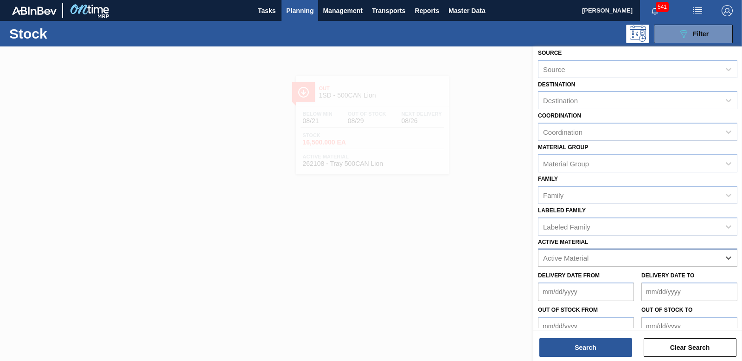
scroll to position [83, 0]
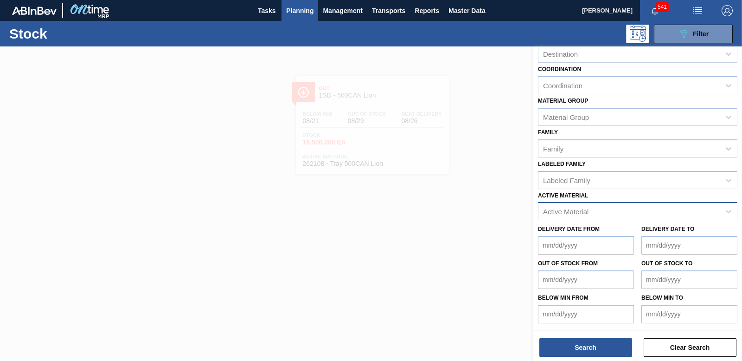
click at [575, 201] on div "Active Material Active Material" at bounding box center [638, 205] width 200 height 32
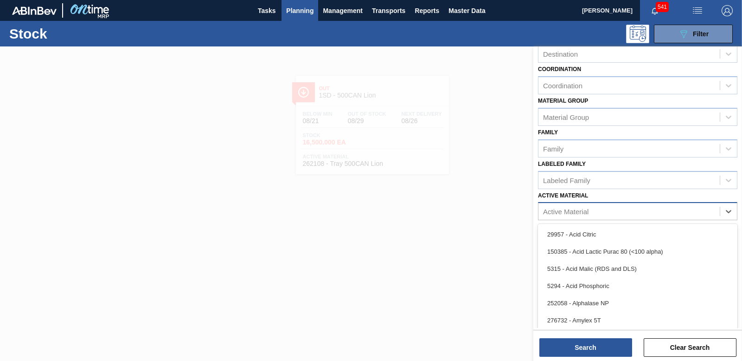
click at [575, 205] on div "Active Material" at bounding box center [629, 211] width 181 height 13
type Material "2"
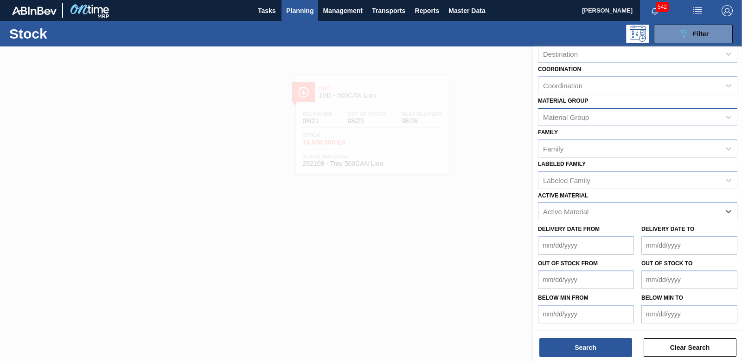
scroll to position [0, 0]
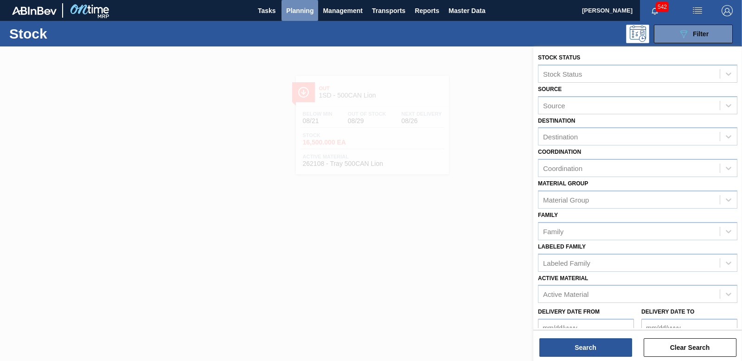
click at [298, 8] on span "Planning" at bounding box center [299, 10] width 27 height 11
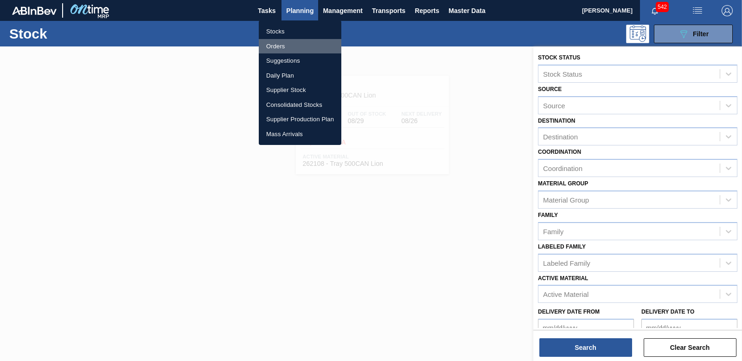
click at [277, 45] on li "Orders" at bounding box center [300, 46] width 83 height 15
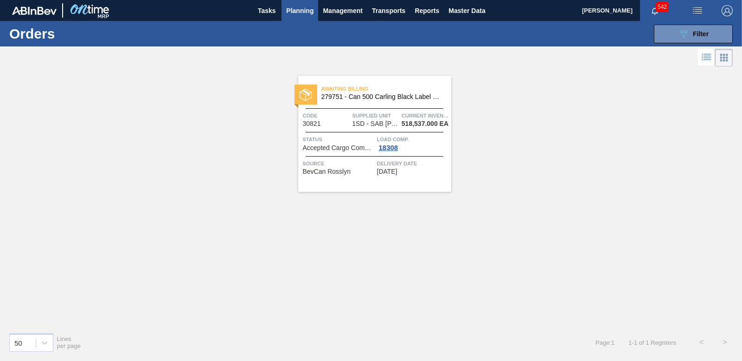
click at [307, 9] on span "Planning" at bounding box center [299, 10] width 27 height 11
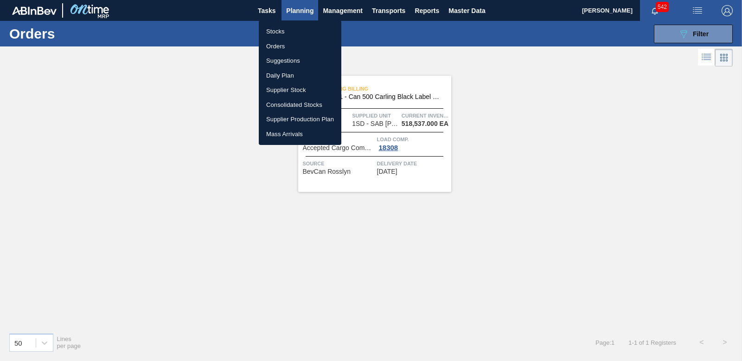
click at [276, 47] on li "Orders" at bounding box center [300, 46] width 83 height 15
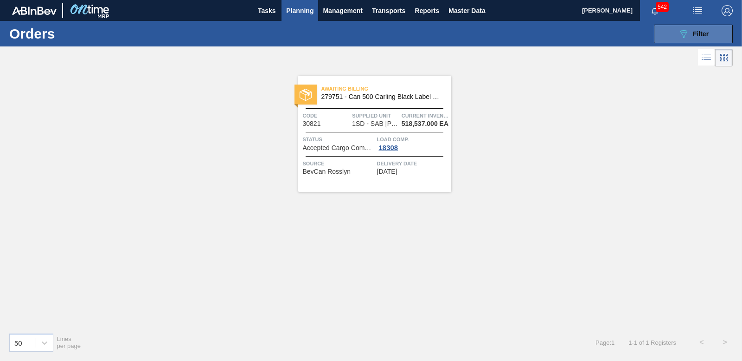
click at [689, 35] on icon "089F7B8B-B2A5-4AFE-B5C0-19BA573D28AC" at bounding box center [683, 33] width 11 height 11
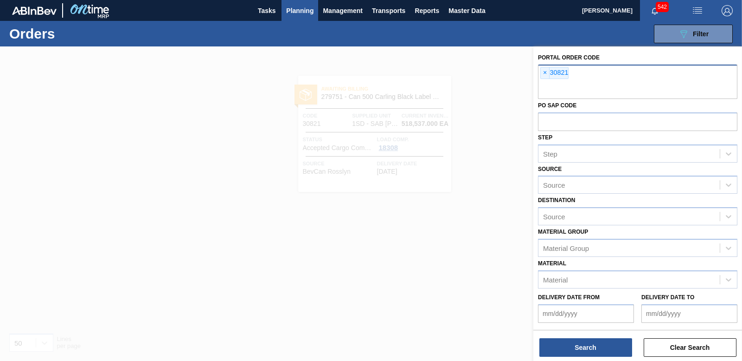
click at [539, 74] on div "× 30821" at bounding box center [638, 81] width 200 height 34
click at [542, 71] on span "×" at bounding box center [545, 72] width 9 height 11
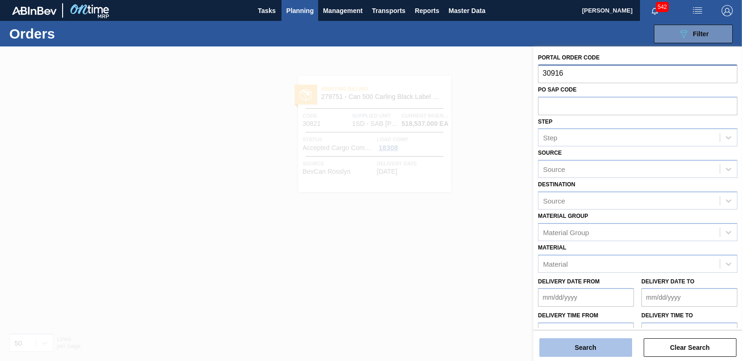
type input "30916"
click at [586, 345] on button "Search" at bounding box center [586, 347] width 93 height 19
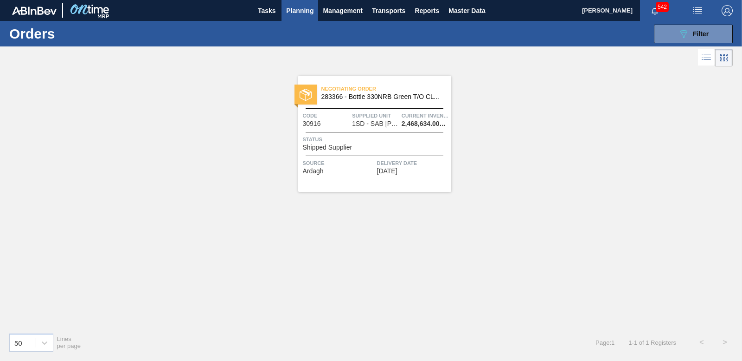
click at [335, 147] on span "Shipped Supplier" at bounding box center [328, 147] width 50 height 7
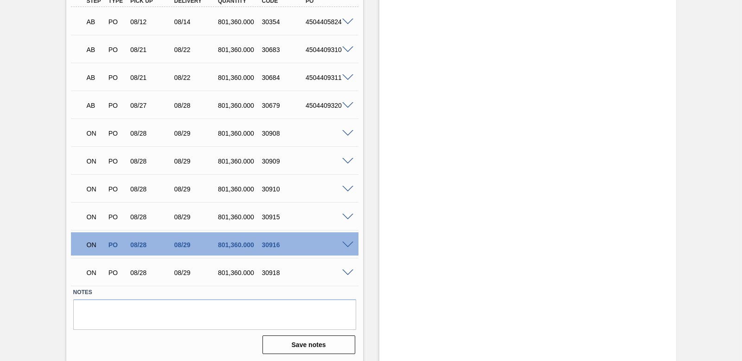
scroll to position [652, 0]
